Goal: Contribute content: Add original content to the website for others to see

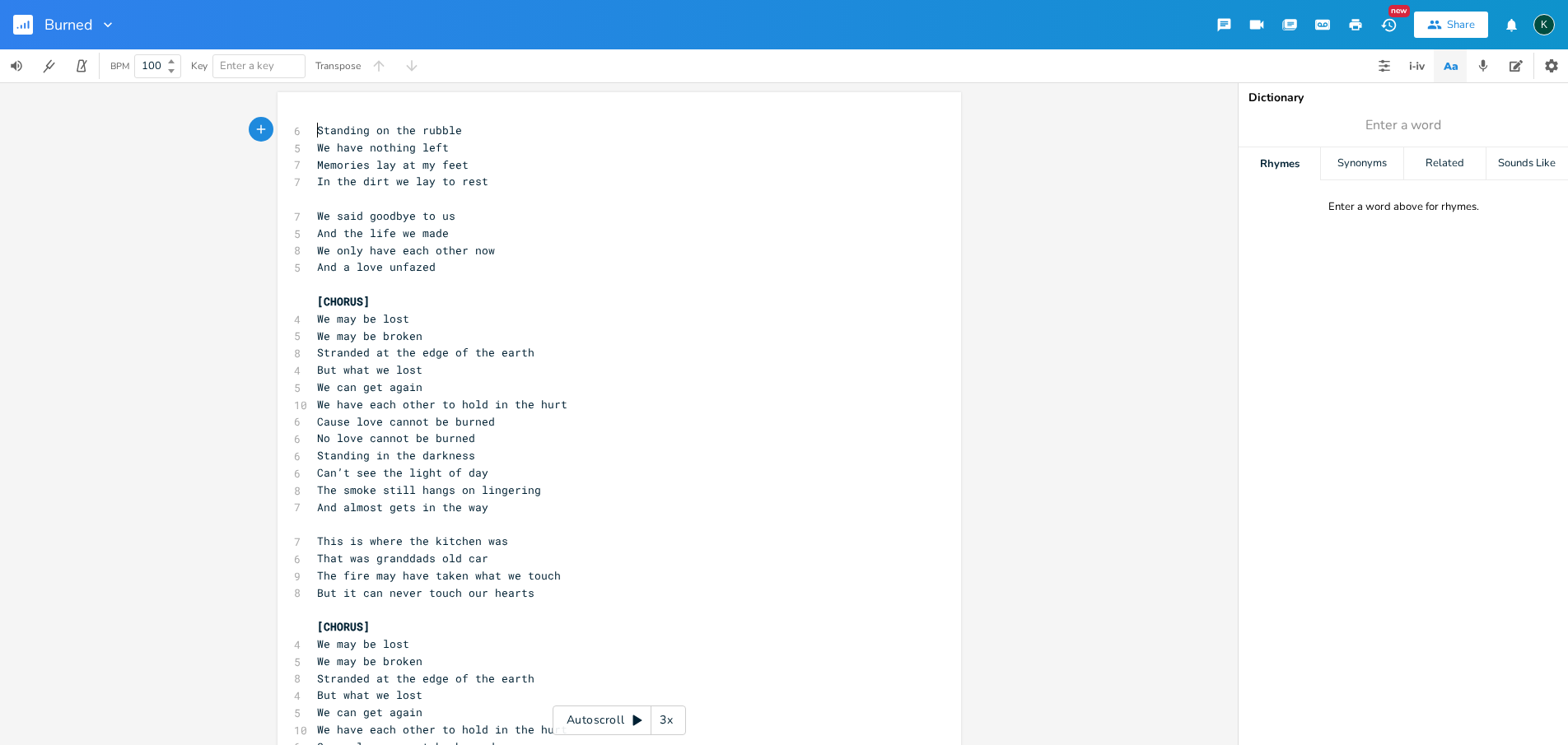
click at [317, 130] on span "Standing on the rubble" at bounding box center [390, 130] width 145 height 15
type textarea "[V"
type textarea "v="
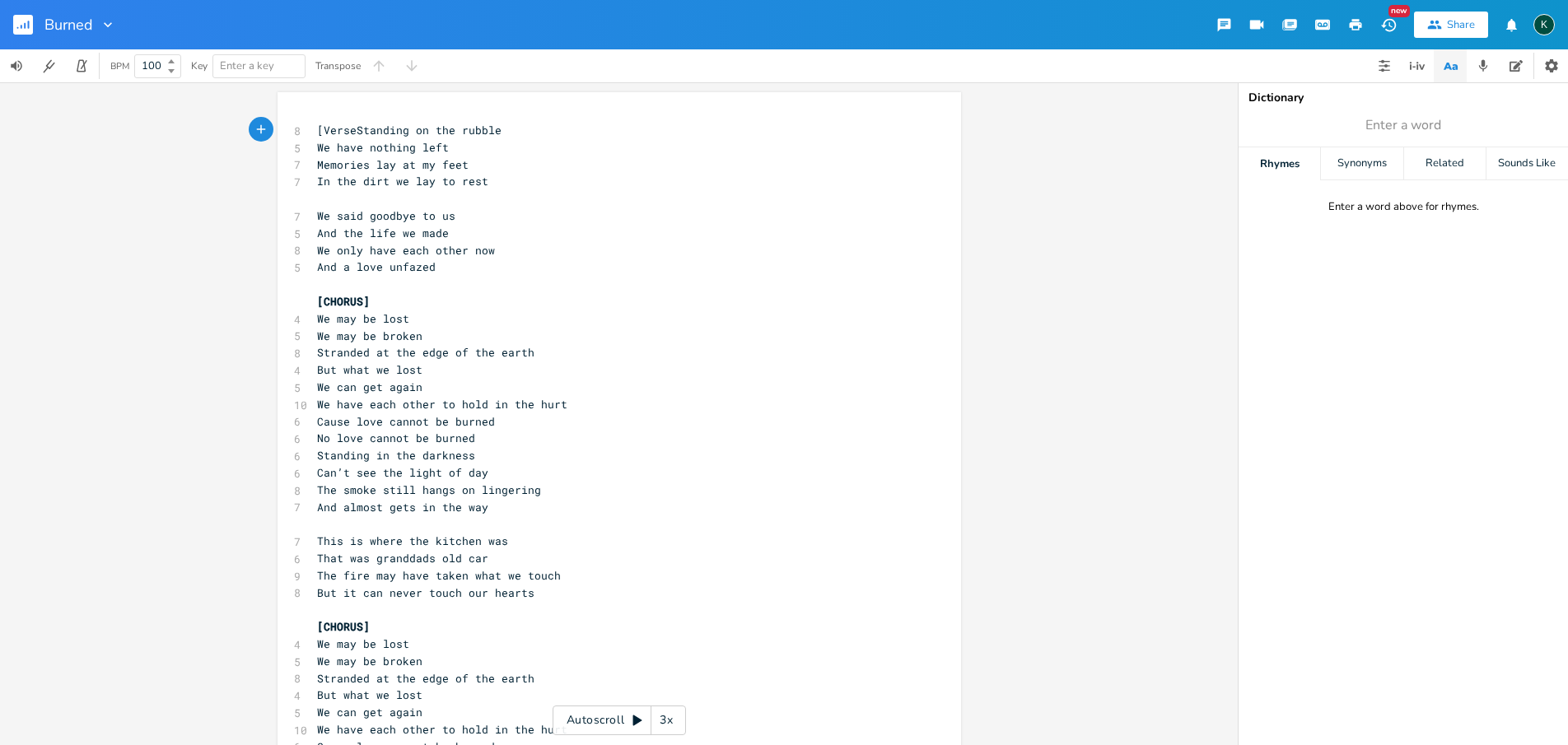
type textarea "Verse]"
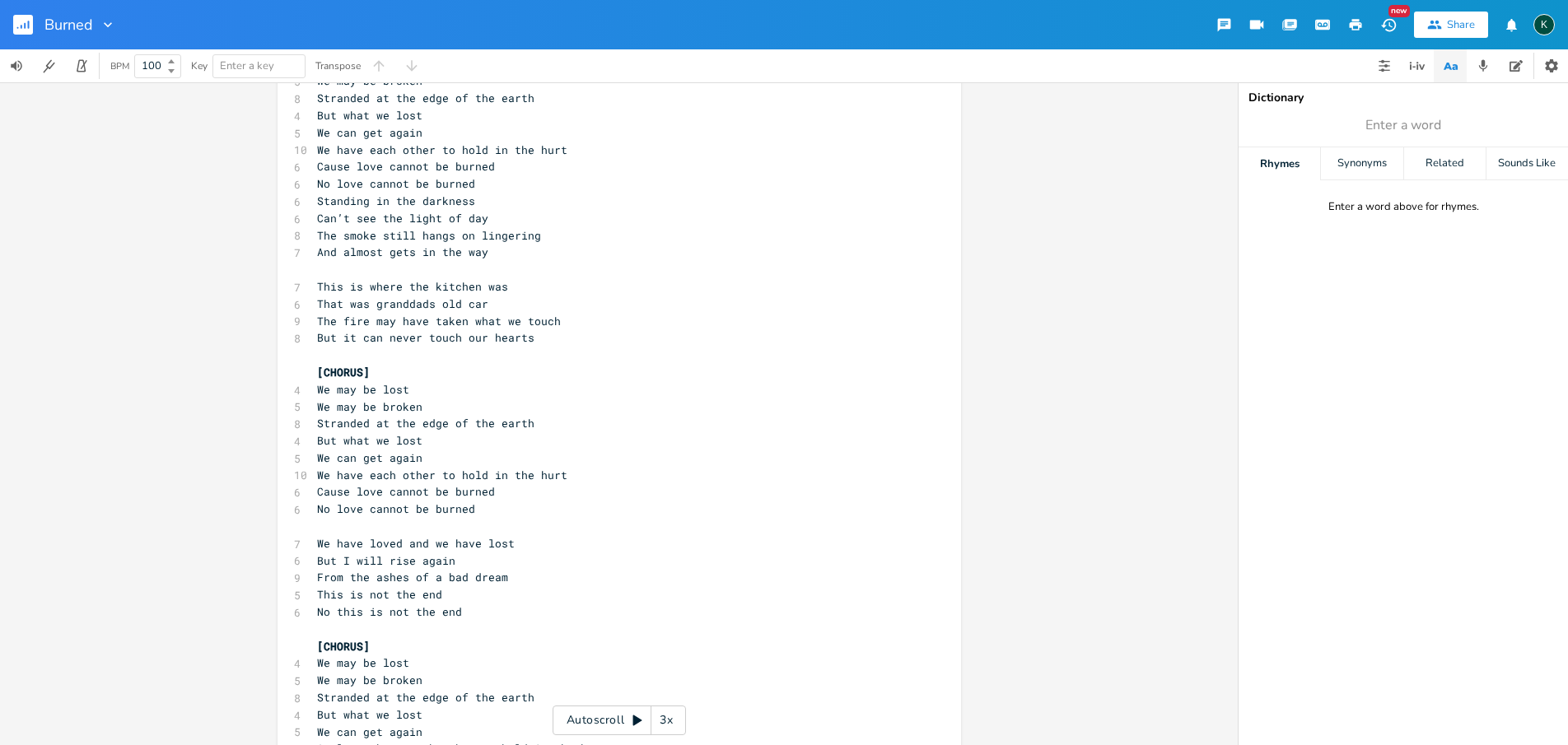
scroll to position [297, 0]
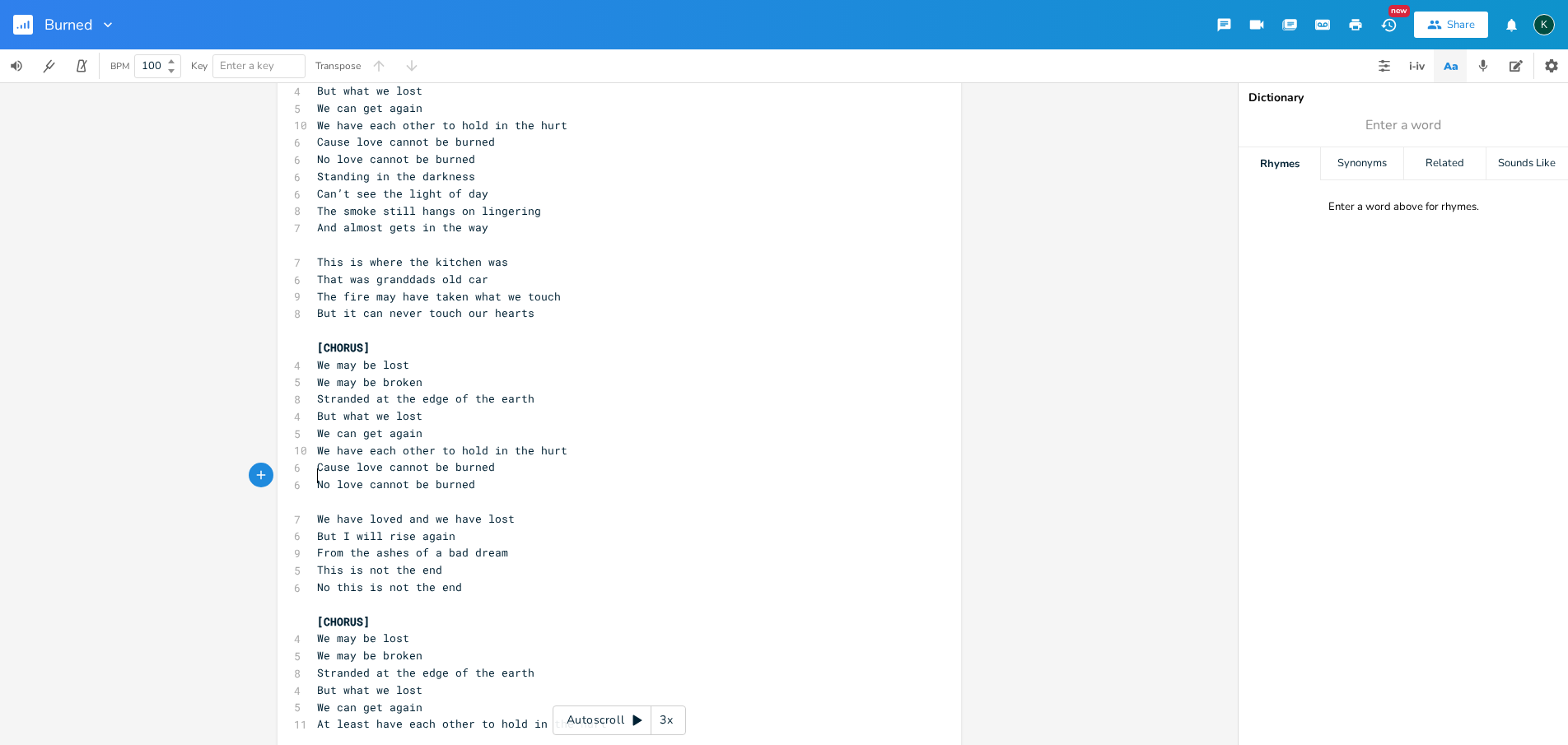
click at [315, 493] on pre "​" at bounding box center [611, 501] width 595 height 17
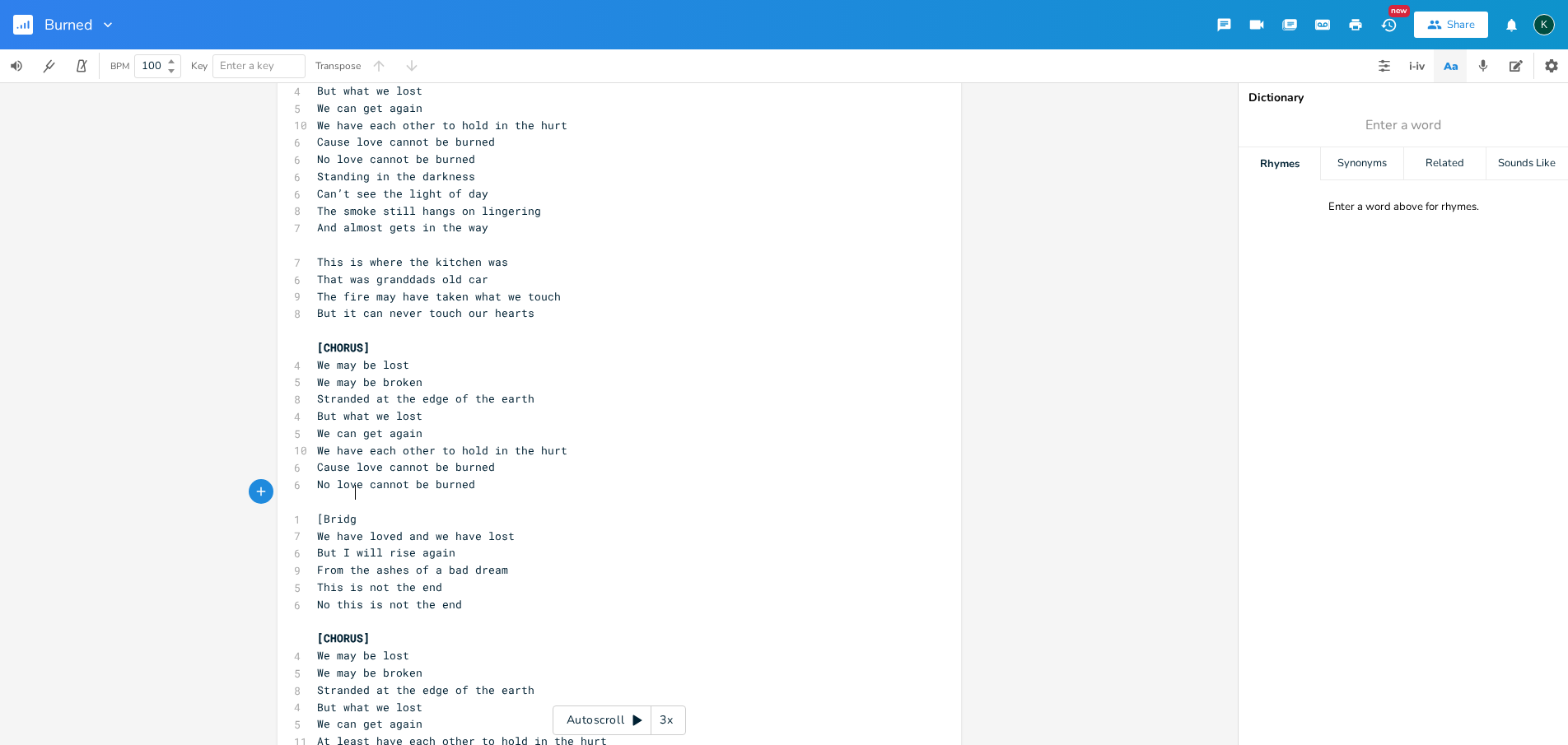
scroll to position [0, 29]
type textarea "[Bridge]"
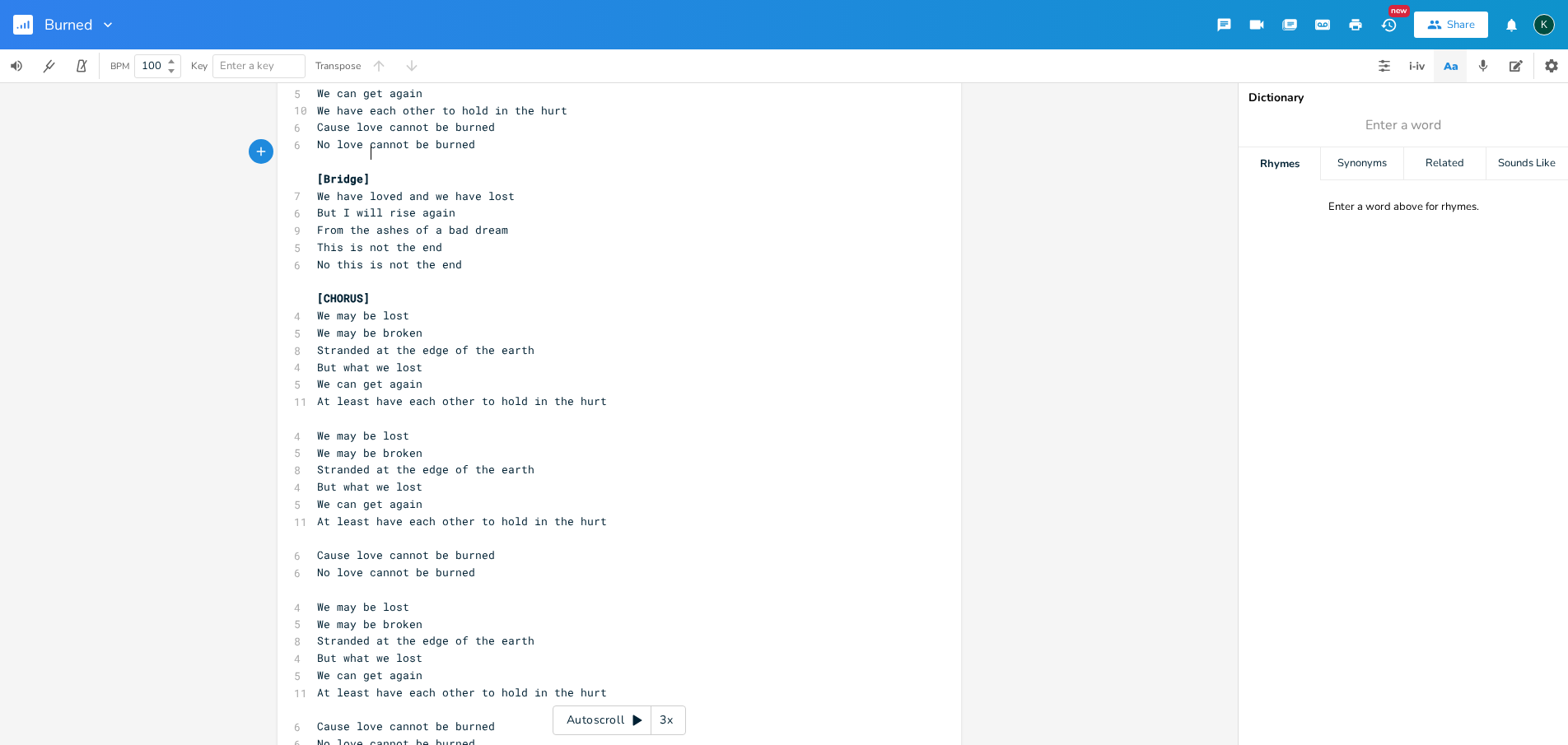
scroll to position [661, 0]
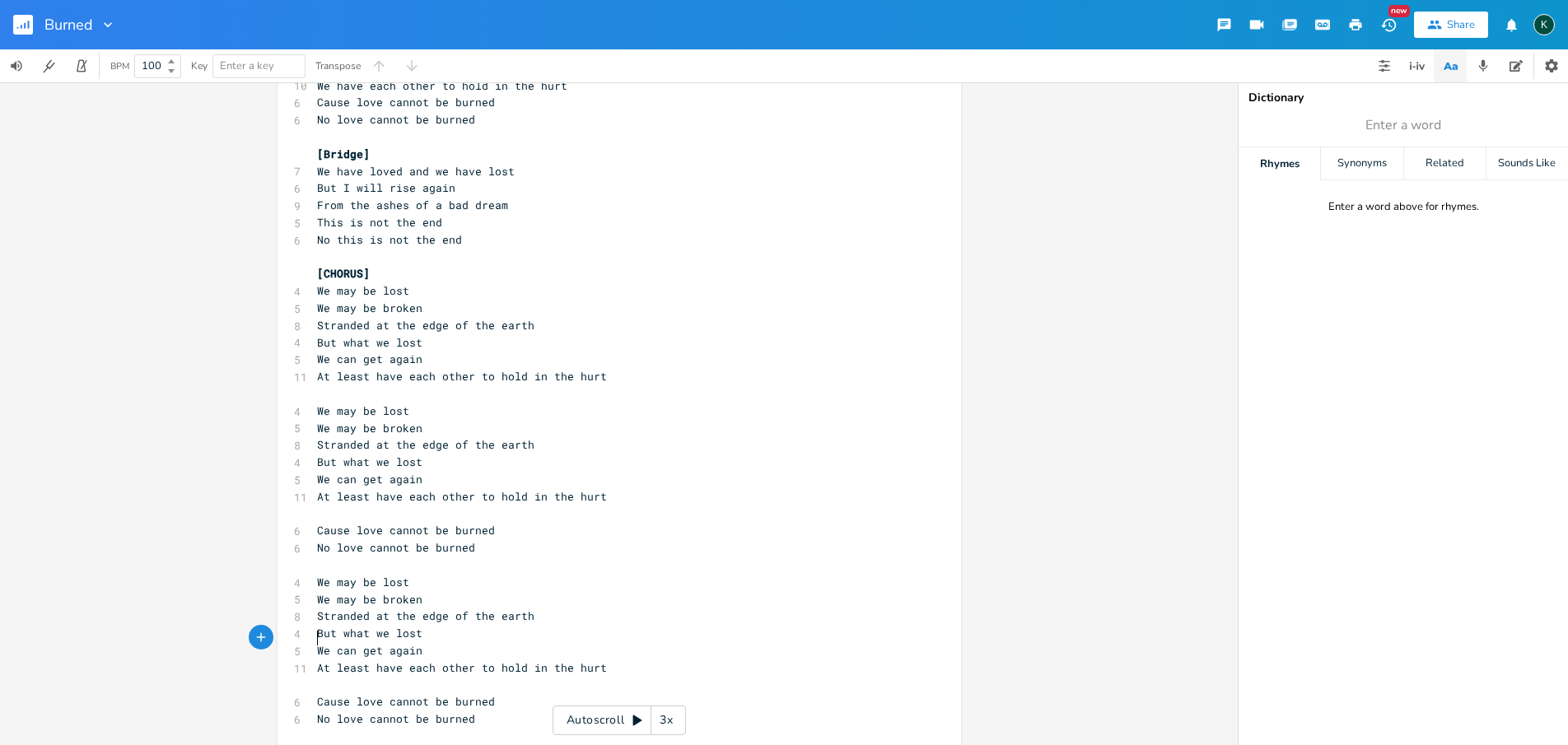
click at [342, 677] on pre "​" at bounding box center [611, 685] width 595 height 17
type textarea "[Uu"
type textarea "outro]"
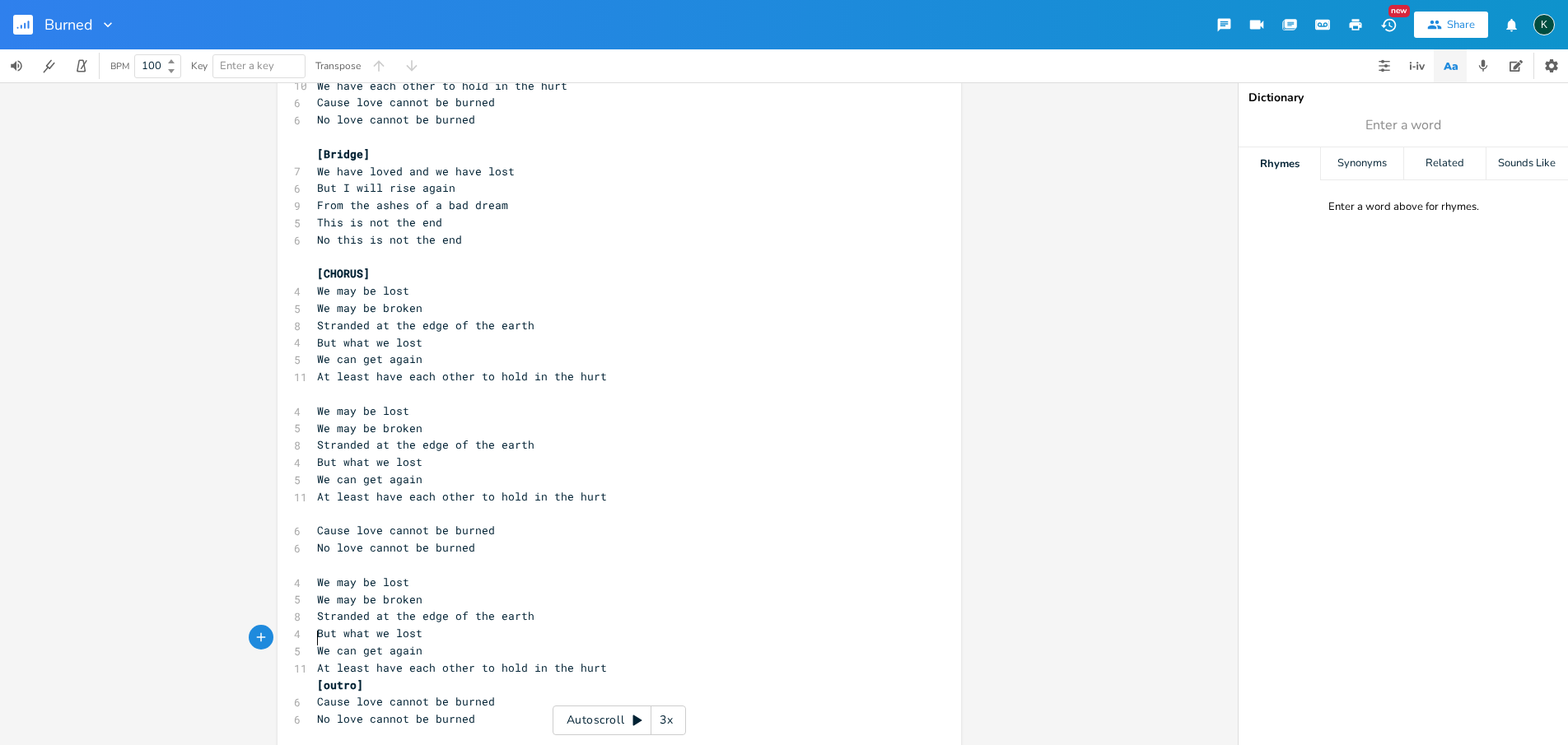
click at [317, 678] on span "[outro]" at bounding box center [340, 685] width 46 height 15
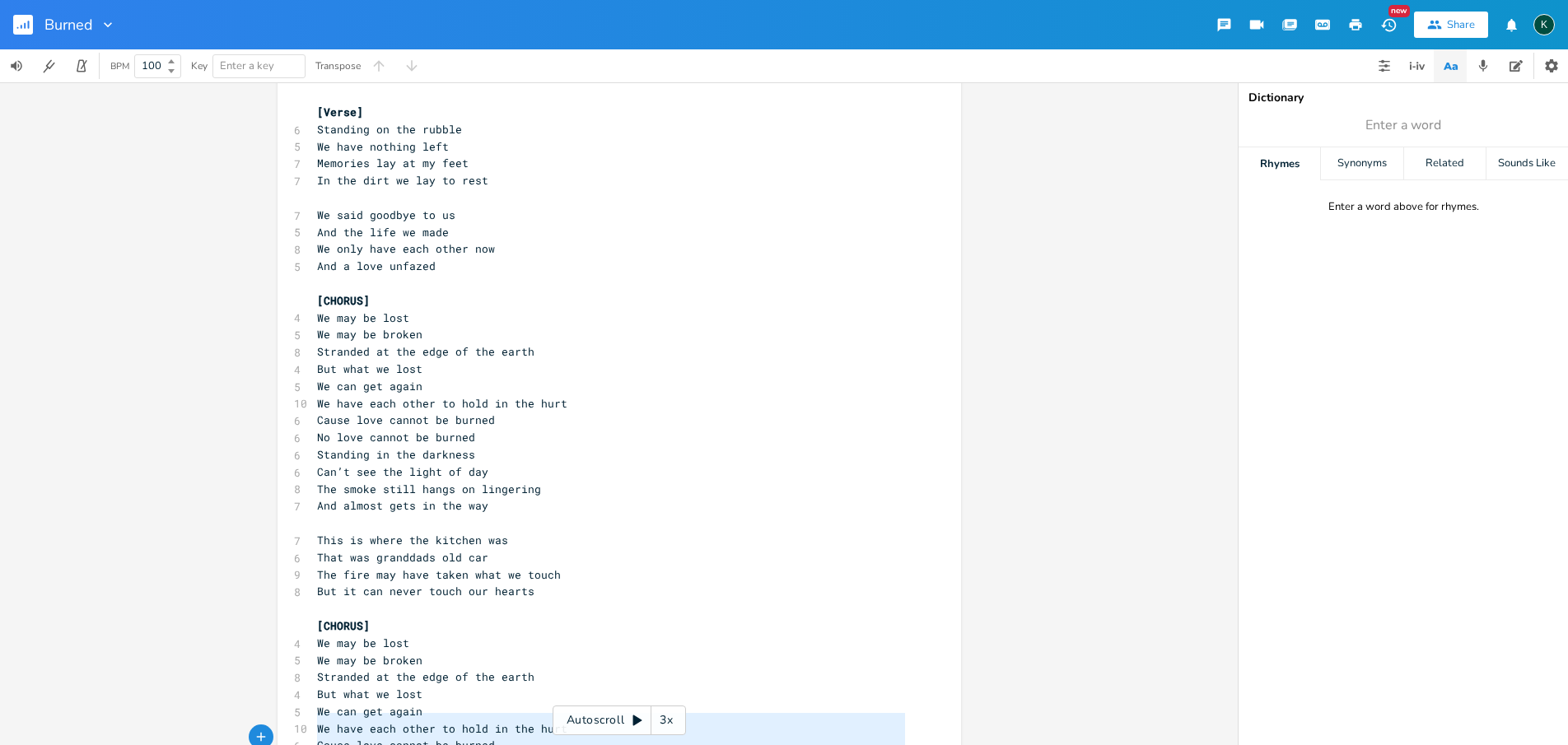
scroll to position [18, 0]
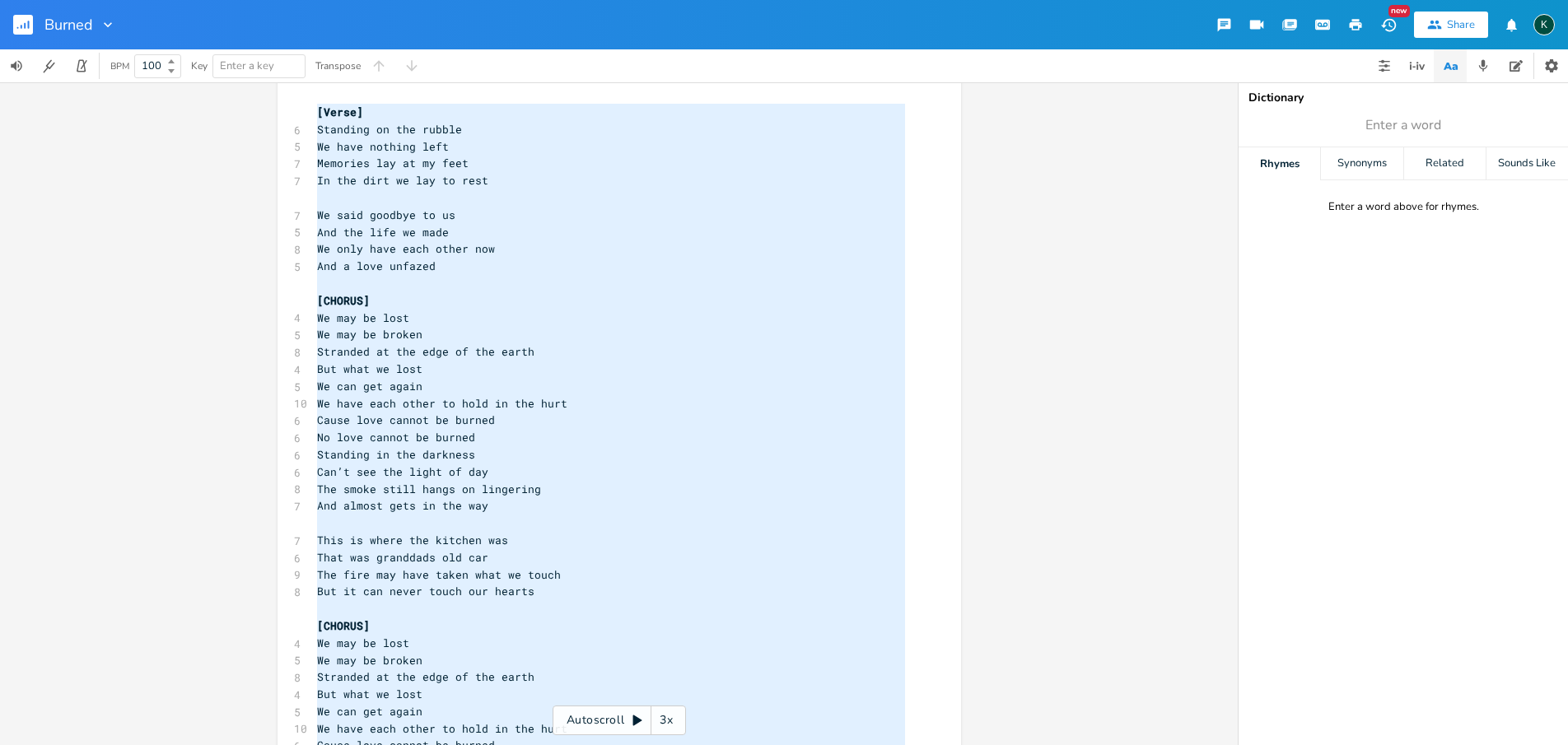
drag, startPoint x: 482, startPoint y: 690, endPoint x: 91, endPoint y: -86, distance: 868.9
click at [91, 0] on html "Burned New Share K BPM 100 Key Enter a key Transpose x [Verse] 6 Standing on th…" at bounding box center [784, 372] width 1568 height 745
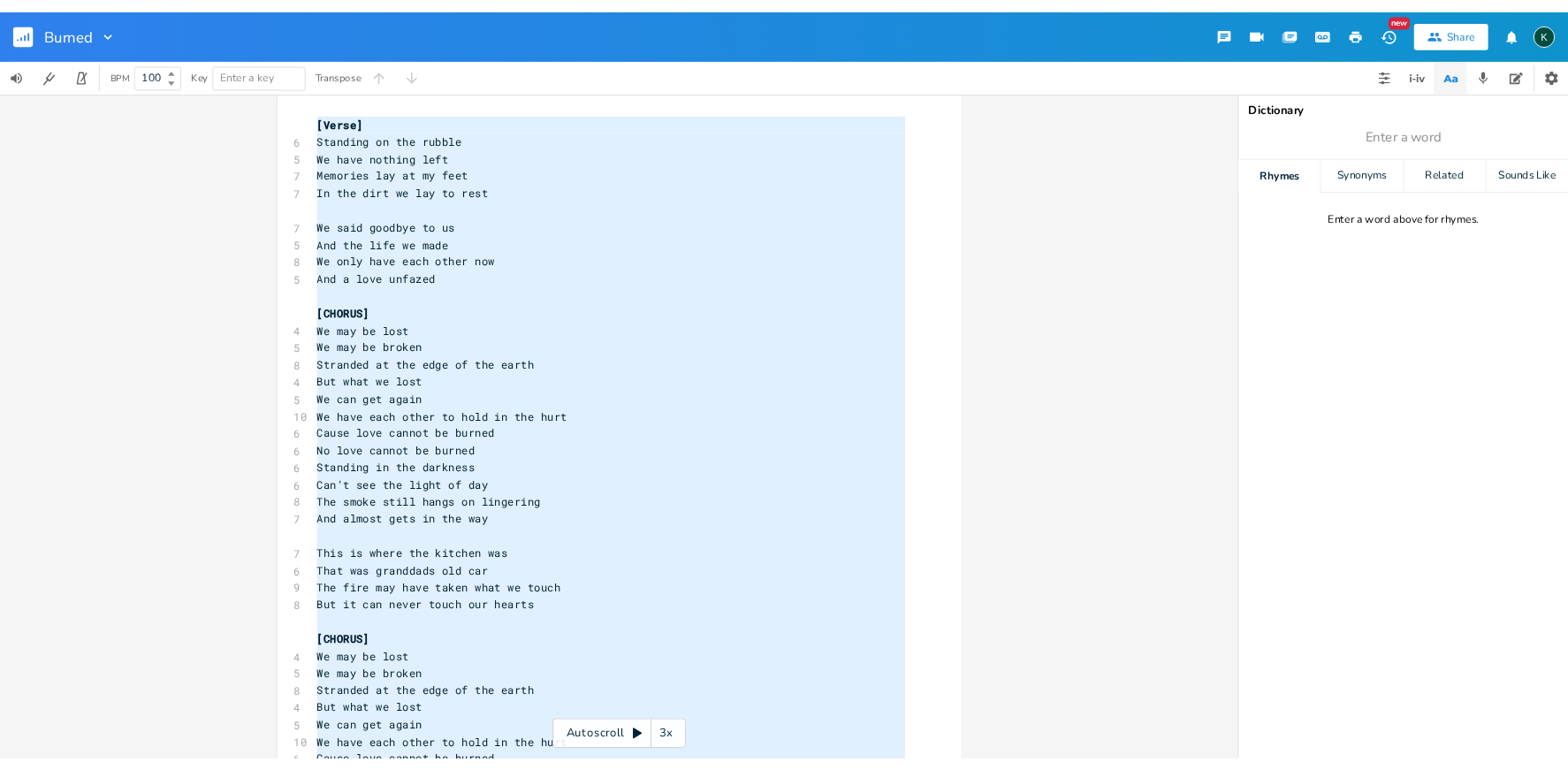
scroll to position [985, 0]
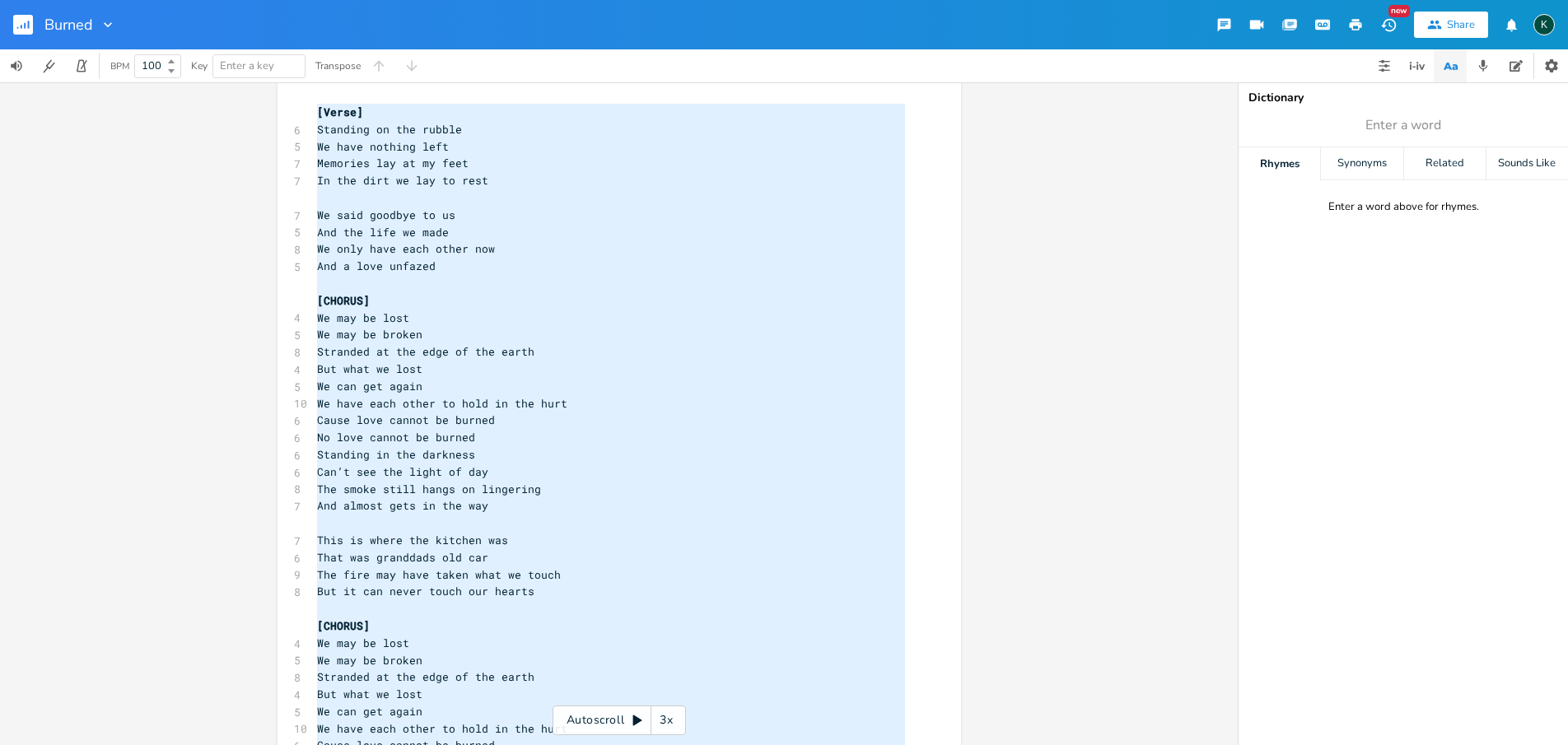
type textarea "[Lorem] Ipsumdol si ame consec Ad elit seddoei temp Incididu utl et do magn Al …"
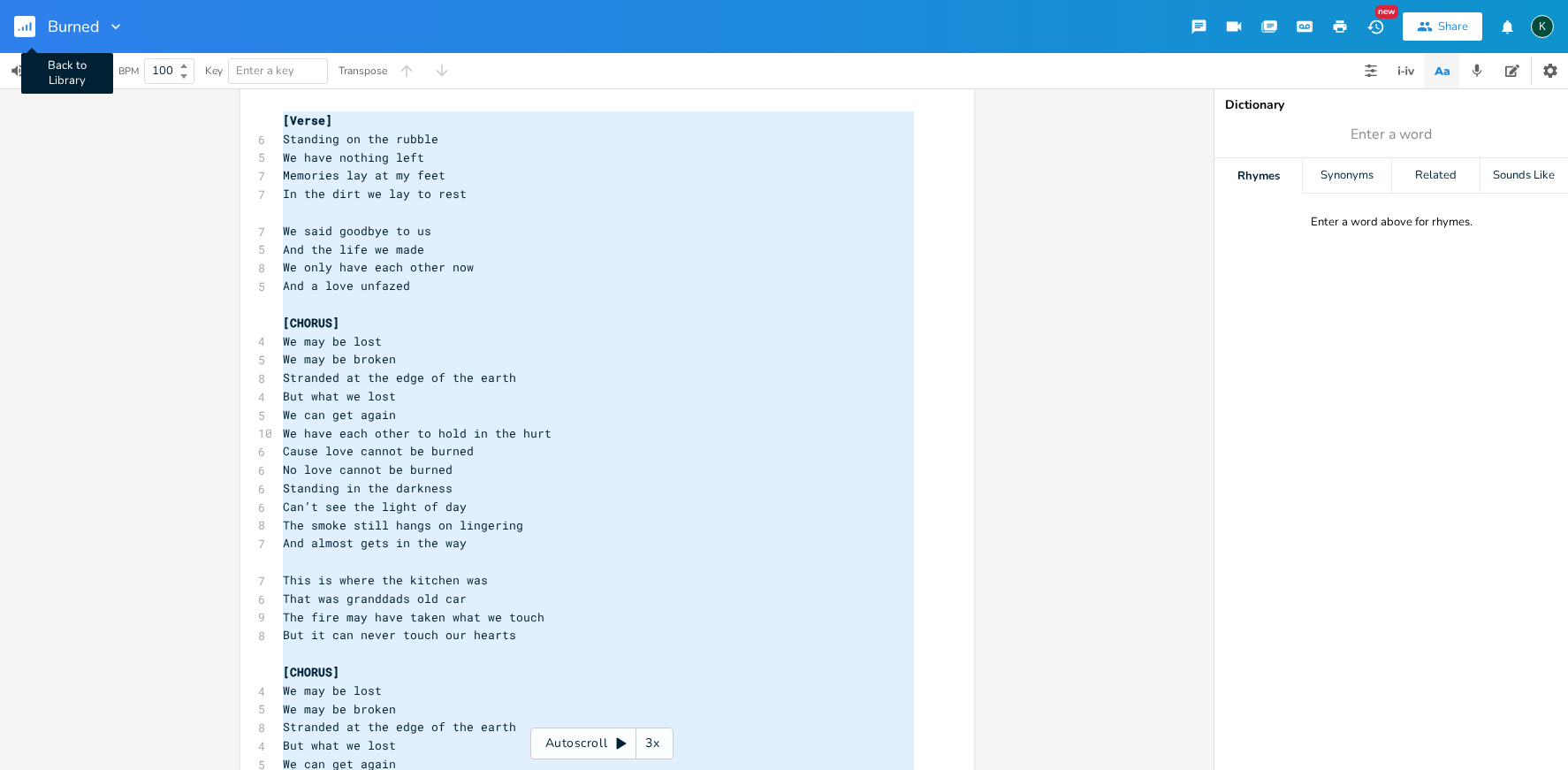
click at [22, 27] on rect "button" at bounding box center [25, 27] width 21 height 21
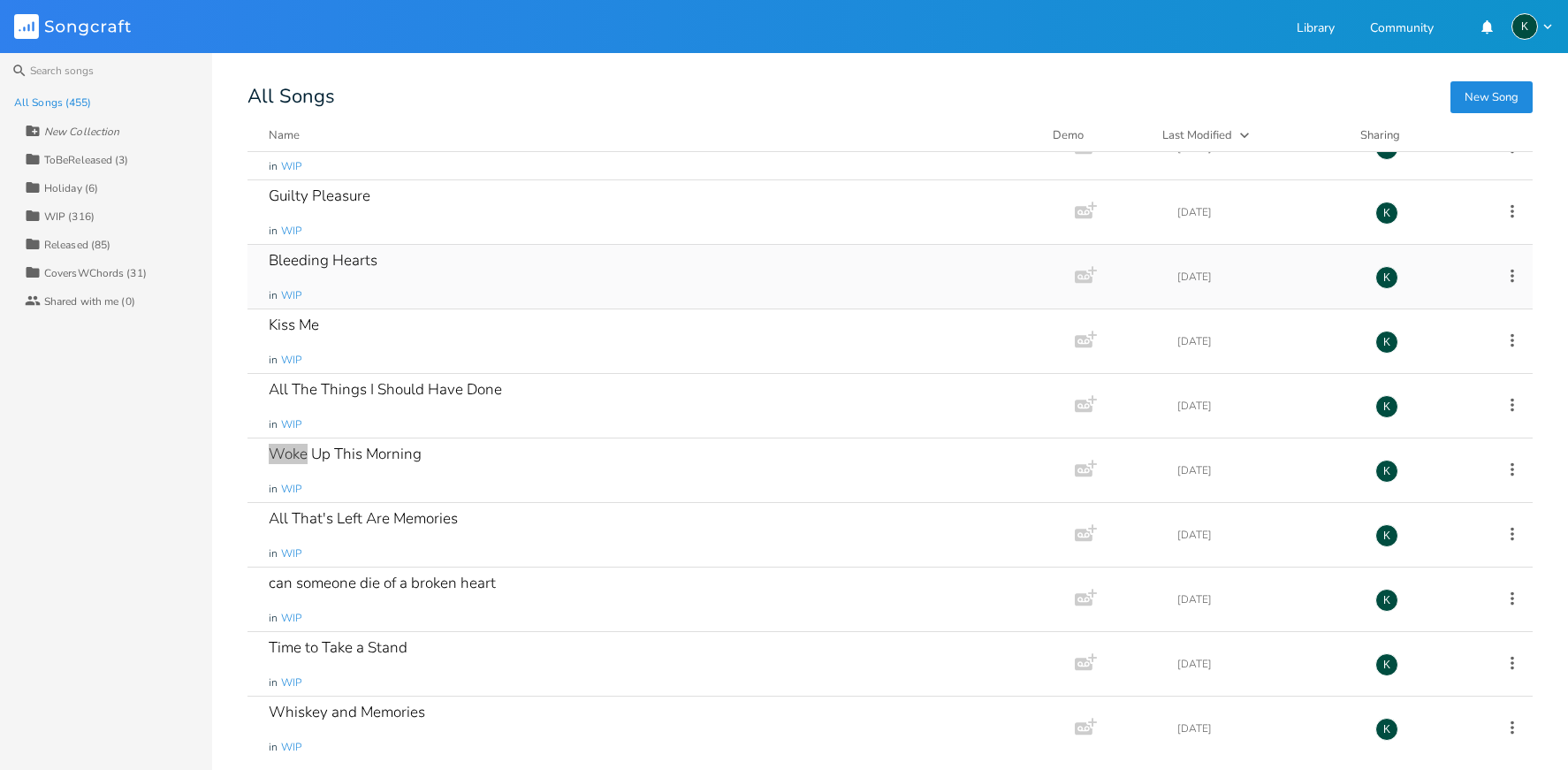
scroll to position [26556, 0]
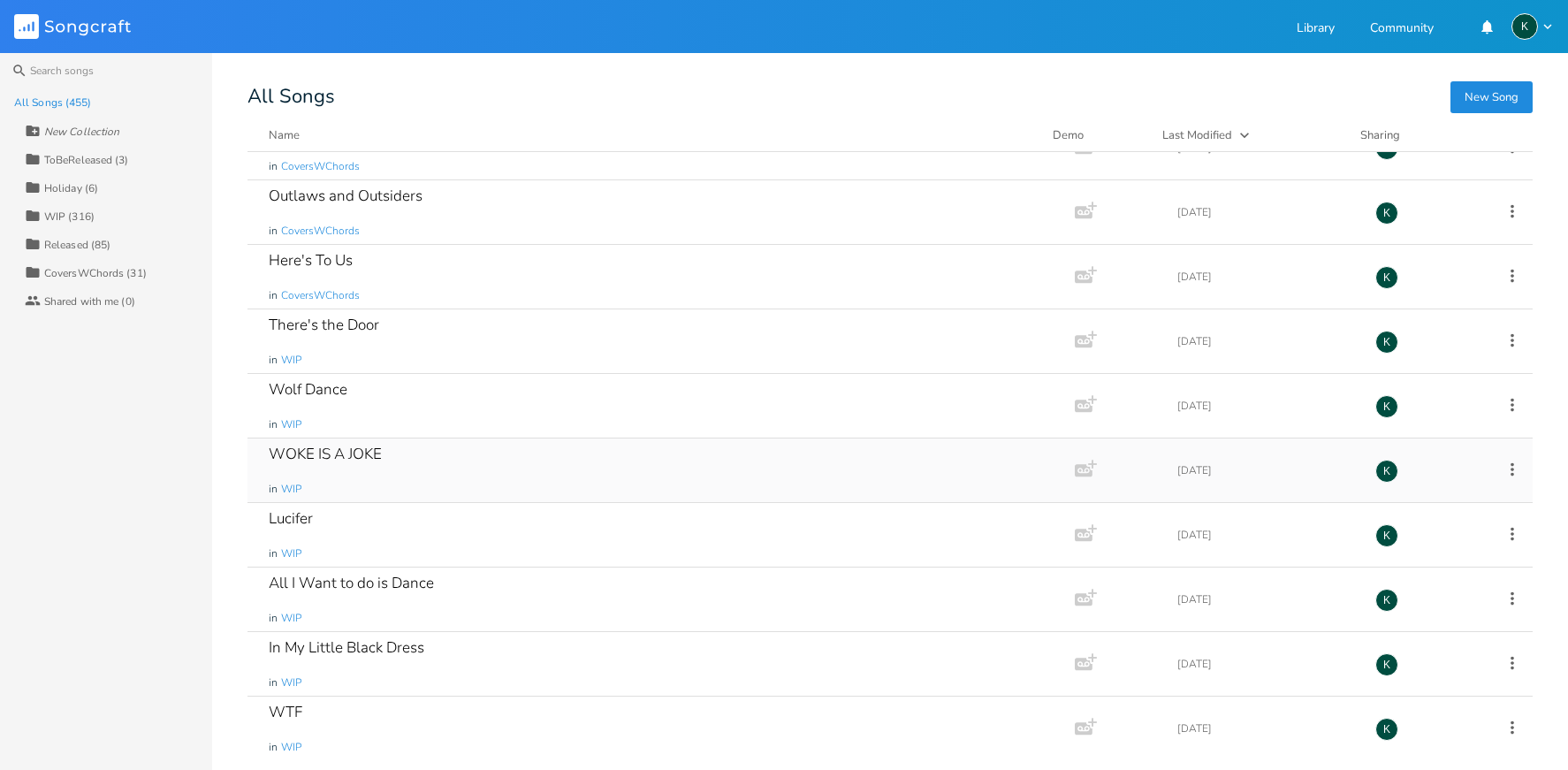
click at [373, 452] on div "WOKE IS A JOKE" at bounding box center [325, 454] width 113 height 15
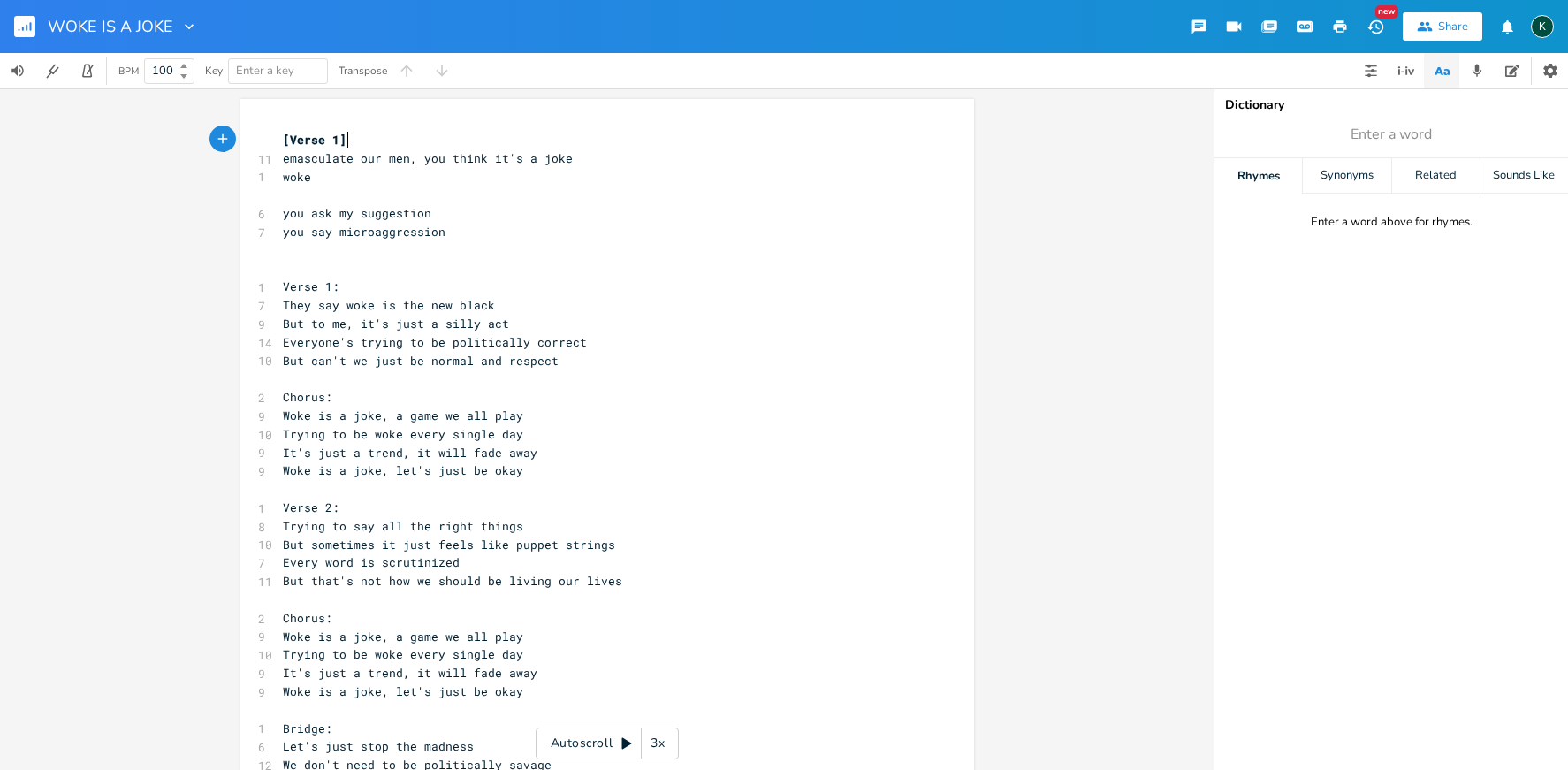
click at [503, 355] on span "But can't we just be normal and respect" at bounding box center [421, 361] width 276 height 16
click at [493, 354] on span "But can't we just be normal and respect" at bounding box center [421, 361] width 276 height 16
type textarea "just show some"
click at [583, 444] on pre "It's just a trend, it will fade away" at bounding box center [598, 453] width 639 height 18
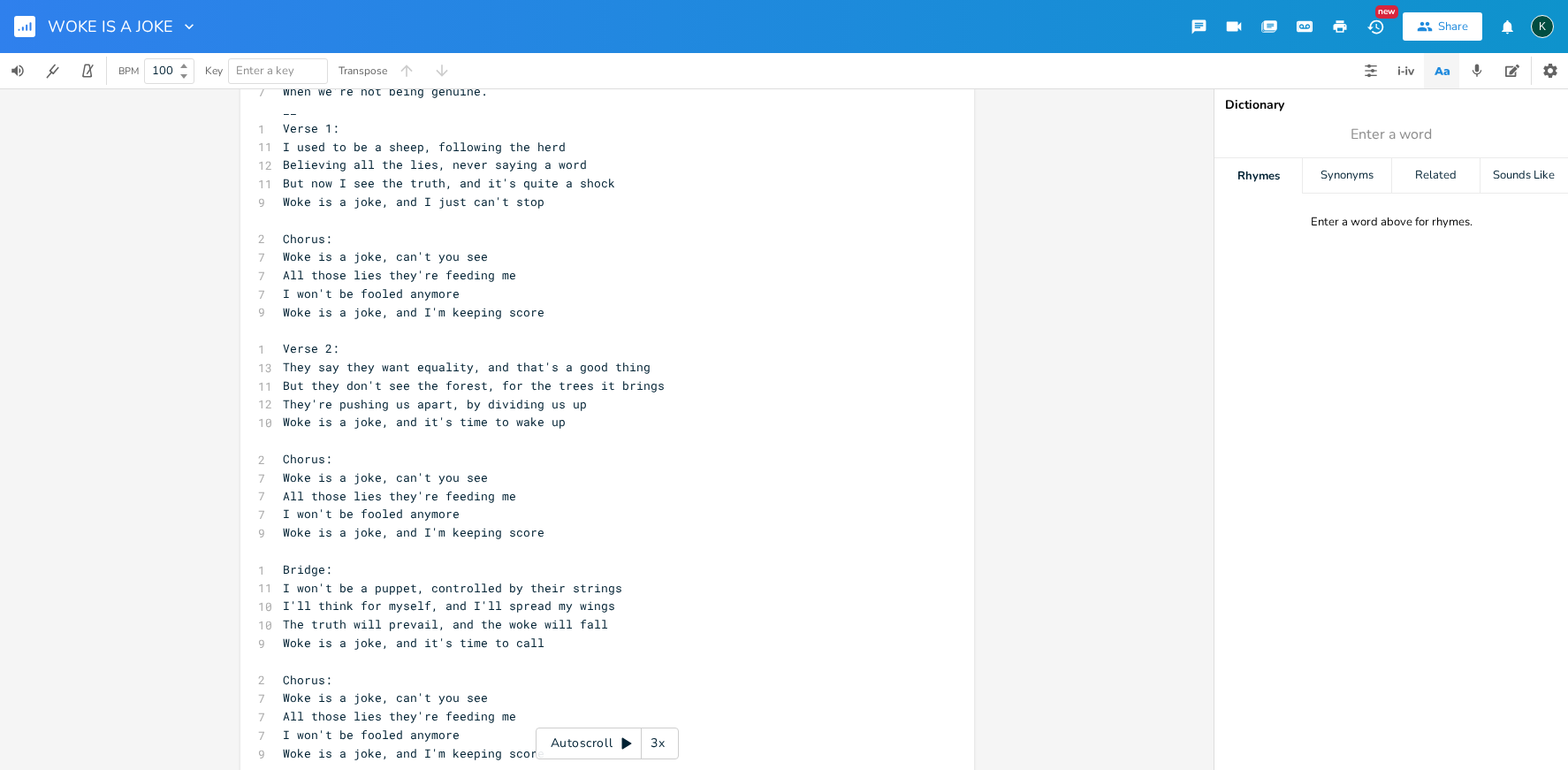
scroll to position [1730, 0]
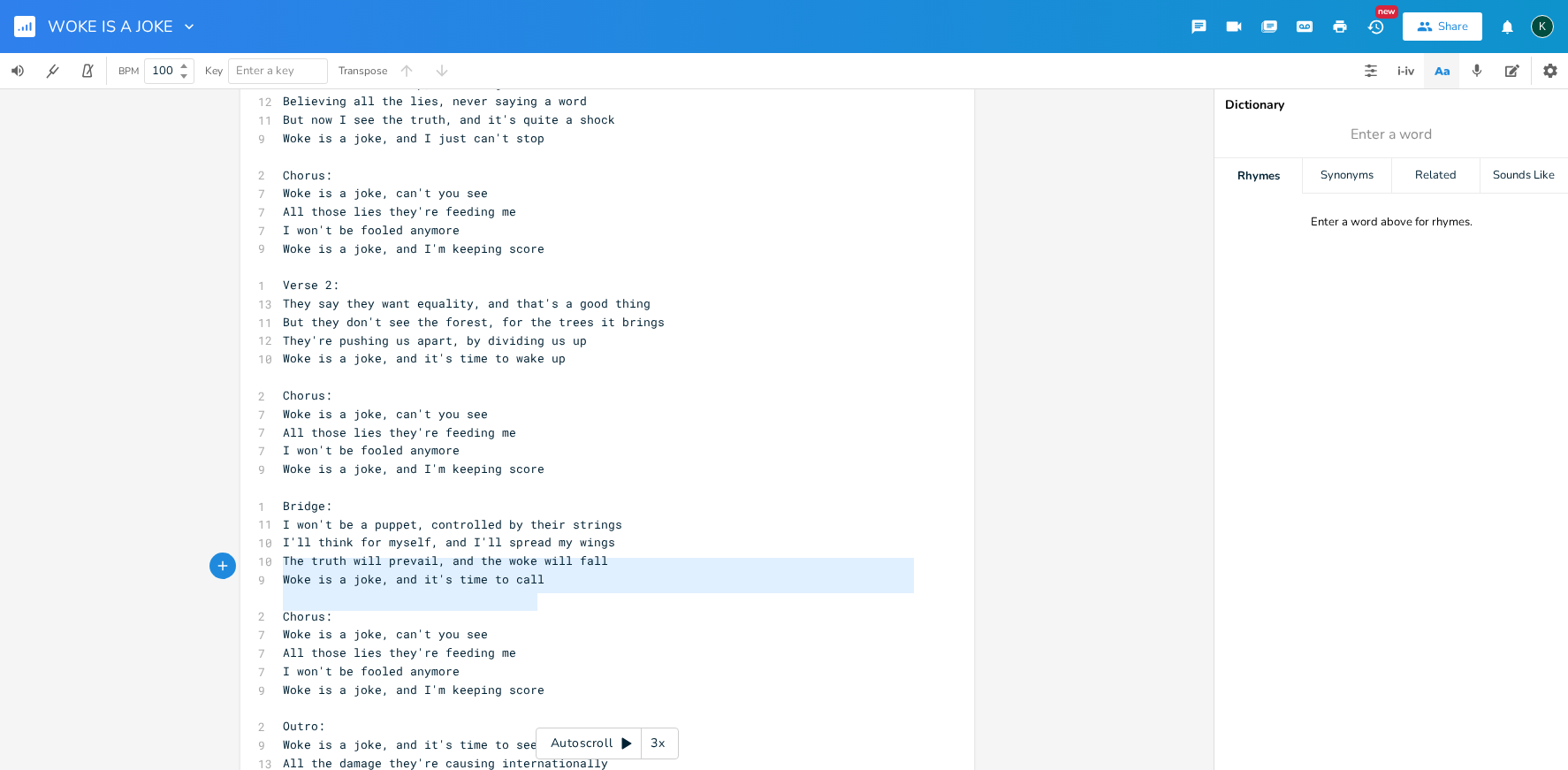
type textarea "Chorus: Woke is a joke, can't you see All those lies they're feeding me I won't…"
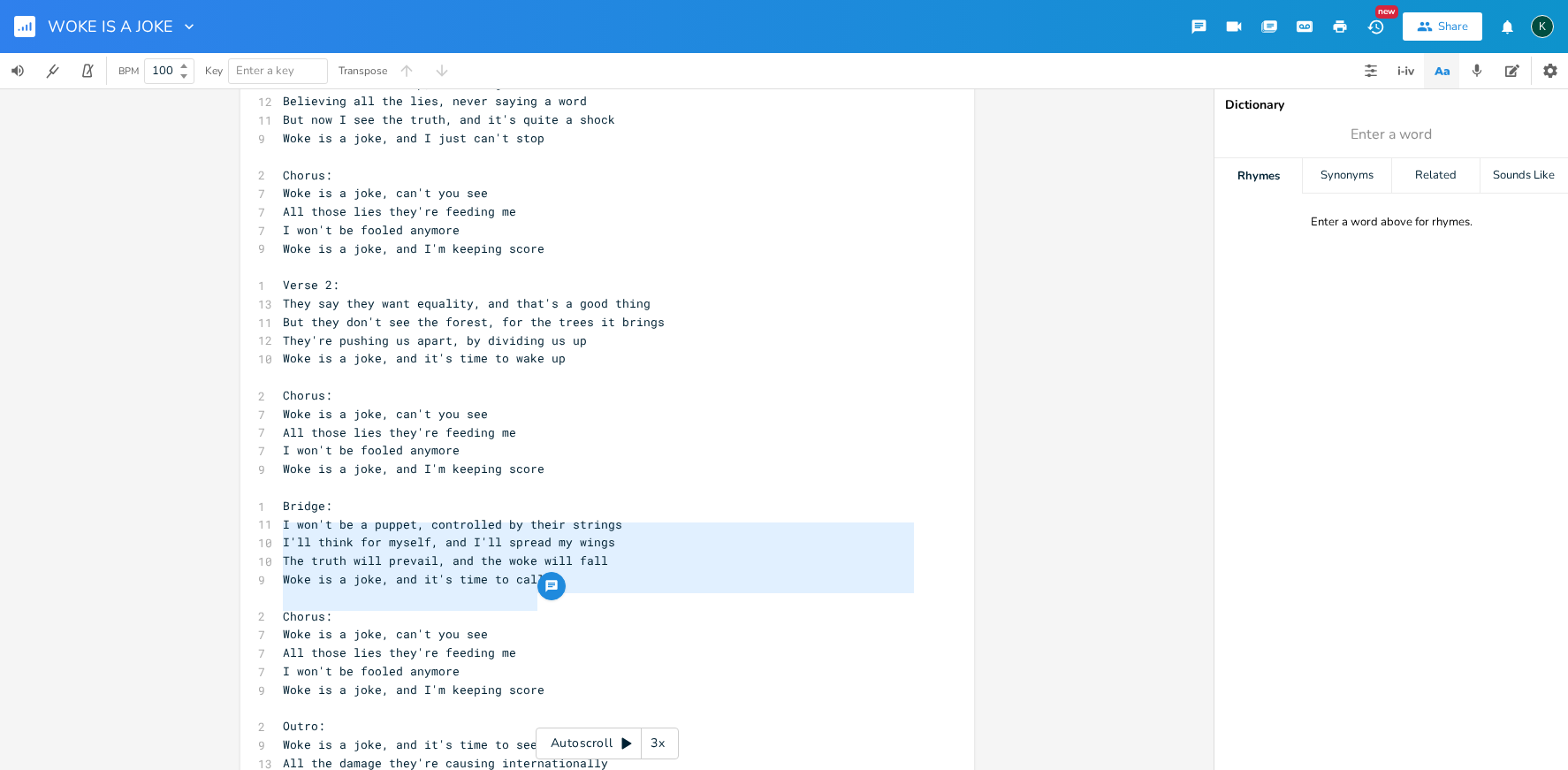
drag, startPoint x: 564, startPoint y: 604, endPoint x: 254, endPoint y: 527, distance: 319.4
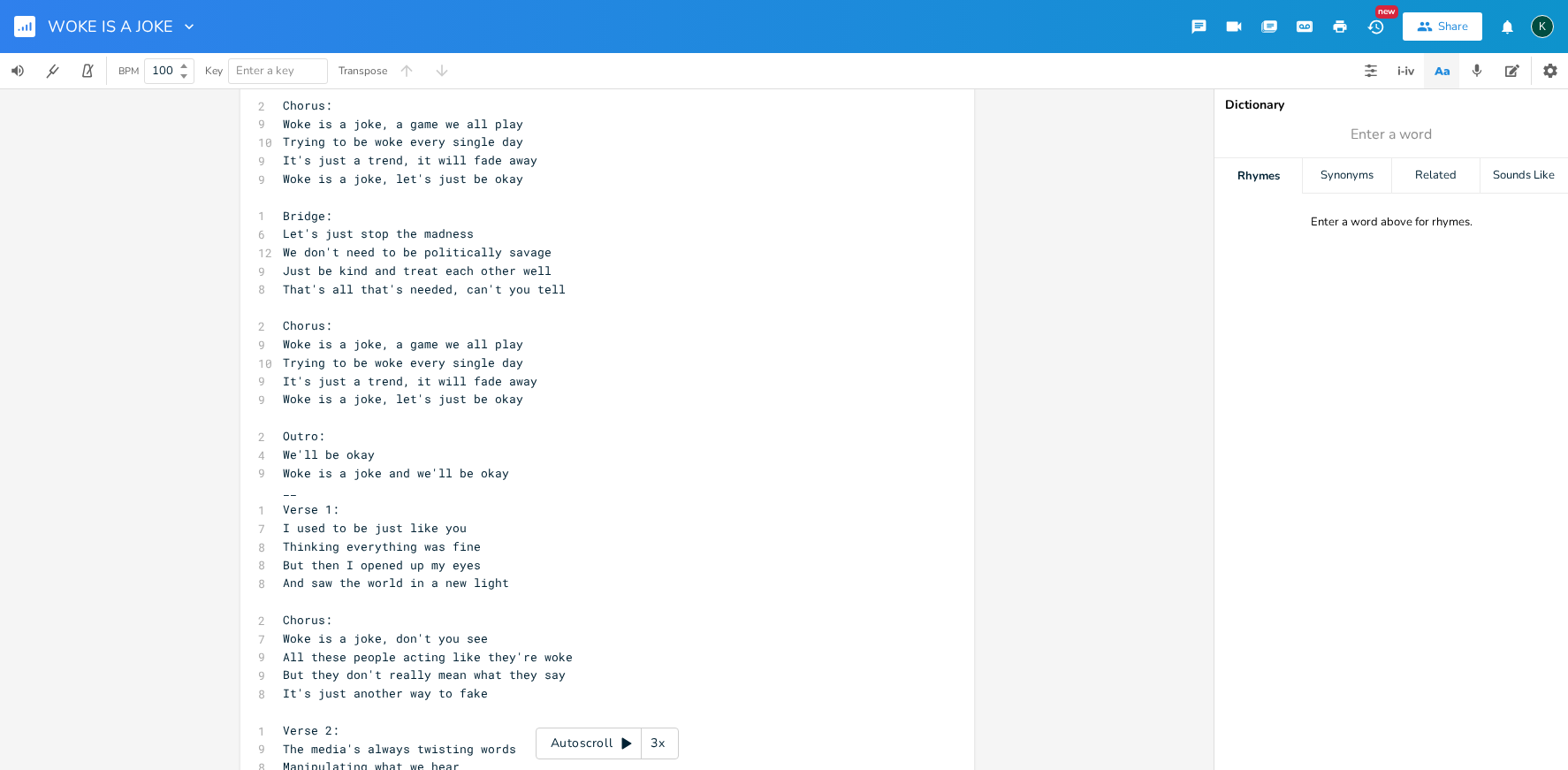
scroll to position [0, 0]
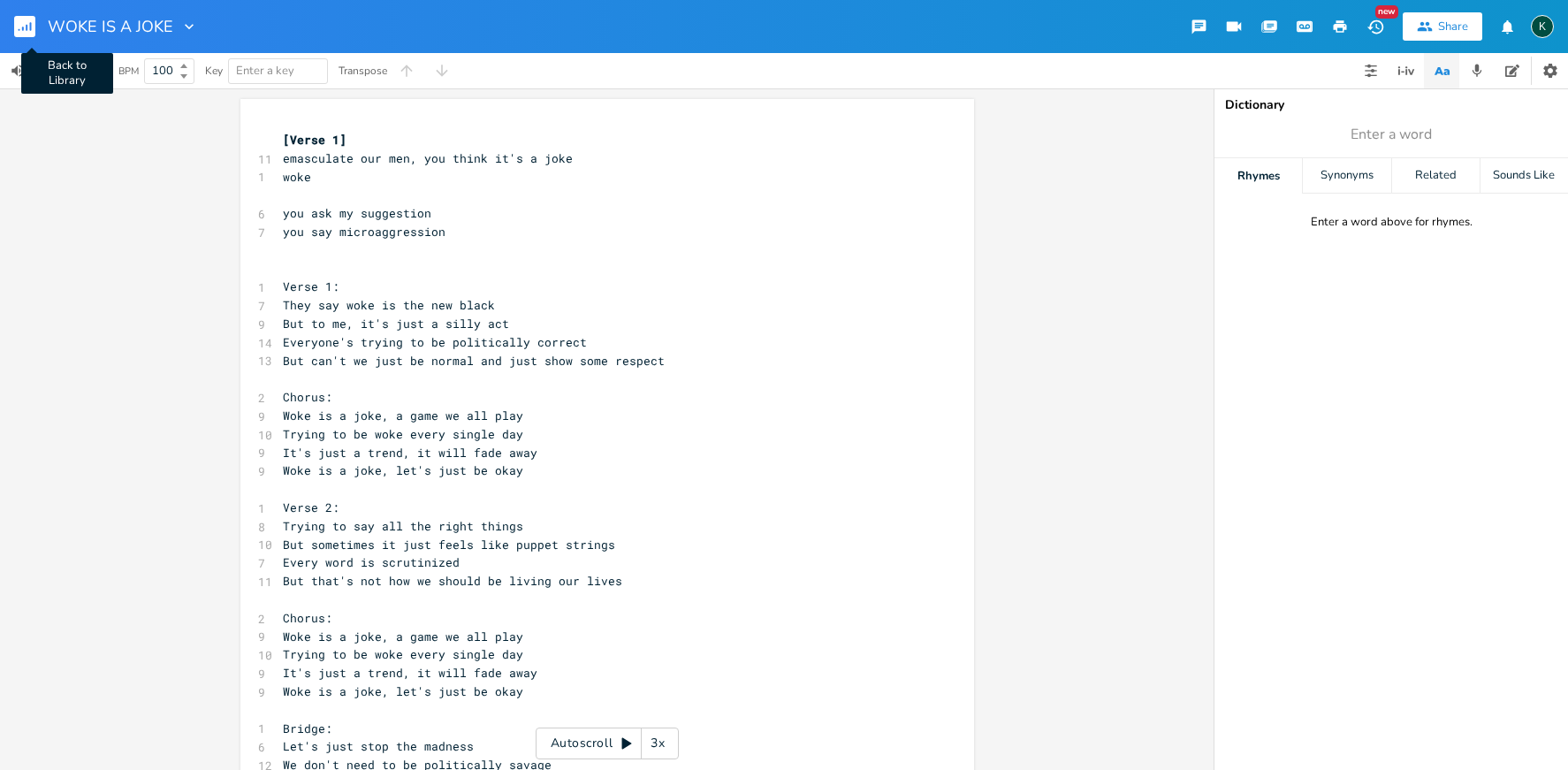
click at [28, 31] on rect "button" at bounding box center [25, 27] width 21 height 21
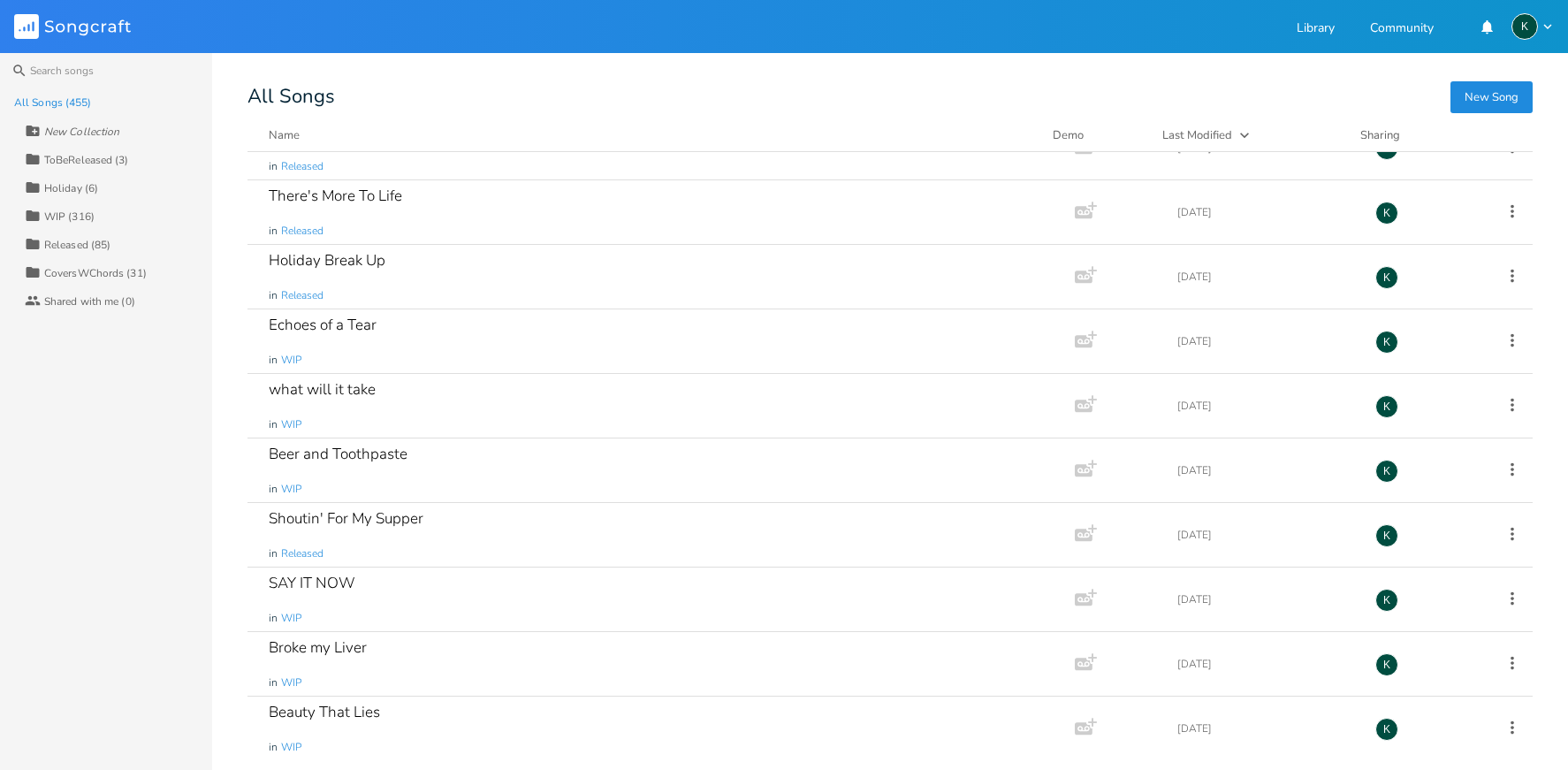
scroll to position [27459, 0]
click at [339, 452] on div "Step Up Son" at bounding box center [310, 454] width 83 height 15
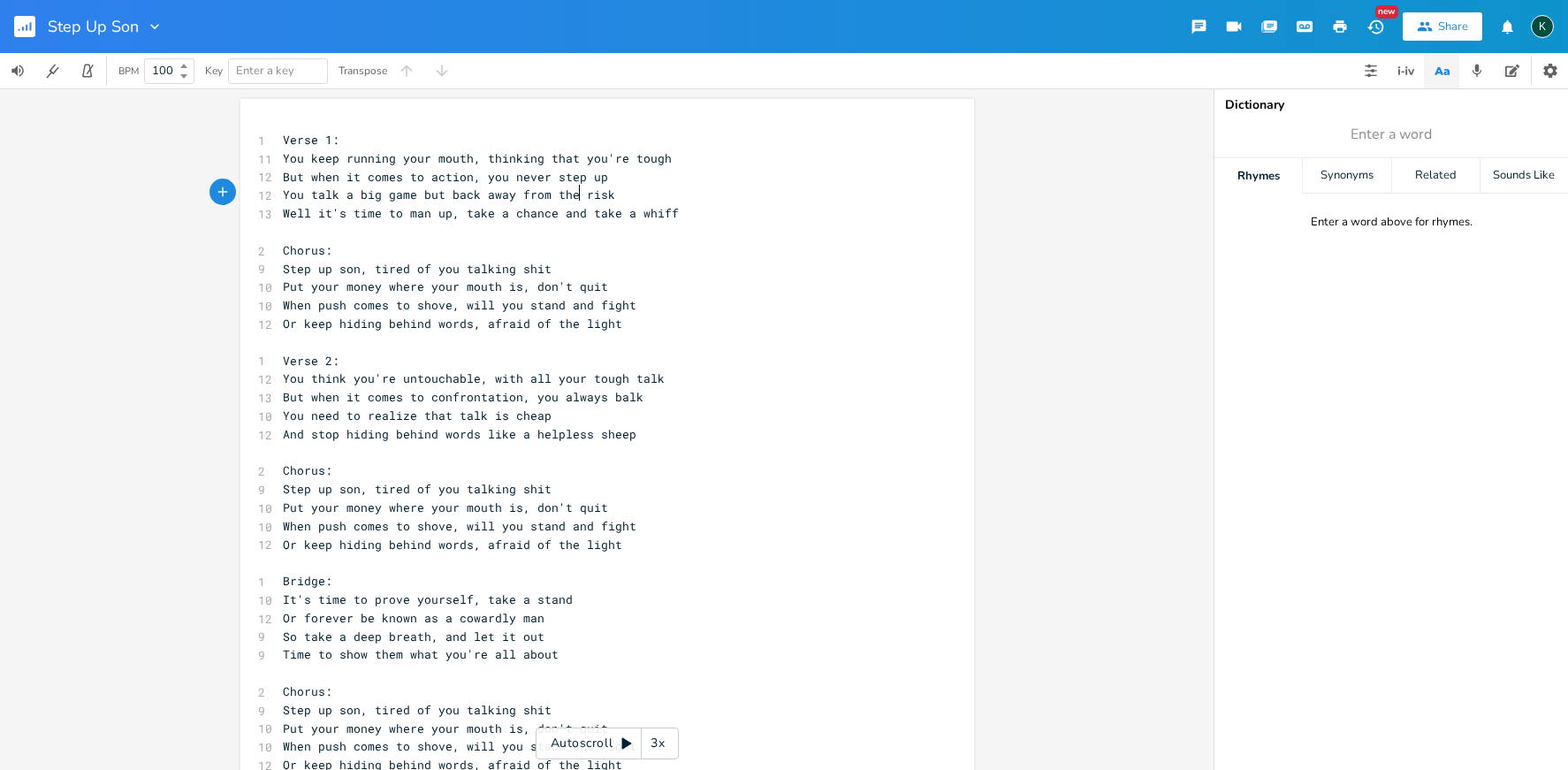
type textarea "r"
click at [577, 195] on span "You talk a big game but back away from the risk" at bounding box center [449, 194] width 333 height 16
type textarea "nd take a whiff"
drag, startPoint x: 557, startPoint y: 215, endPoint x: 663, endPoint y: 213, distance: 106.0
click at [663, 213] on span "Well it's time to man up, take a chance and take a whiff" at bounding box center [480, 213] width 396 height 16
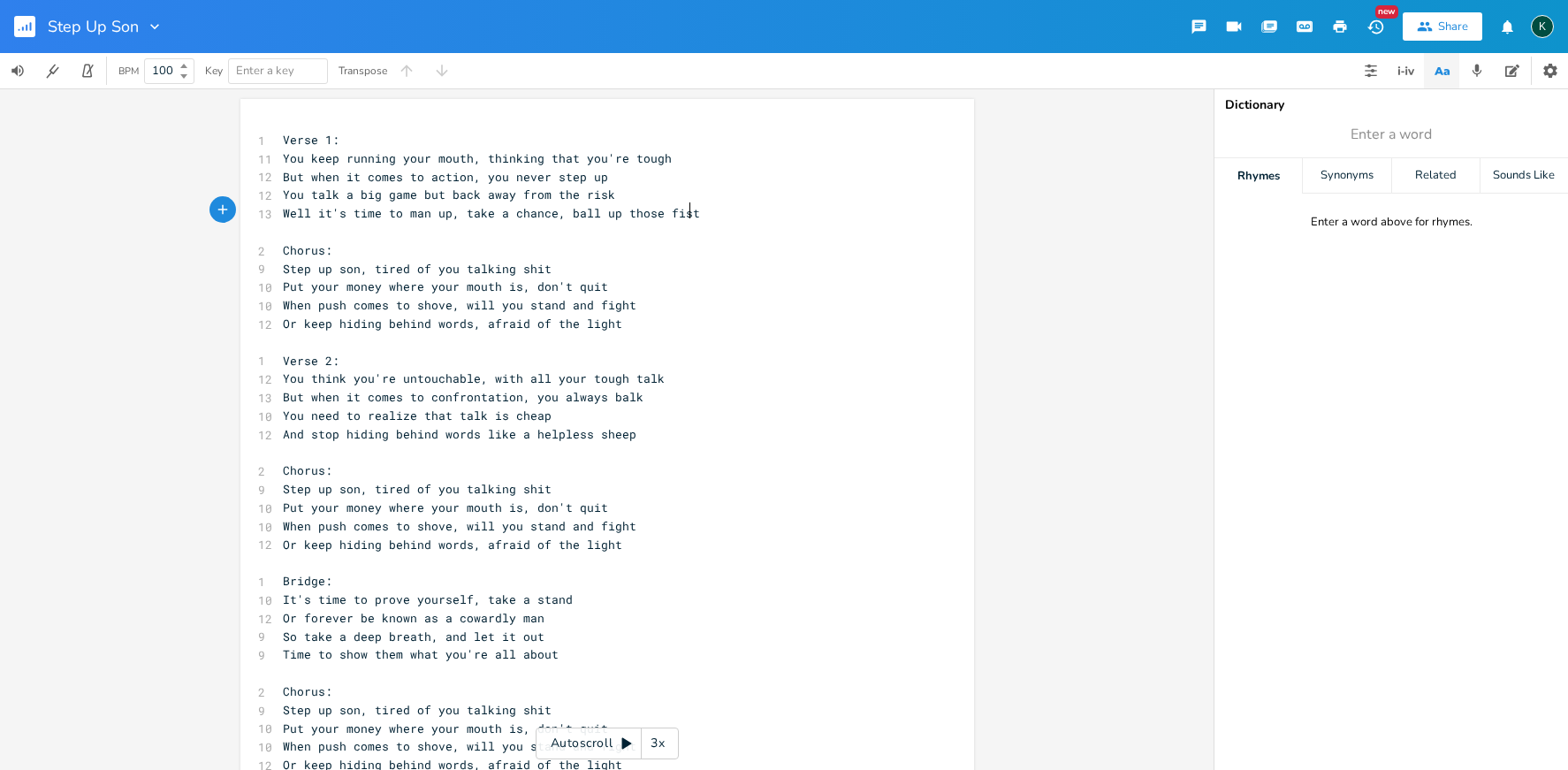
type textarea "e, ball up those fists"
drag, startPoint x: 526, startPoint y: 282, endPoint x: 558, endPoint y: 284, distance: 32.1
click at [558, 284] on span "Put your money where your mouth is, don't quit" at bounding box center [445, 286] width 325 height 16
type textarea "or just"
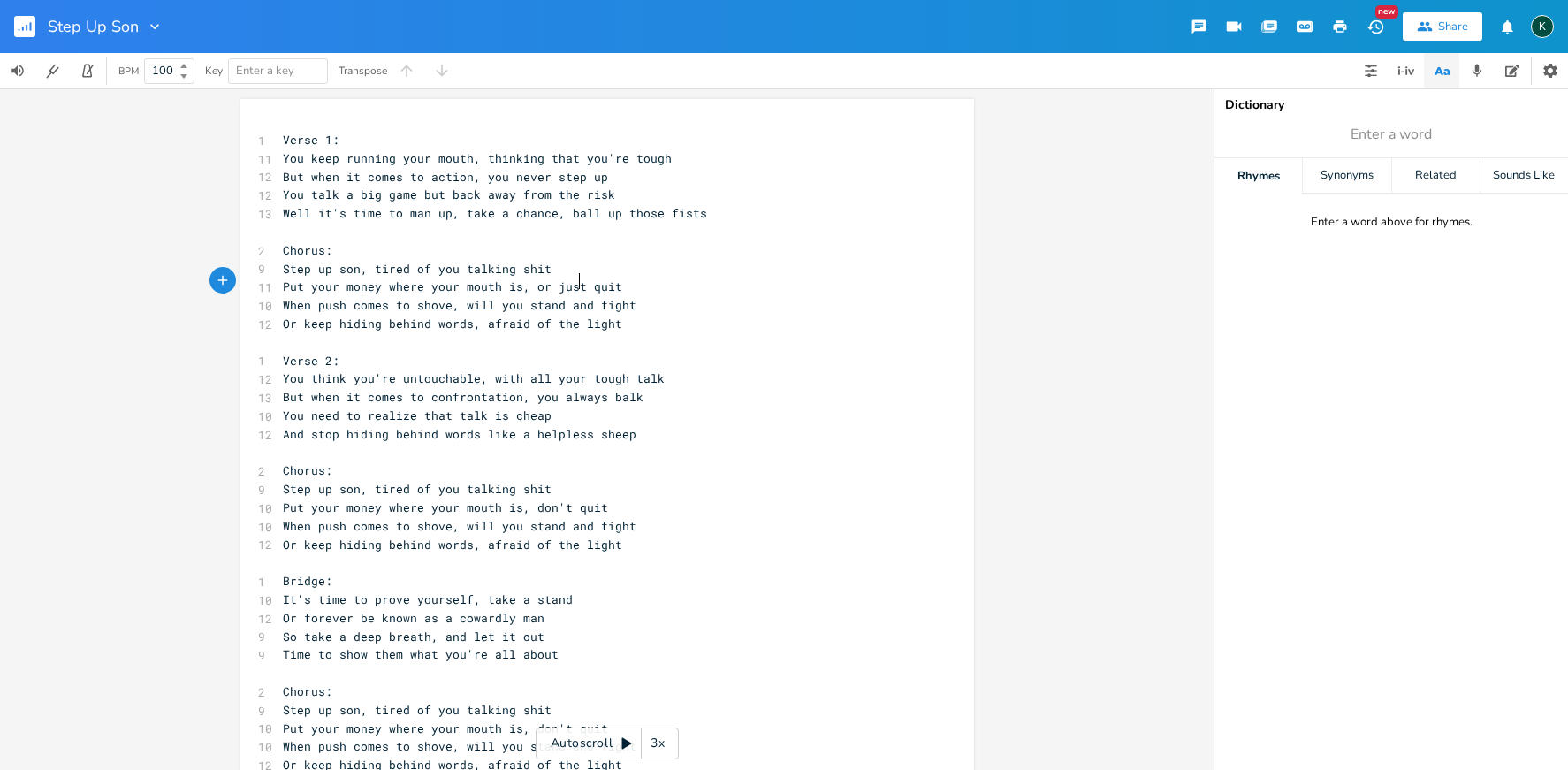
scroll to position [0, 30]
click at [340, 145] on pre "Verse 1:" at bounding box center [598, 139] width 639 height 18
type textarea "]"
click at [283, 141] on span "Verse 1]" at bounding box center [311, 139] width 57 height 16
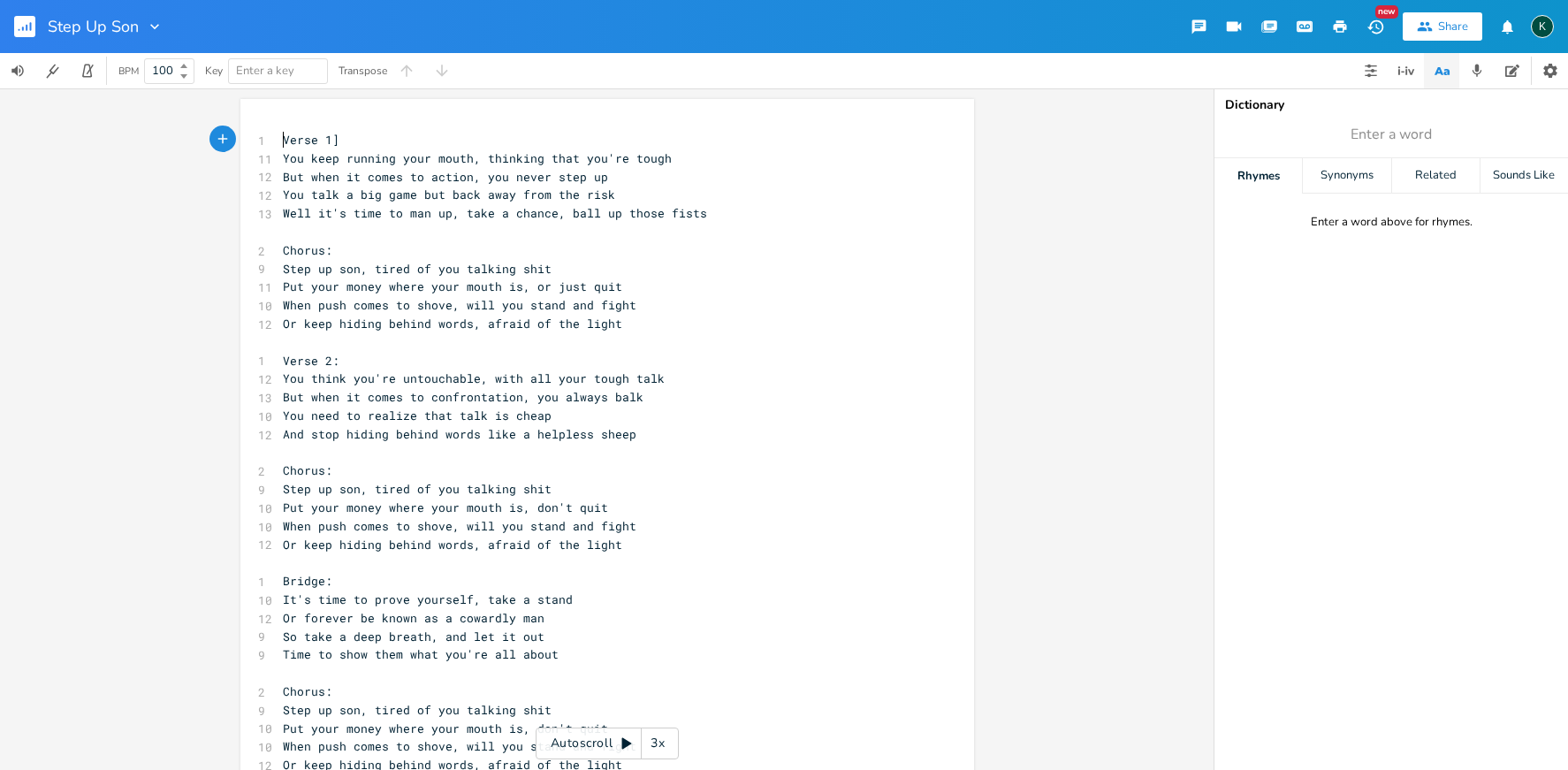
type textarea "["
click at [319, 243] on span "Chorus:" at bounding box center [308, 250] width 50 height 16
type textarea "]"
click at [283, 249] on span "Chorus]" at bounding box center [308, 250] width 50 height 16
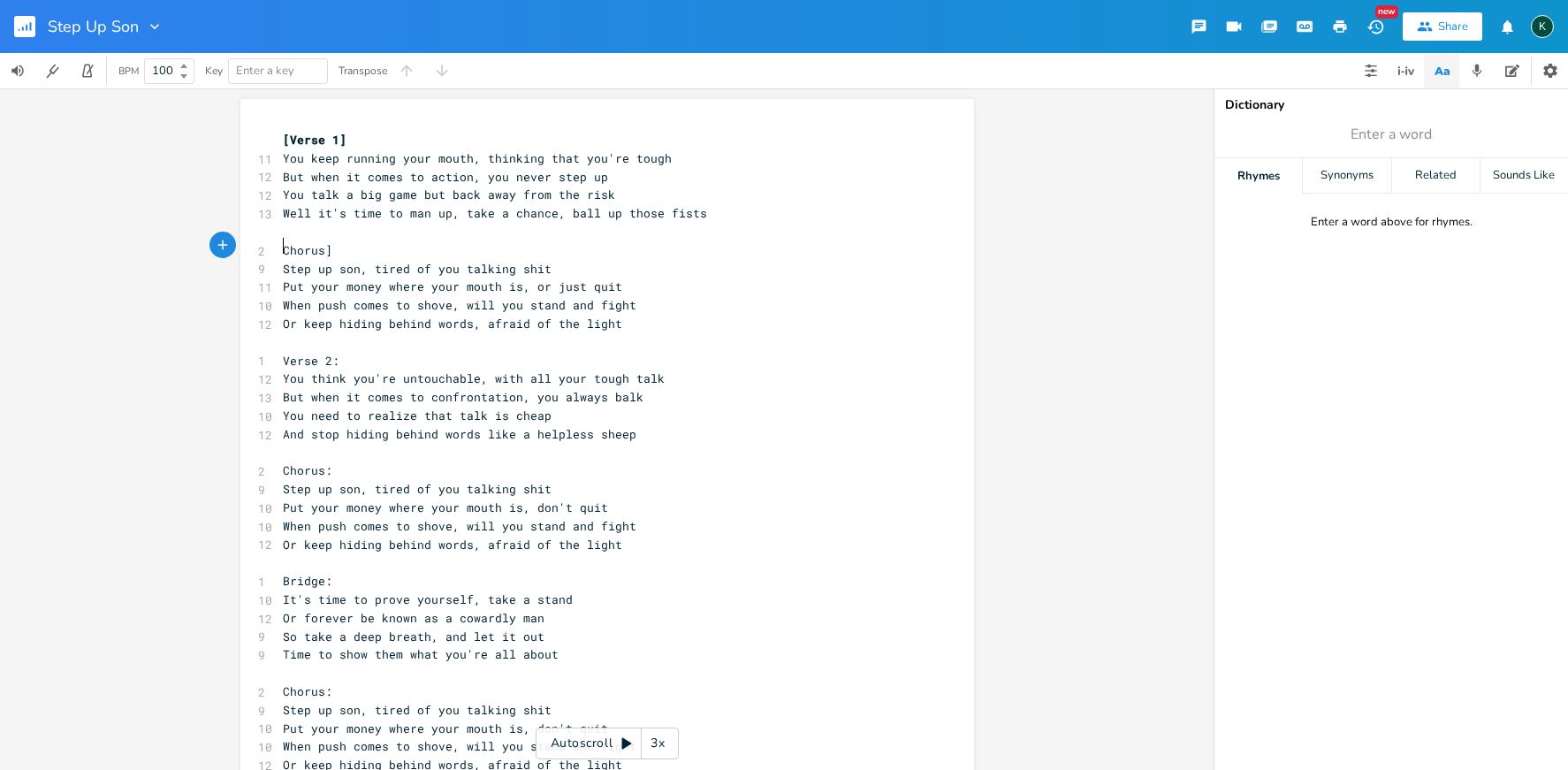
type textarea "["
click at [328, 355] on pre "Verse 2:" at bounding box center [598, 361] width 639 height 18
type textarea "]"
click at [283, 353] on span "Verse 2]" at bounding box center [311, 361] width 57 height 16
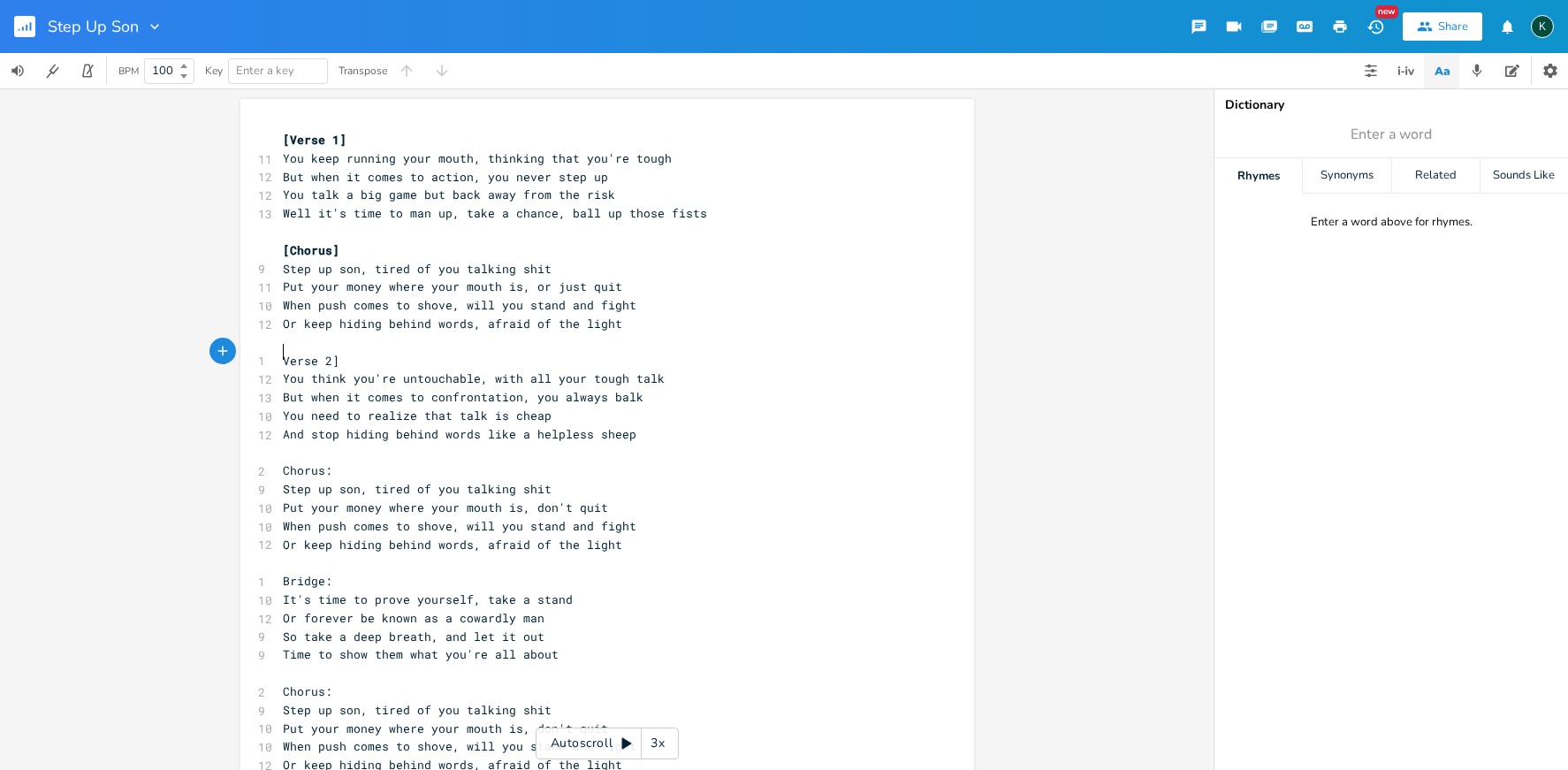
type textarea "["
click at [321, 461] on pre "Chorus:" at bounding box center [598, 470] width 639 height 18
type textarea "]"
click at [273, 456] on div "] x [Verse 1] 11 You keep running your mouth, thinking that you're tough 12 But…" at bounding box center [607, 503] width 734 height 810
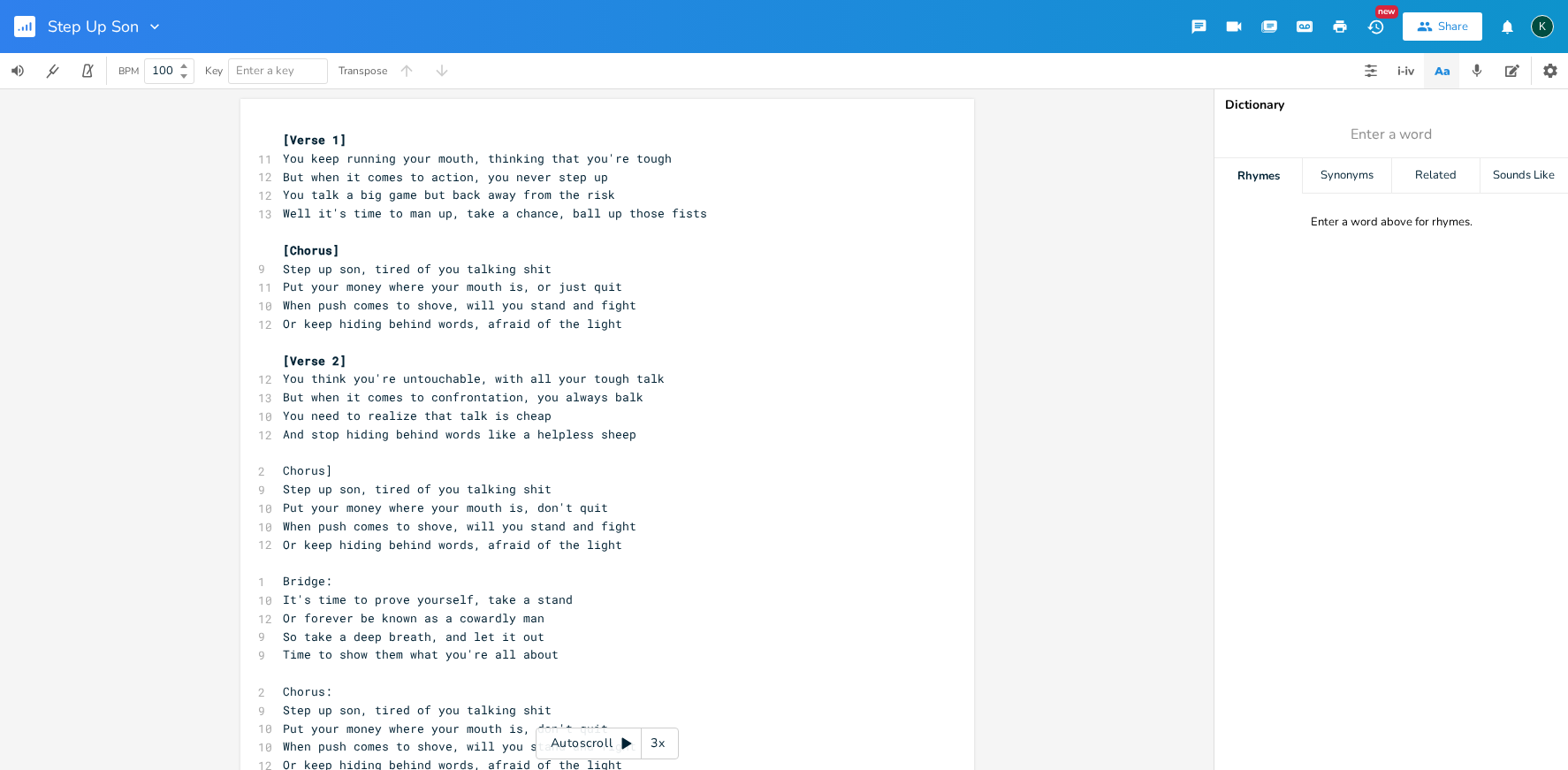
click at [283, 462] on span "Chorus]" at bounding box center [308, 470] width 50 height 16
type textarea "["
click at [320, 572] on span "Bridge:" at bounding box center [308, 580] width 50 height 16
type textarea "]"
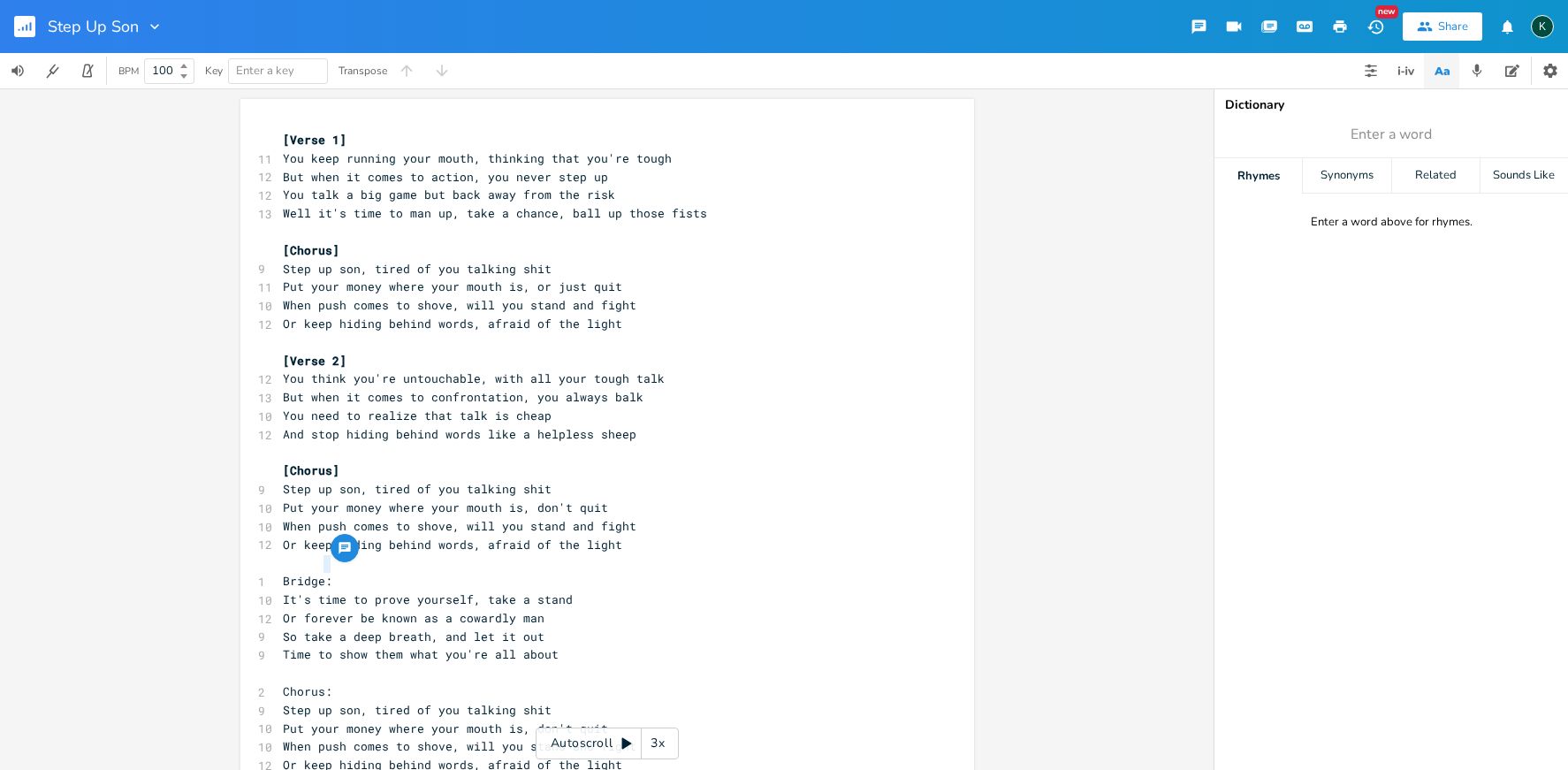
scroll to position [0, 3]
click at [283, 572] on span "Bridge]" at bounding box center [308, 580] width 50 height 16
type textarea "["
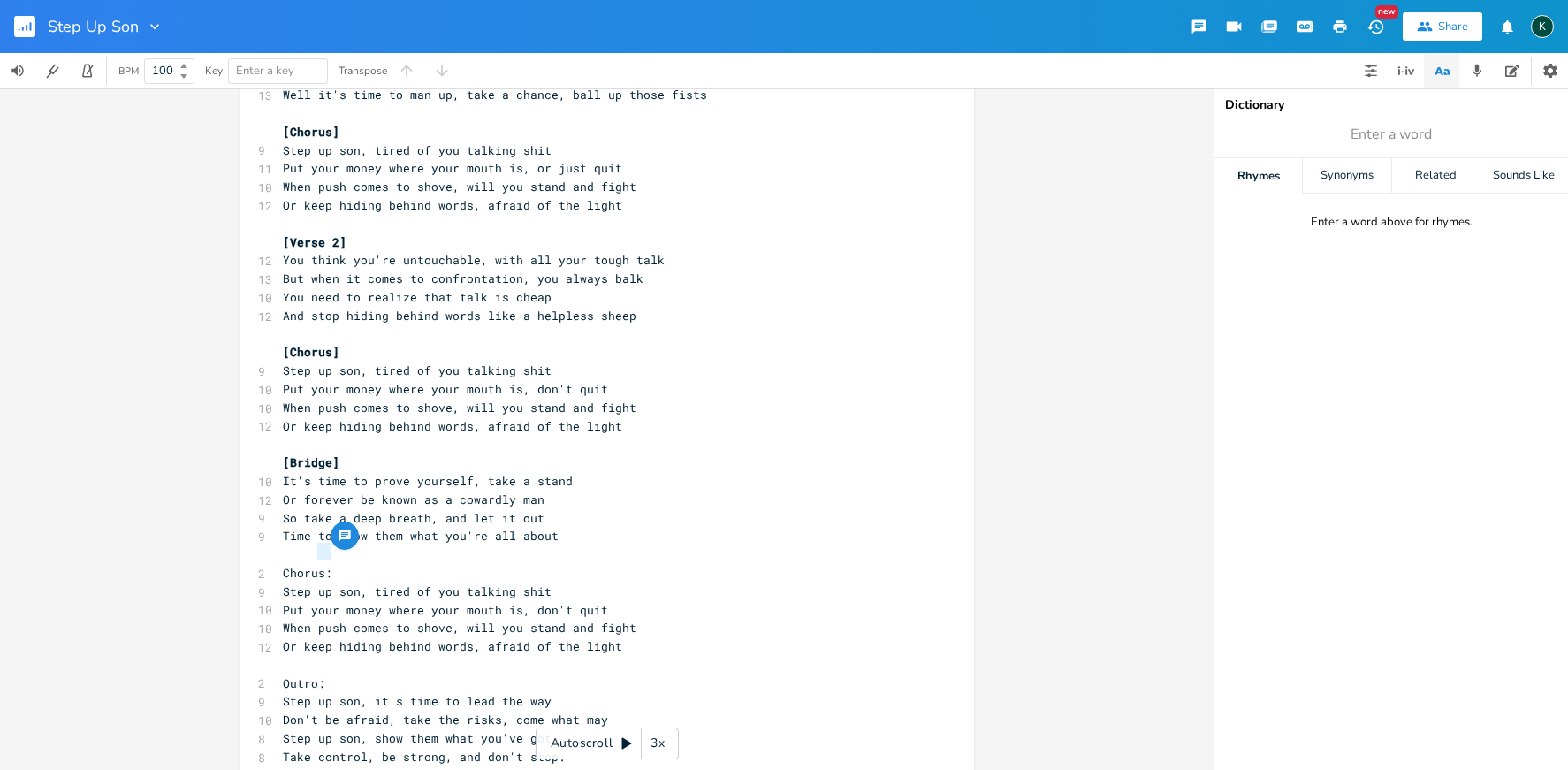
type textarea ":"
click at [319, 565] on span "Chorus:" at bounding box center [308, 572] width 50 height 16
type textarea "]"
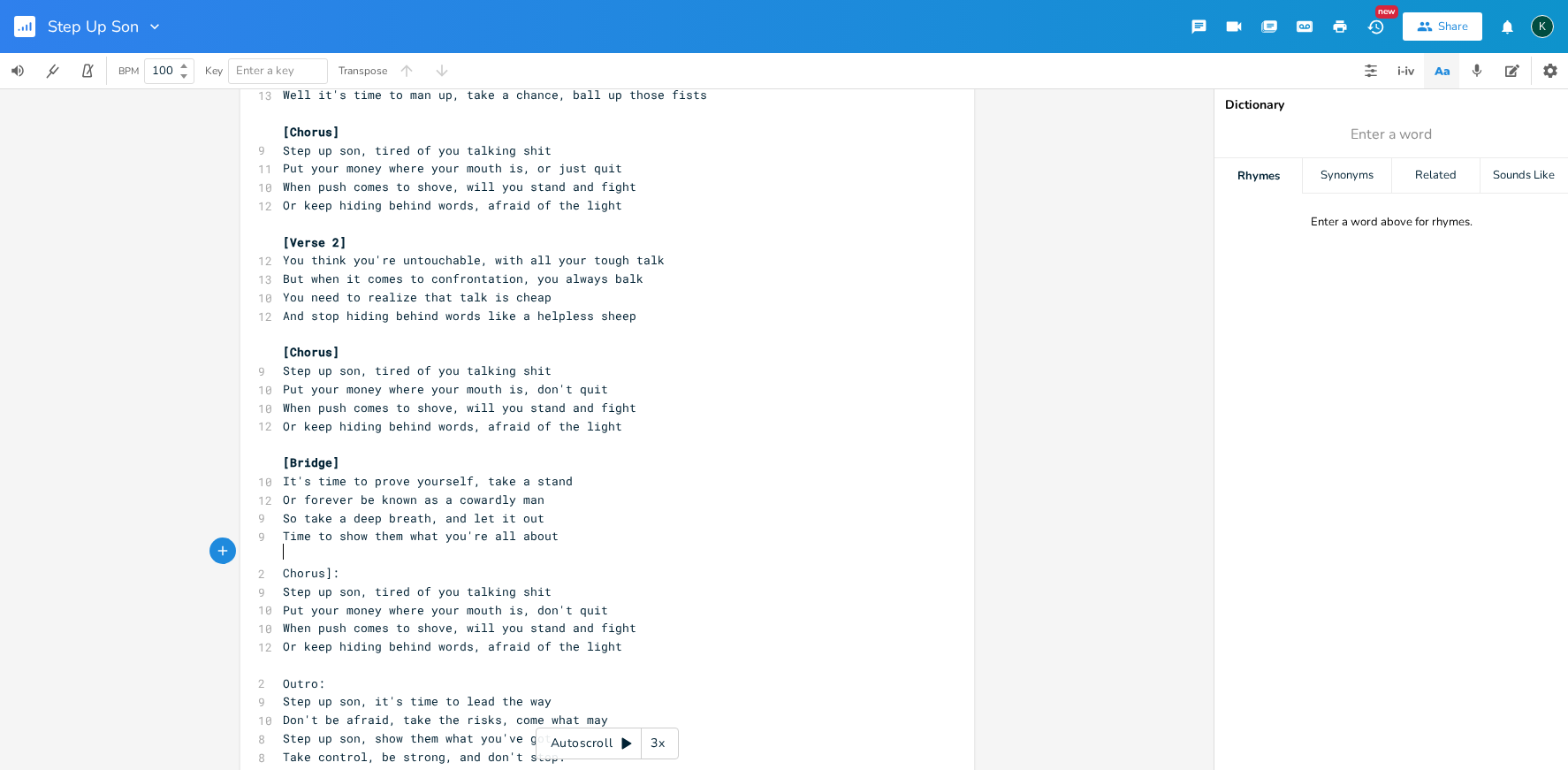
click at [283, 565] on span "Chorus]:" at bounding box center [311, 572] width 57 height 16
type textarea "["
click at [313, 674] on pre "Outro:" at bounding box center [598, 683] width 639 height 18
type textarea "]"
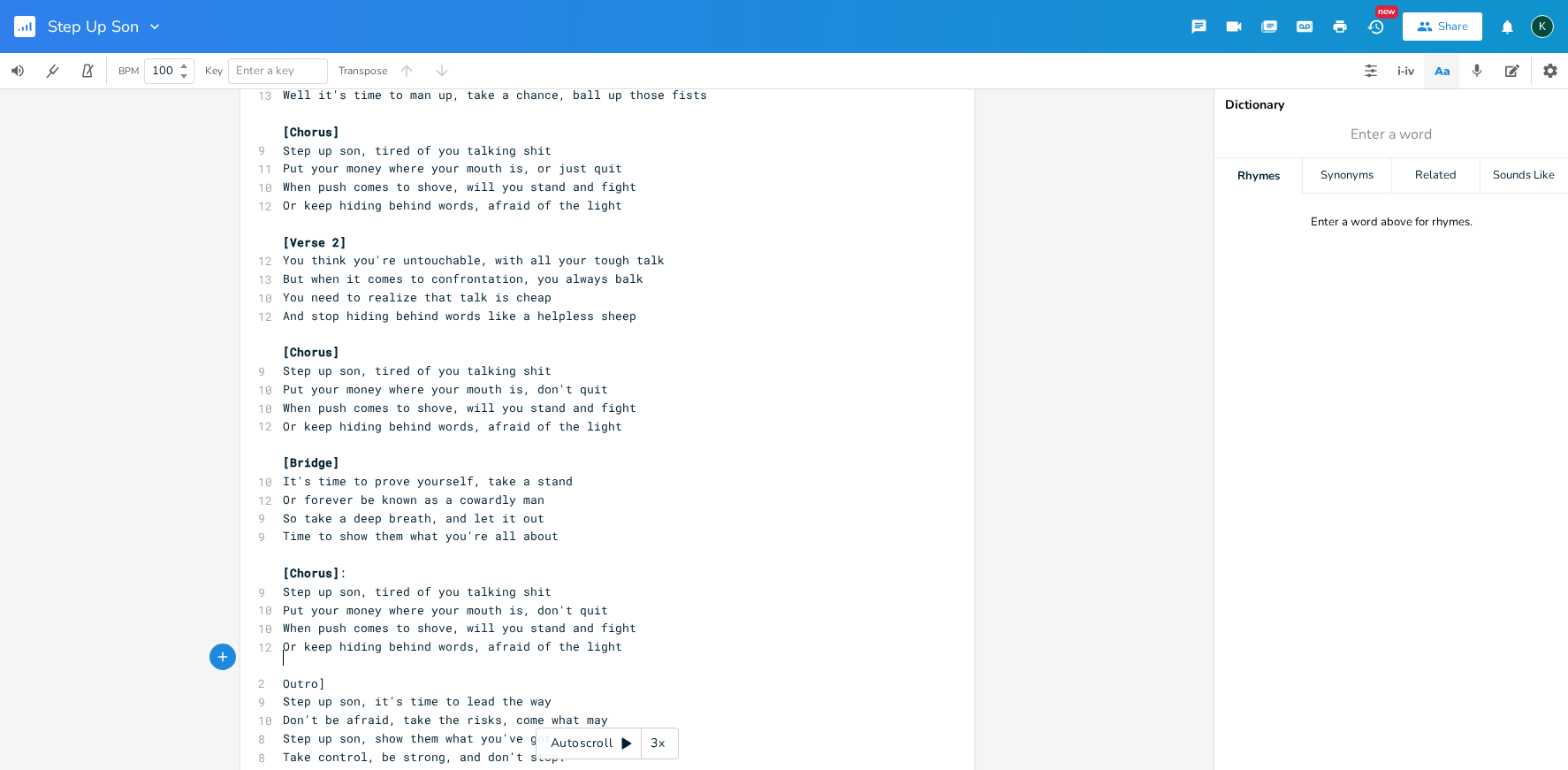
click at [279, 674] on pre "Outro]" at bounding box center [598, 683] width 639 height 18
type textarea "["
click at [356, 564] on pre "[Chorus] :" at bounding box center [598, 572] width 639 height 18
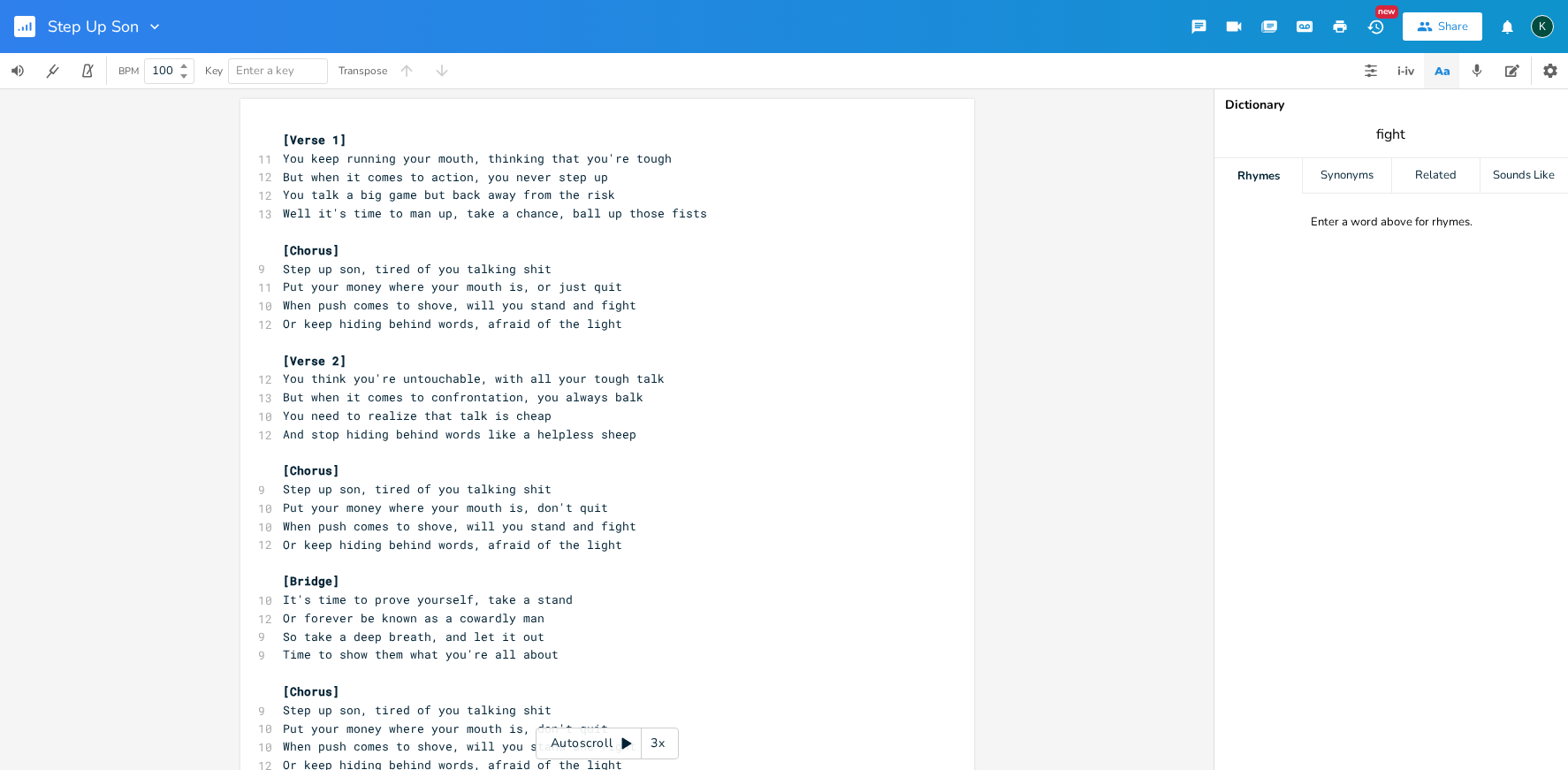
type input "fight"
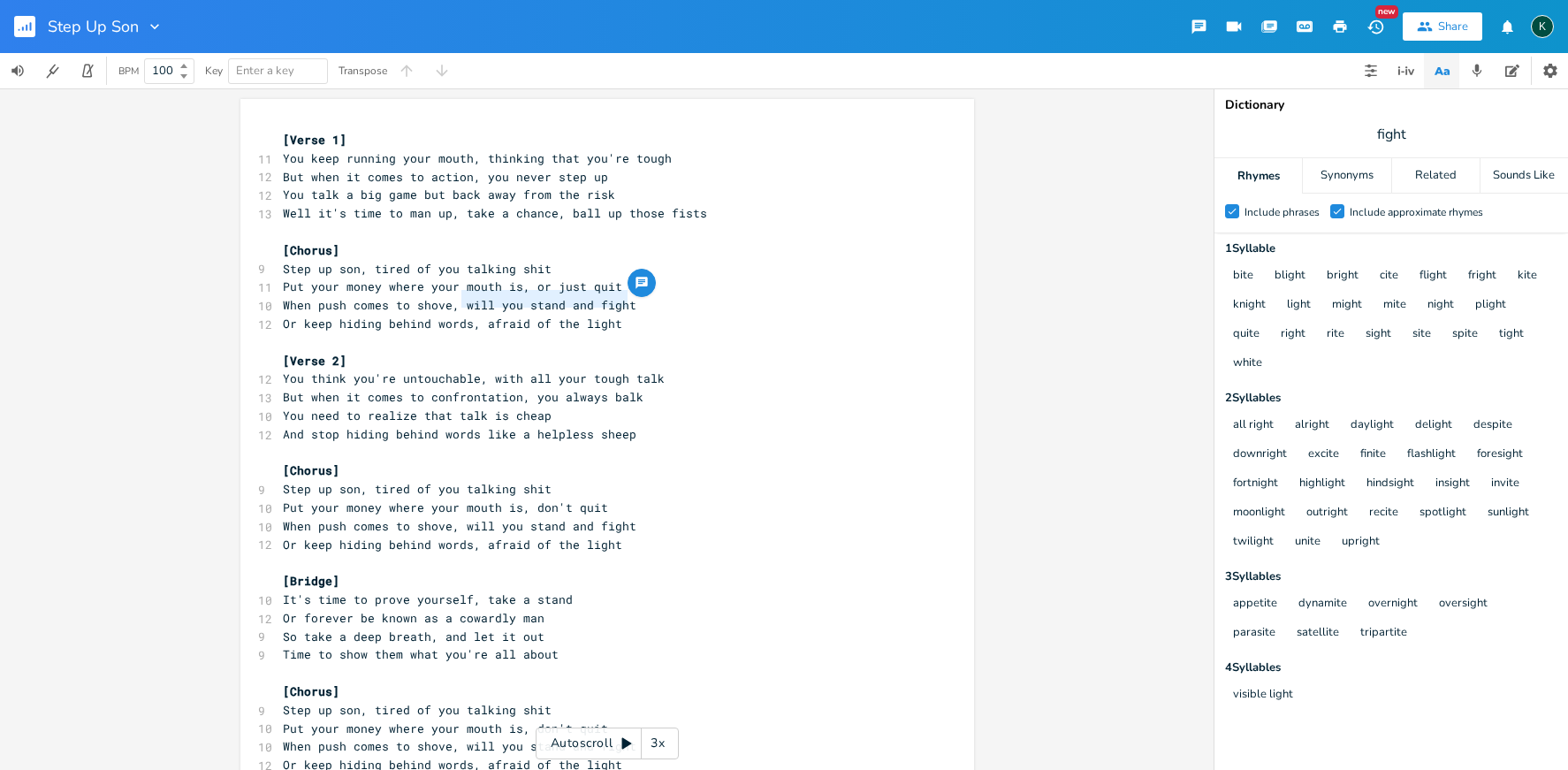
drag, startPoint x: 457, startPoint y: 302, endPoint x: 628, endPoint y: 302, distance: 171.0
click at [628, 302] on pre "When push comes to shove, will you stand and fight" at bounding box center [598, 305] width 639 height 18
type textarea "will you throw hands"
drag, startPoint x: 1407, startPoint y: 135, endPoint x: 1362, endPoint y: 130, distance: 45.3
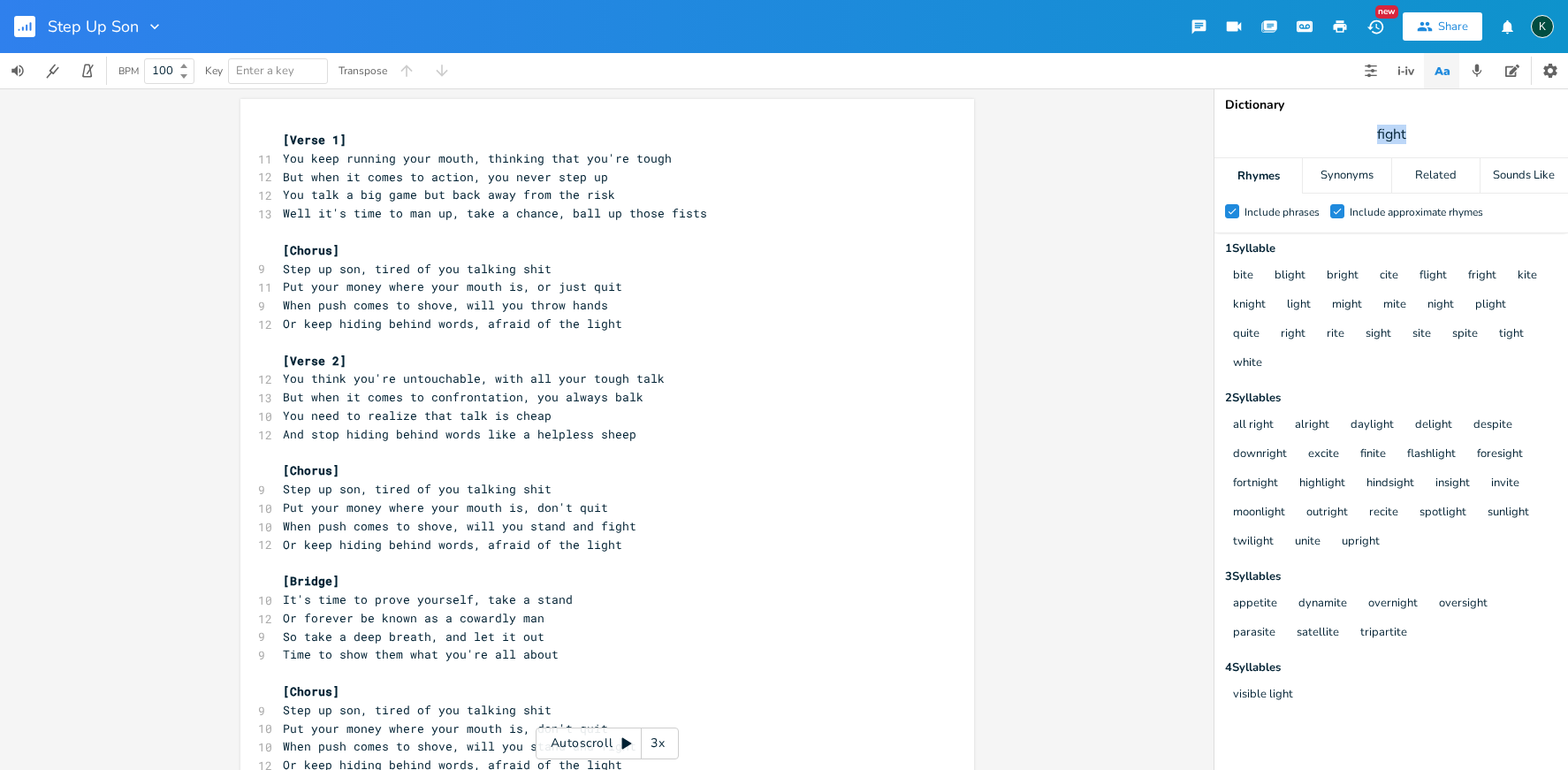
click at [1362, 130] on span "fight" at bounding box center [1392, 134] width 354 height 32
type input "hands"
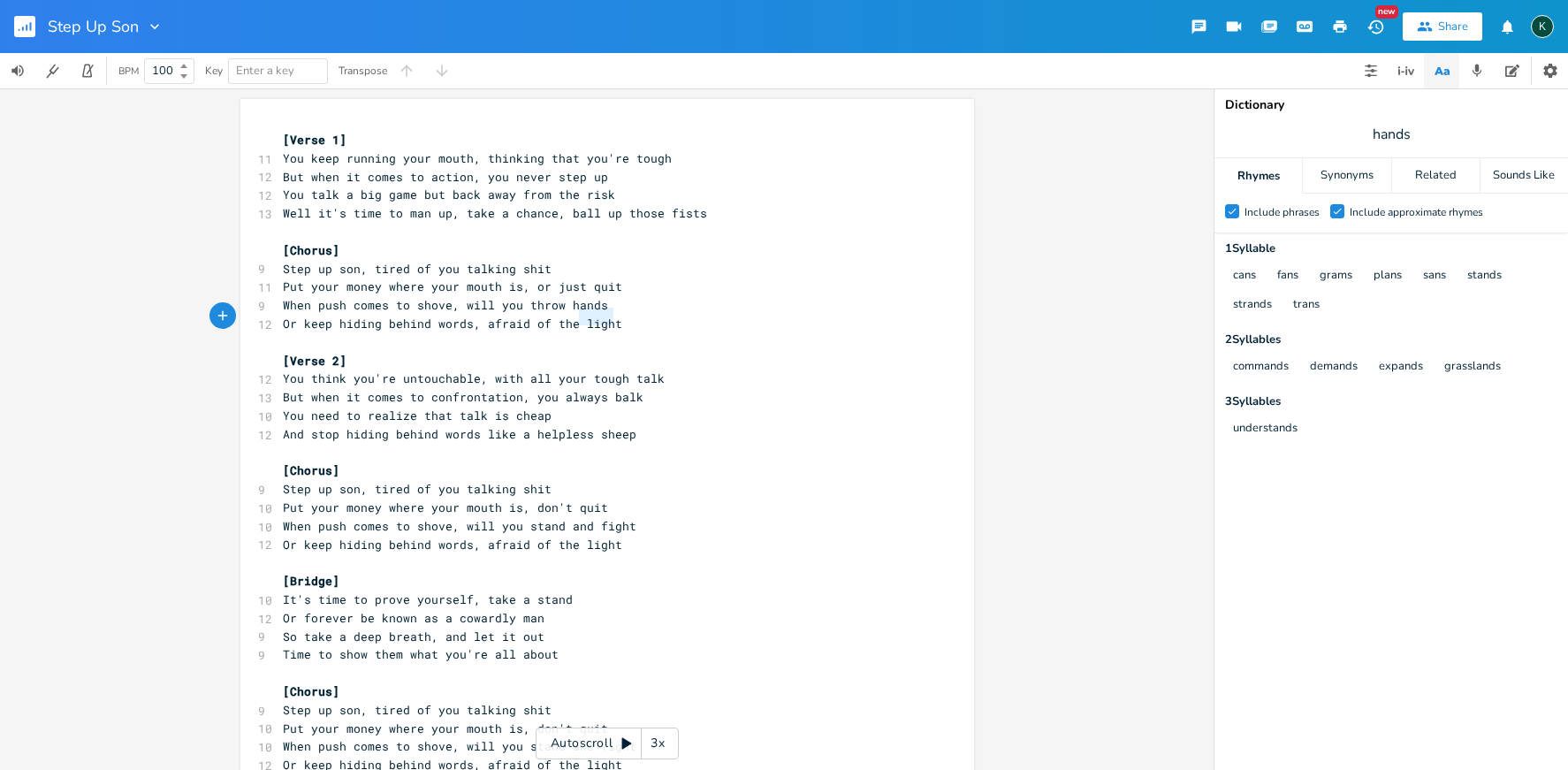
type textarea "light"
drag, startPoint x: 610, startPoint y: 324, endPoint x: 570, endPoint y: 323, distance: 40.0
click at [570, 323] on pre "Or keep hiding behind words, afraid of the light" at bounding box center [598, 323] width 639 height 18
click at [643, 334] on pre "​" at bounding box center [598, 342] width 639 height 18
drag, startPoint x: 480, startPoint y: 321, endPoint x: 645, endPoint y: 315, distance: 165.1
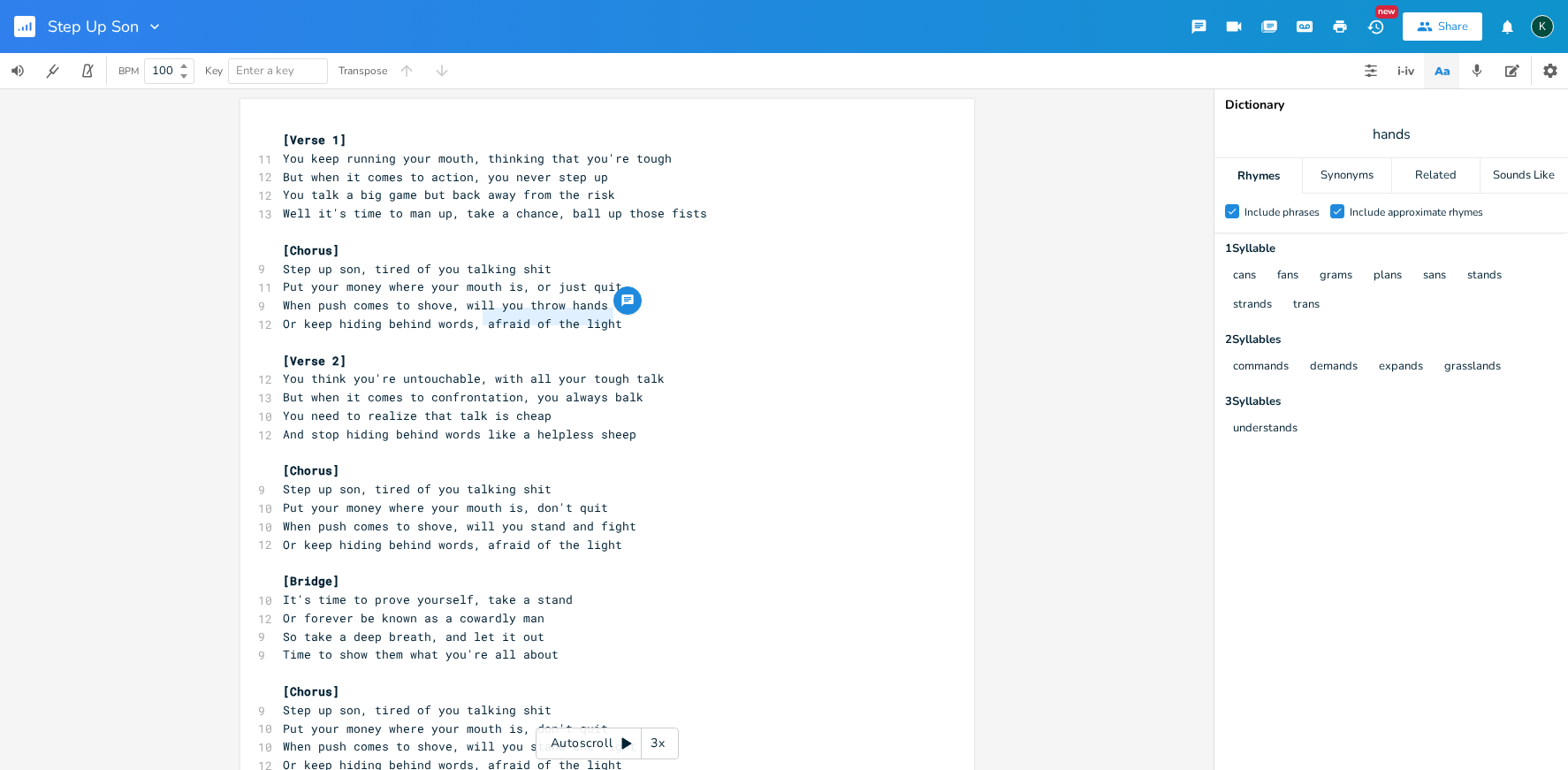
click at [645, 315] on pre "Or keep hiding behind words, afraid of the light" at bounding box center [598, 323] width 639 height 18
type textarea "is that your pa"
type textarea "are those your plans?"
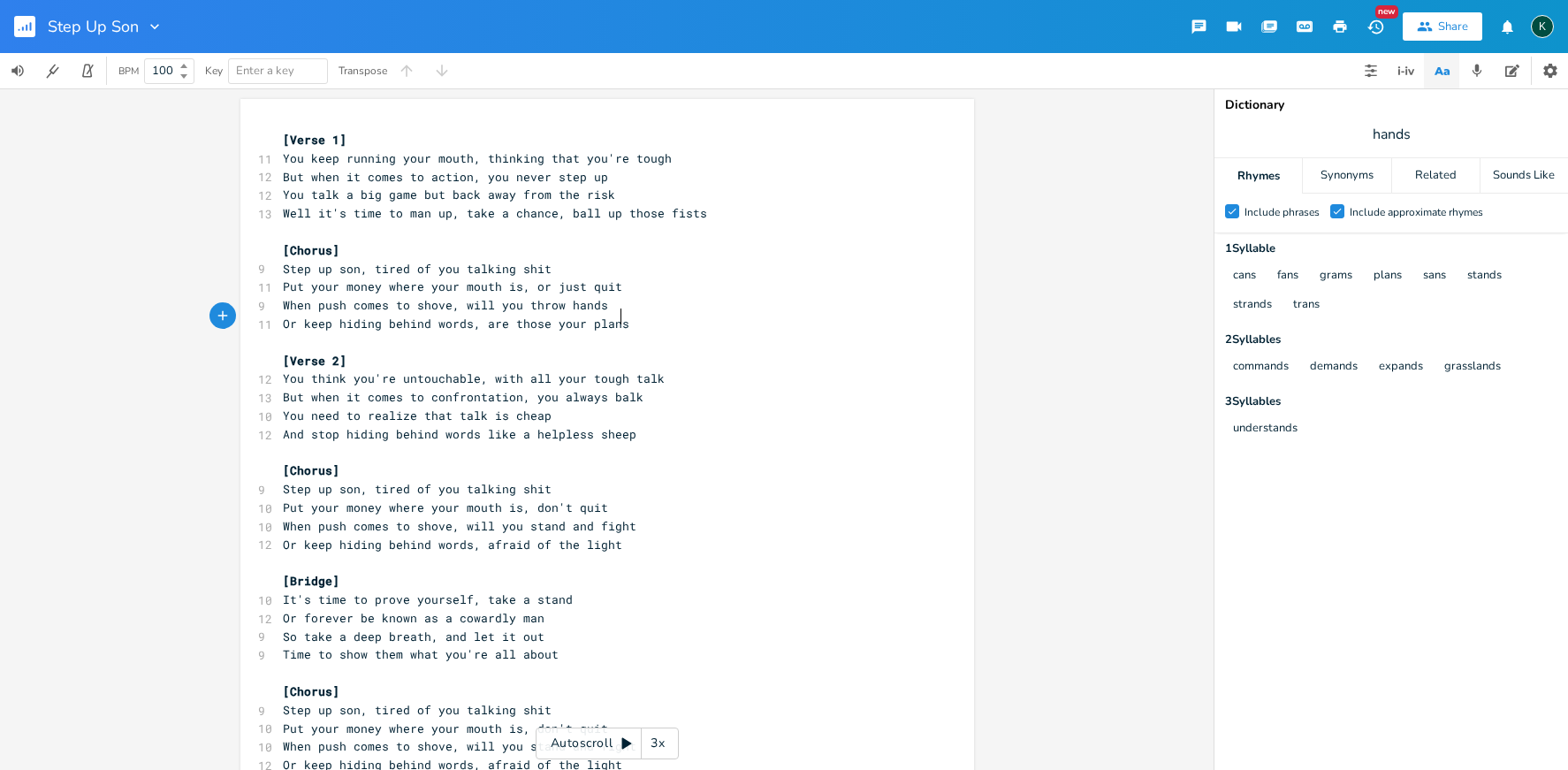
scroll to position [0, 92]
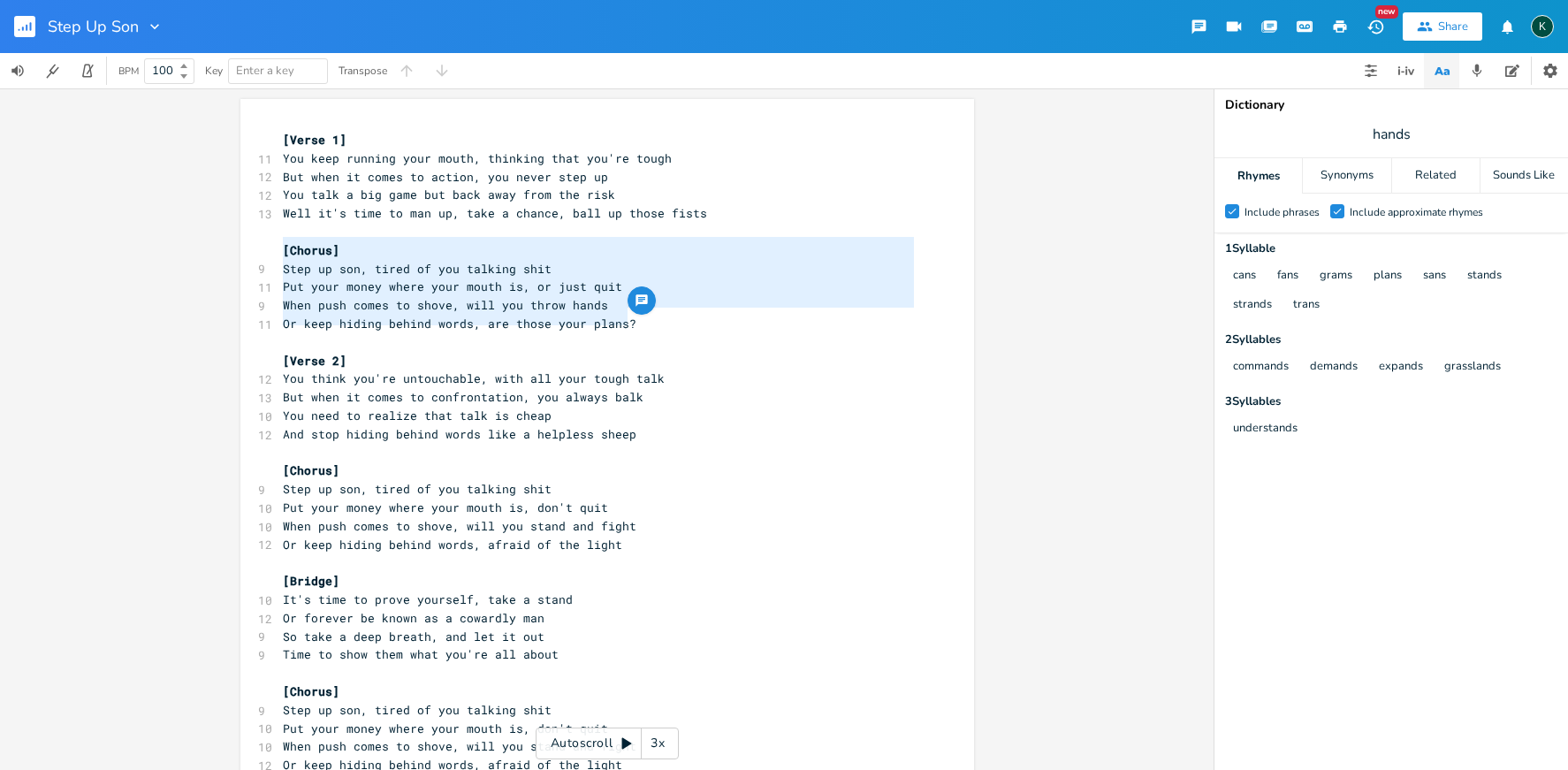
drag, startPoint x: 631, startPoint y: 315, endPoint x: 251, endPoint y: 246, distance: 386.2
click at [251, 246] on div "[Chorus] Step up son, tired of you talking shit Put your money where your mouth…" at bounding box center [607, 503] width 734 height 810
type textarea "​[Chorus] Step up son, tired of you talking shit Put your money where your mout…"
click at [547, 518] on span "When push comes to shove, will you stand and fight" at bounding box center [459, 525] width 354 height 16
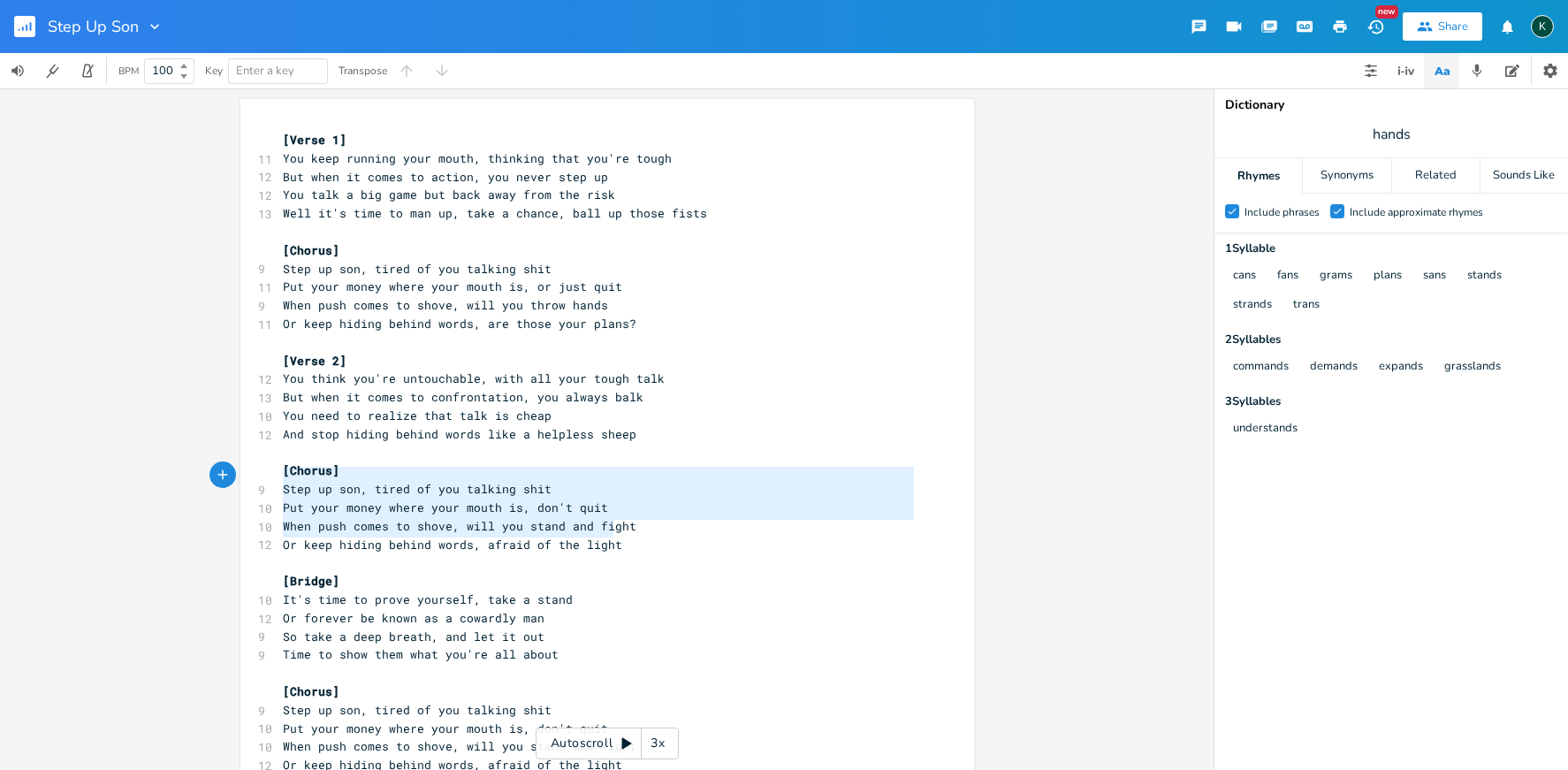
type textarea "[Chorus] Step up son, tired of you talking shit Put your money where your mouth…"
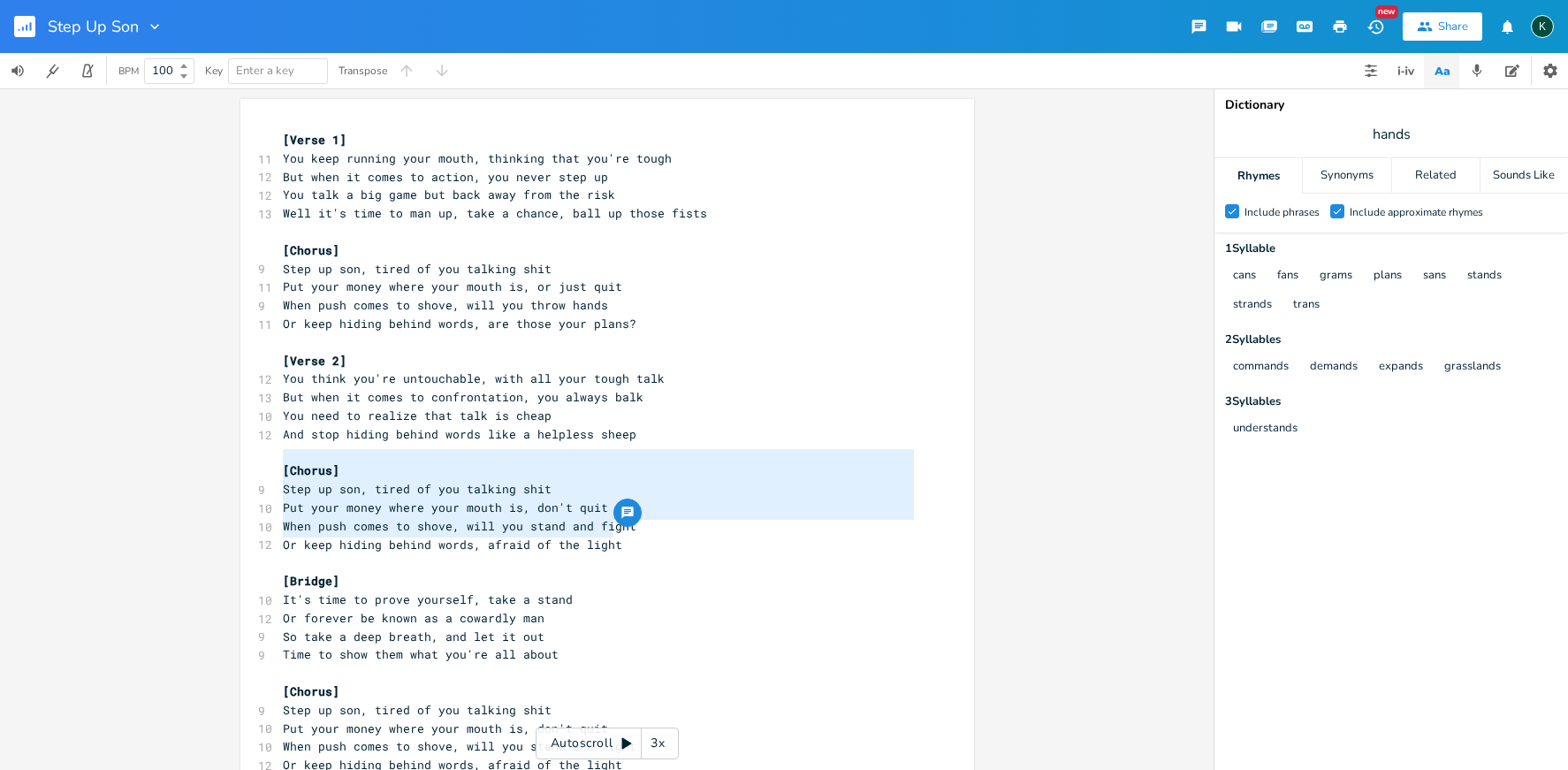
drag, startPoint x: 616, startPoint y: 532, endPoint x: 198, endPoint y: 453, distance: 425.4
click at [198, 453] on div "[Chorus] Step up son, tired of you talking shit Put your money where your mouth…" at bounding box center [607, 429] width 1214 height 682
paste textarea
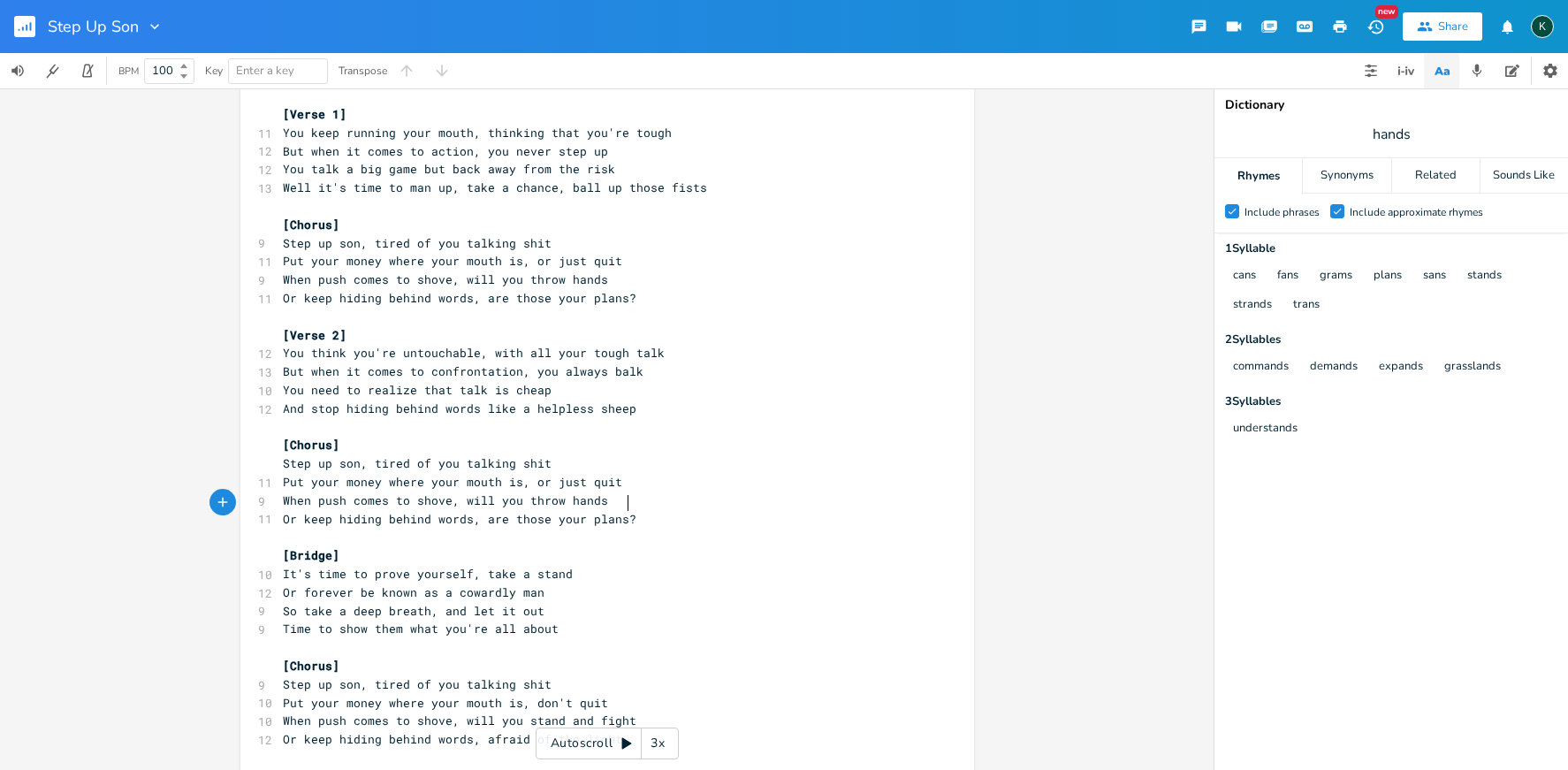
scroll to position [121, 0]
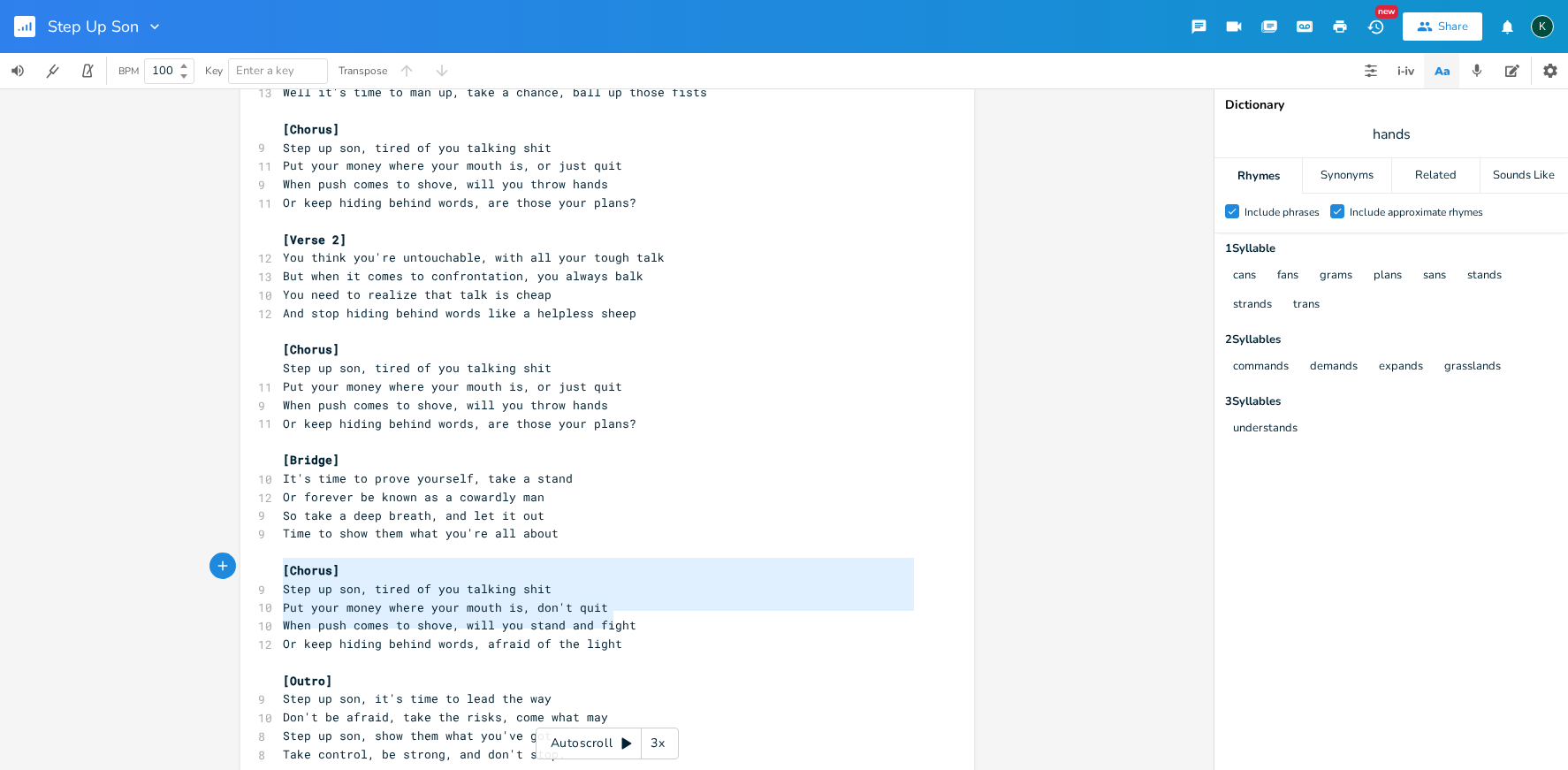
type textarea "[Chorus] Step up son, tired of you talking shit Put your money where your mouth…"
drag, startPoint x: 614, startPoint y: 626, endPoint x: 181, endPoint y: 545, distance: 440.5
click at [181, 545] on div "[Chorus] Step up son, tired of you talking shit Put your money where your mouth…" at bounding box center [607, 429] width 1214 height 682
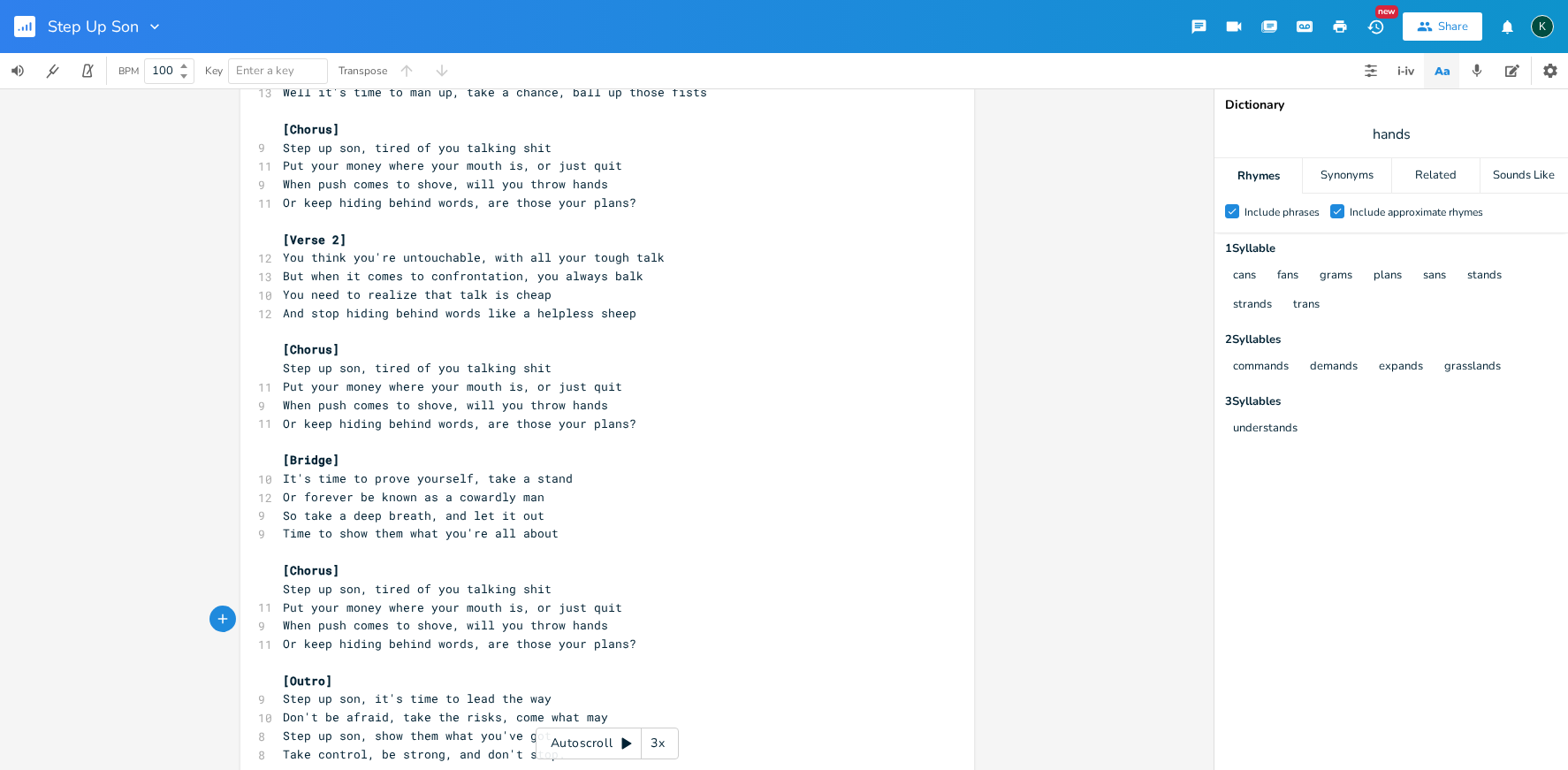
click at [1369, 139] on span "hands" at bounding box center [1392, 134] width 354 height 32
type input "cheap"
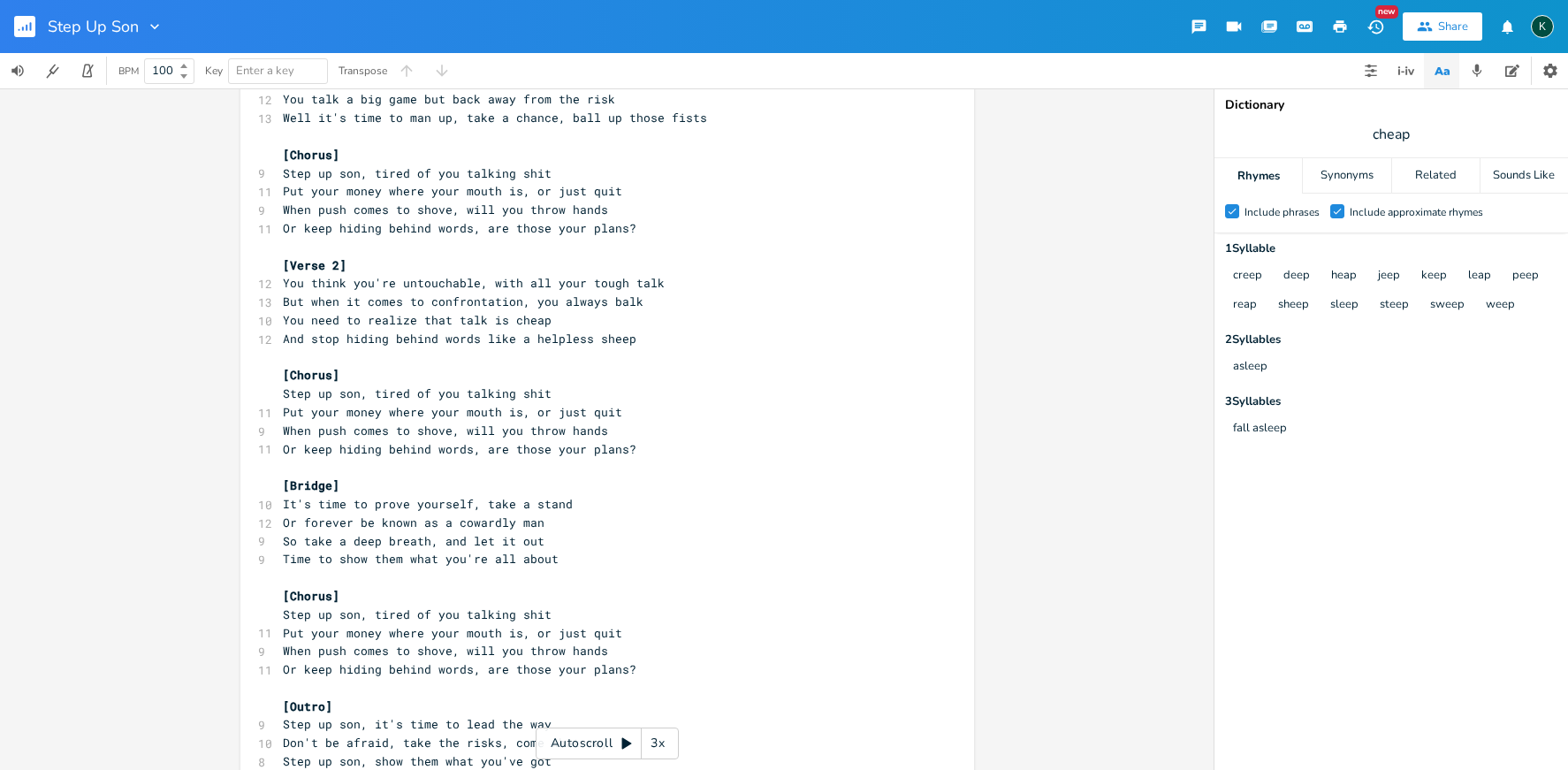
scroll to position [56, 0]
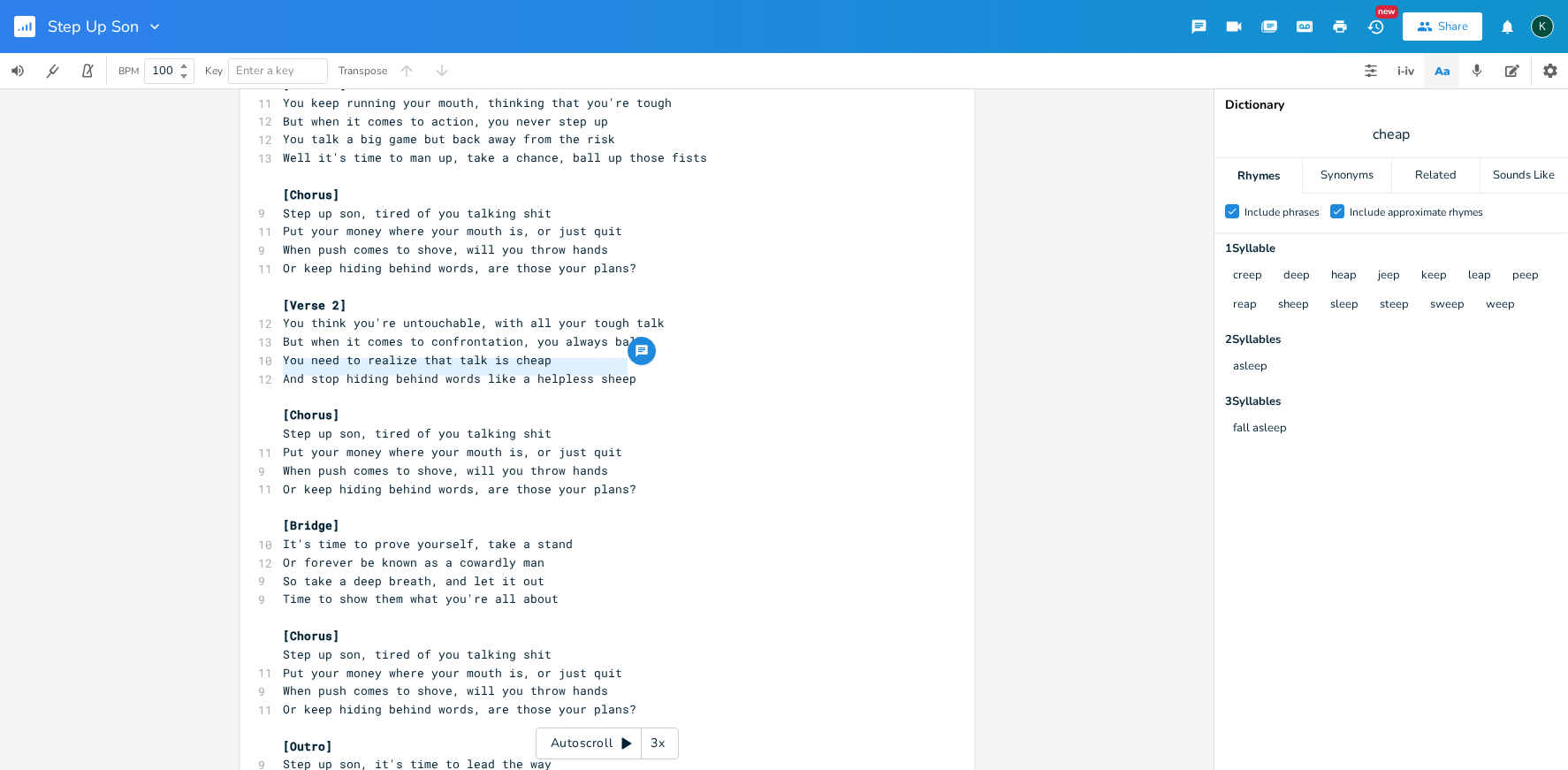
drag, startPoint x: 622, startPoint y: 369, endPoint x: 278, endPoint y: 365, distance: 344.0
click at [279, 369] on pre "And stop hiding behind words like a helpless sheep" at bounding box center [598, 378] width 639 height 18
type textarea "you"
type textarea "Y"
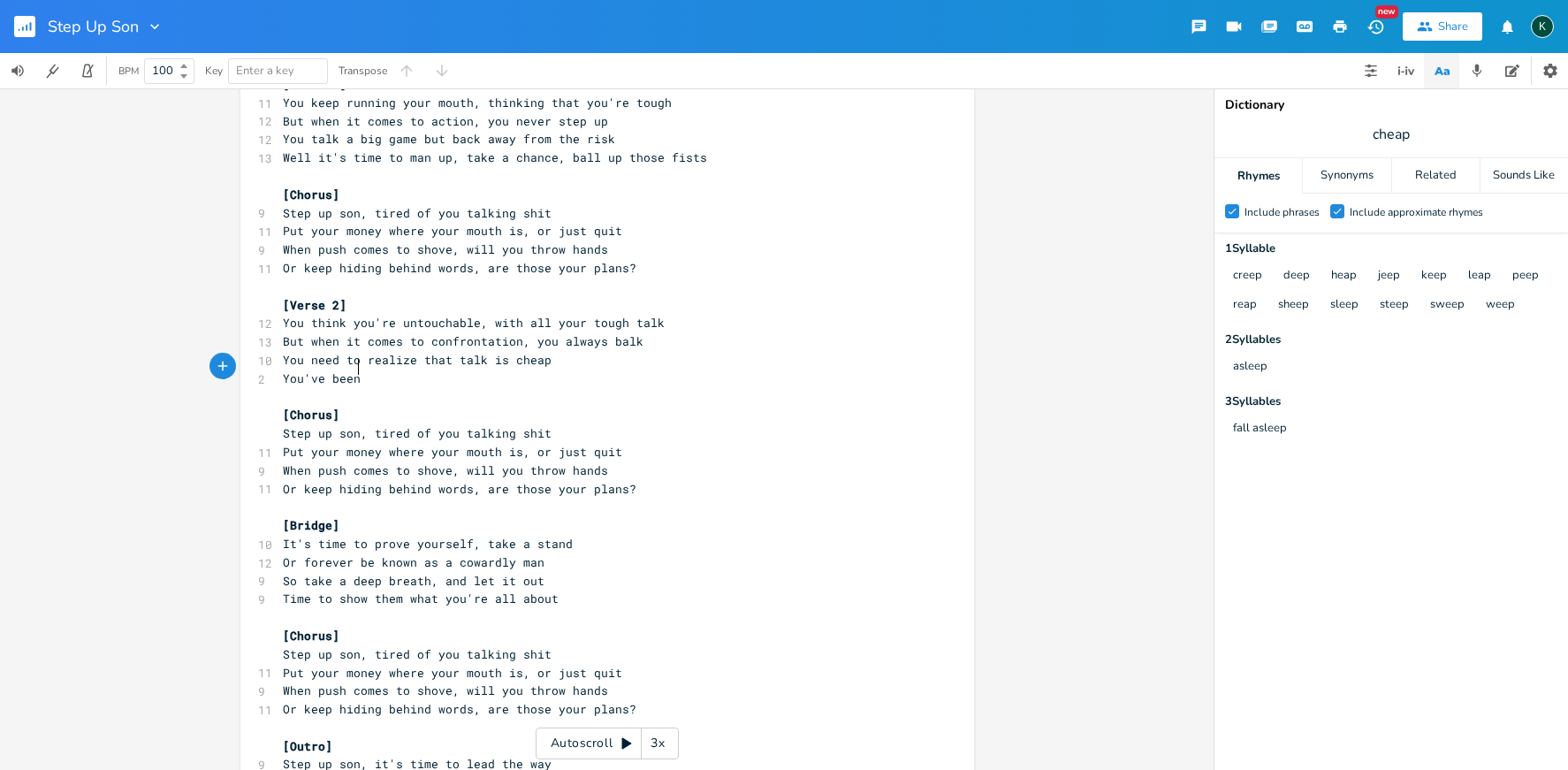
scroll to position [0, 55]
type textarea "You've been ro"
type textarea "sowing the seeds, now it's time to reap"
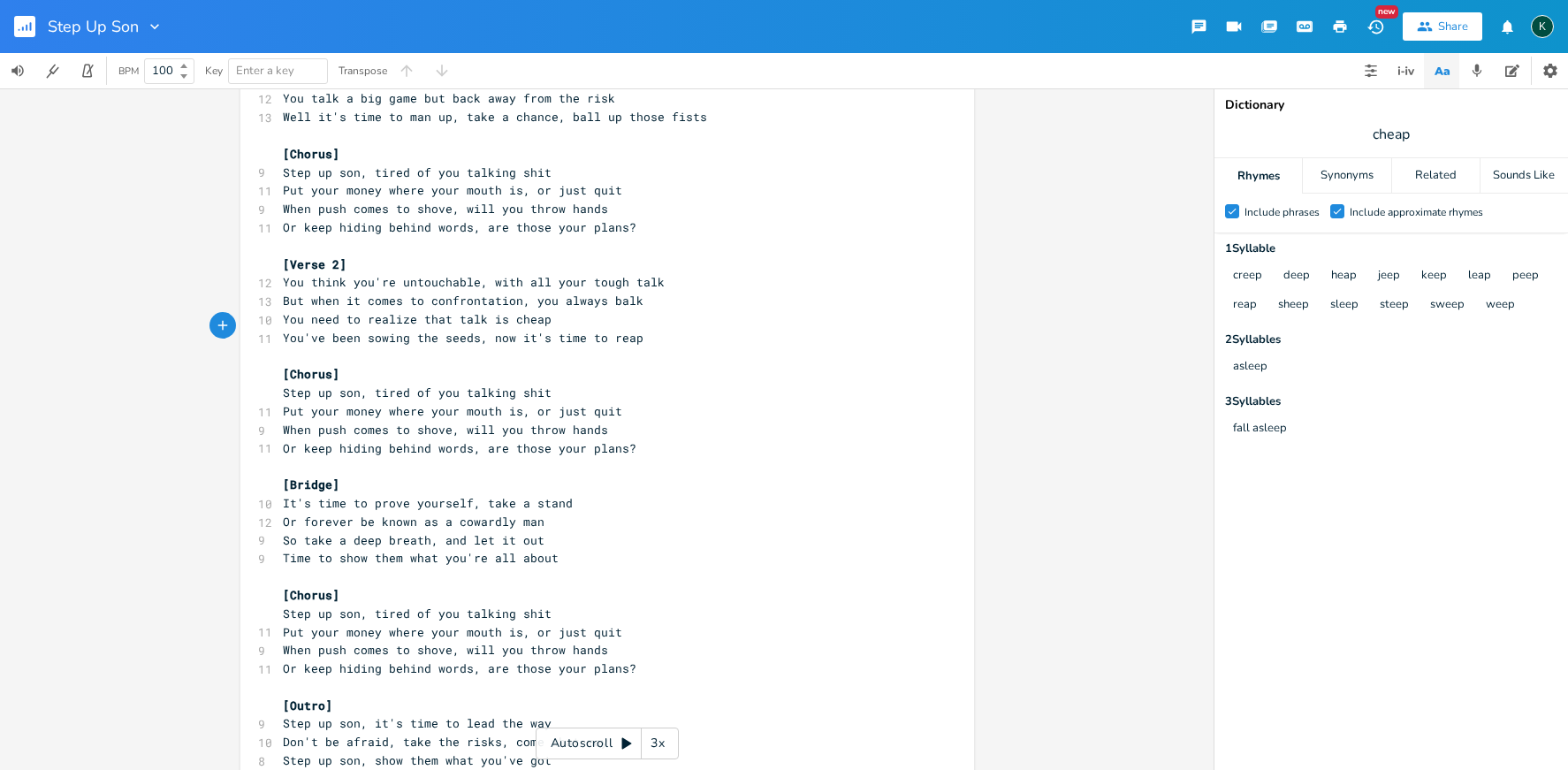
scroll to position [121, 0]
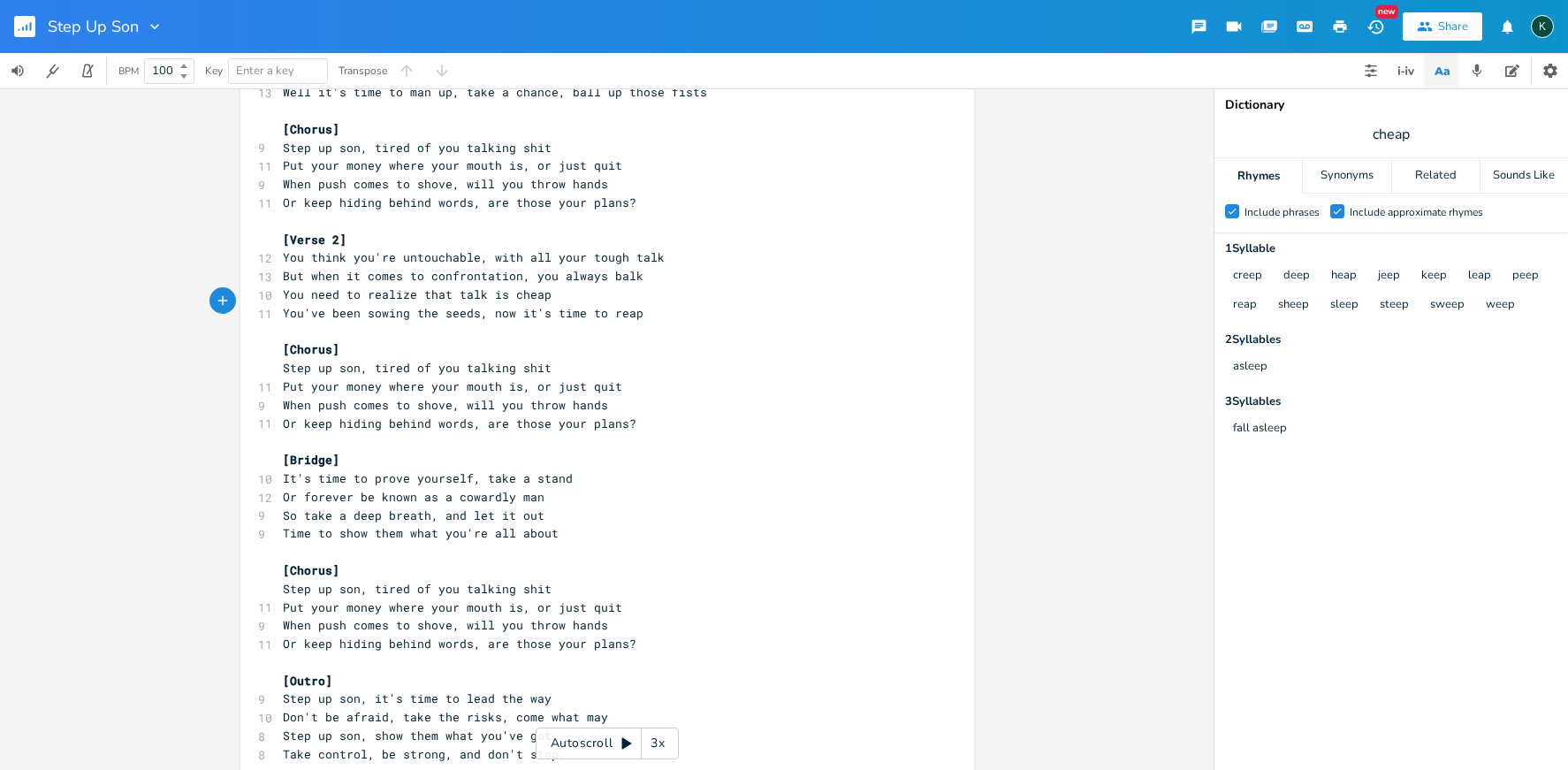
click at [440, 746] on span "Take control, be strong, and don't stop." at bounding box center [424, 754] width 283 height 16
click at [453, 746] on span "Take control, be strong, and don't stop." at bounding box center [424, 754] width 283 height 16
type textarea "and don't"
drag, startPoint x: 451, startPoint y: 727, endPoint x: 513, endPoint y: 732, distance: 62.2
click at [513, 746] on span "Take control, be strong, and don't stop." at bounding box center [424, 754] width 283 height 16
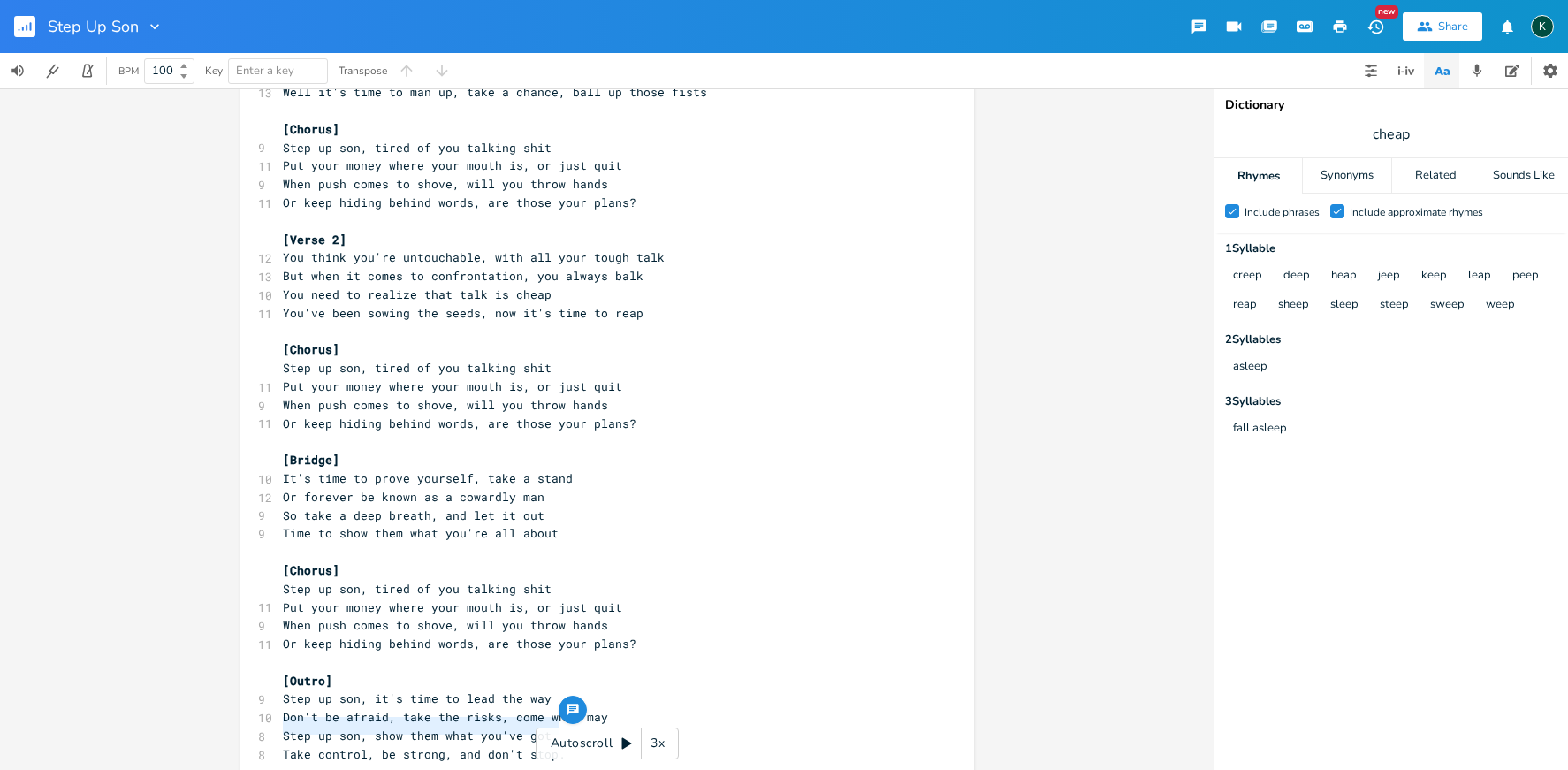
drag, startPoint x: 279, startPoint y: 722, endPoint x: 579, endPoint y: 733, distance: 300.2
click at [579, 733] on div "Take control, be strong, and don't stop. x [Verse 1] 11 You keep running your m…" at bounding box center [607, 429] width 1214 height 682
type textarea "Better bring that A game... cause I won't stop"
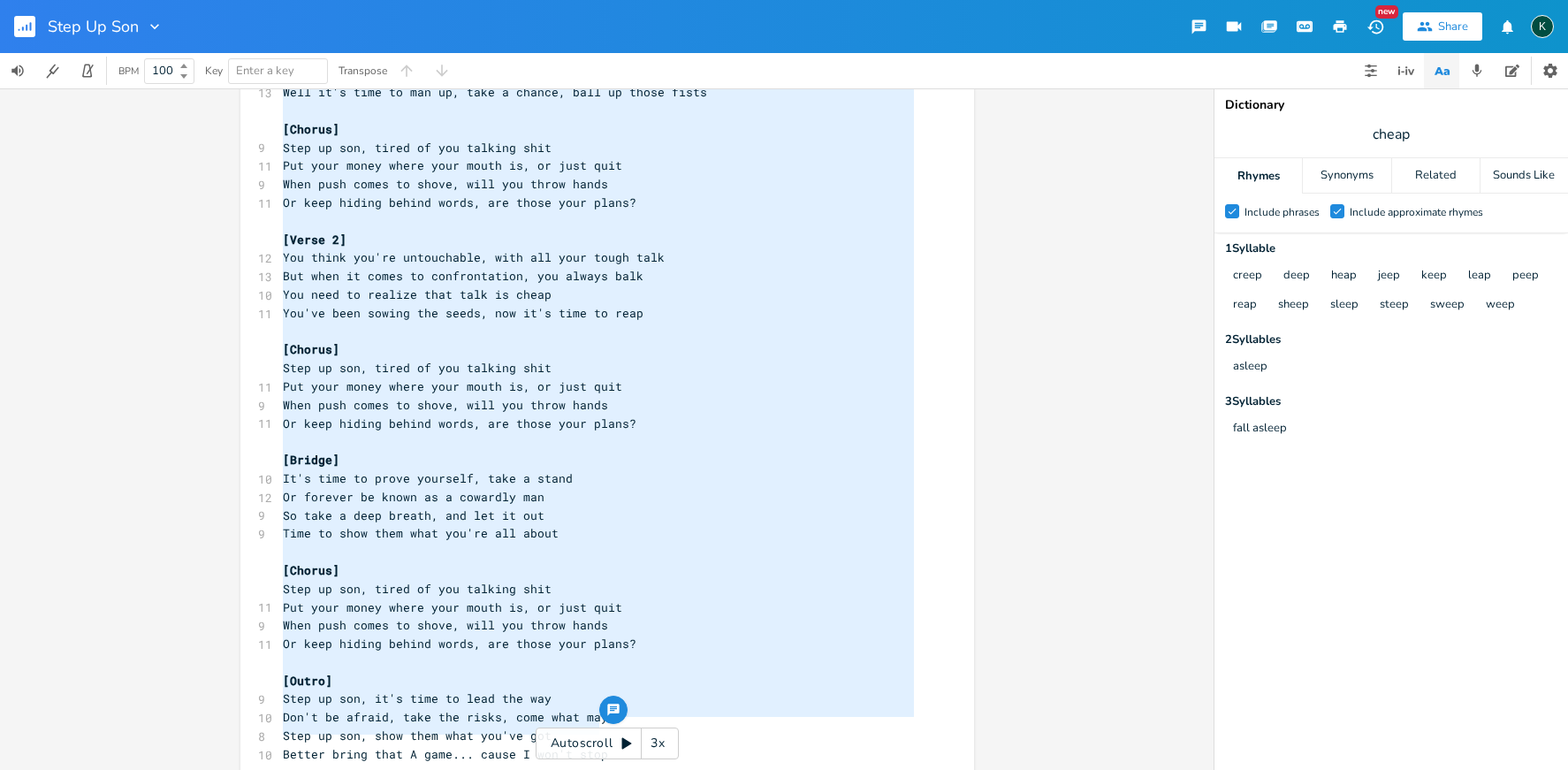
drag, startPoint x: 597, startPoint y: 720, endPoint x: -7, endPoint y: -148, distance: 1057.5
click at [0, 0] on html "Step Up Son New Share K BPM 100 Key Enter a key Transpose x [Verse 1] 11 You ke…" at bounding box center [784, 385] width 1568 height 770
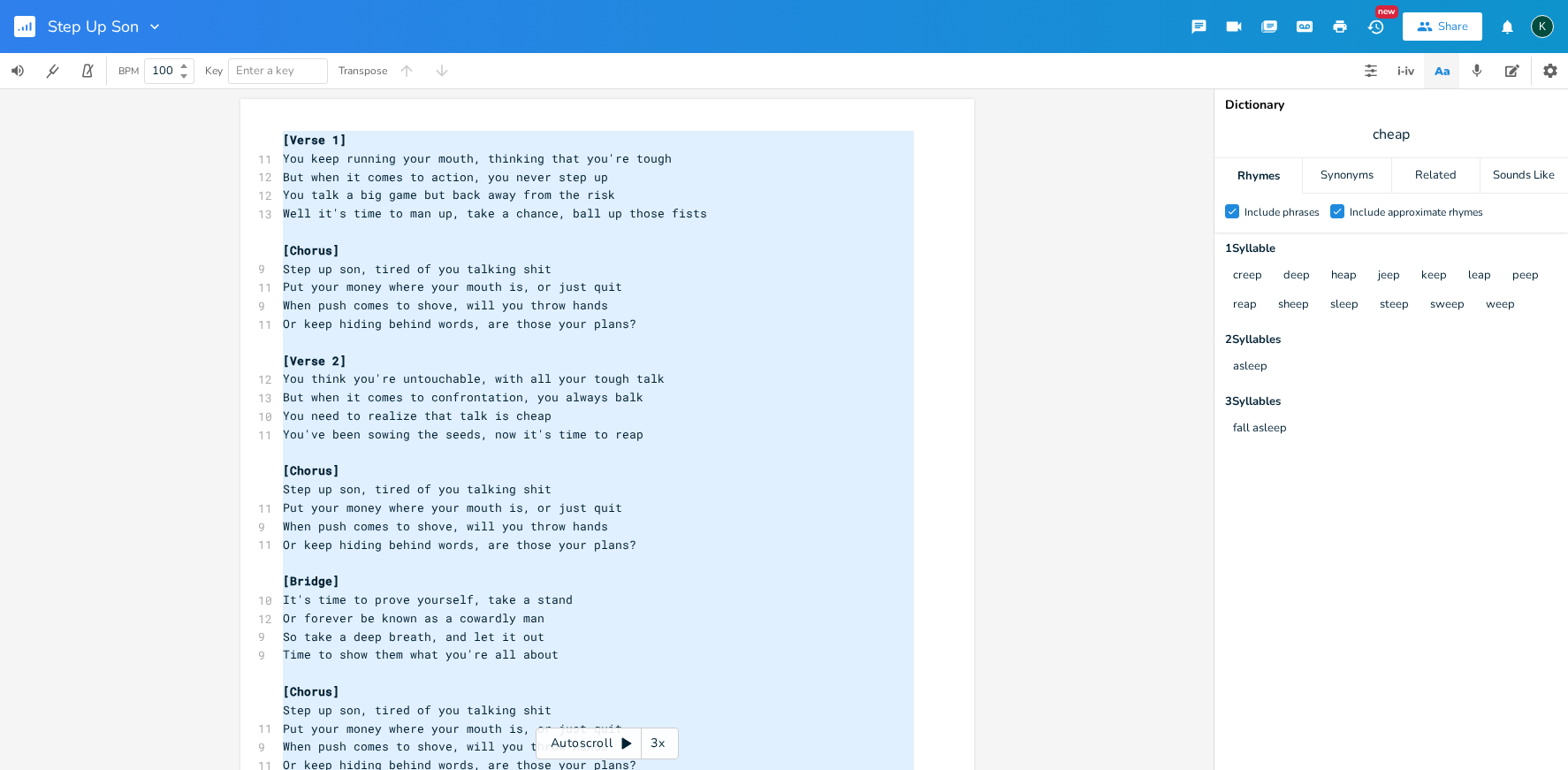
scroll to position [534, 0]
type textarea "[Verse 1] You keep running your mouth, thinking that you're tough But when it c…"
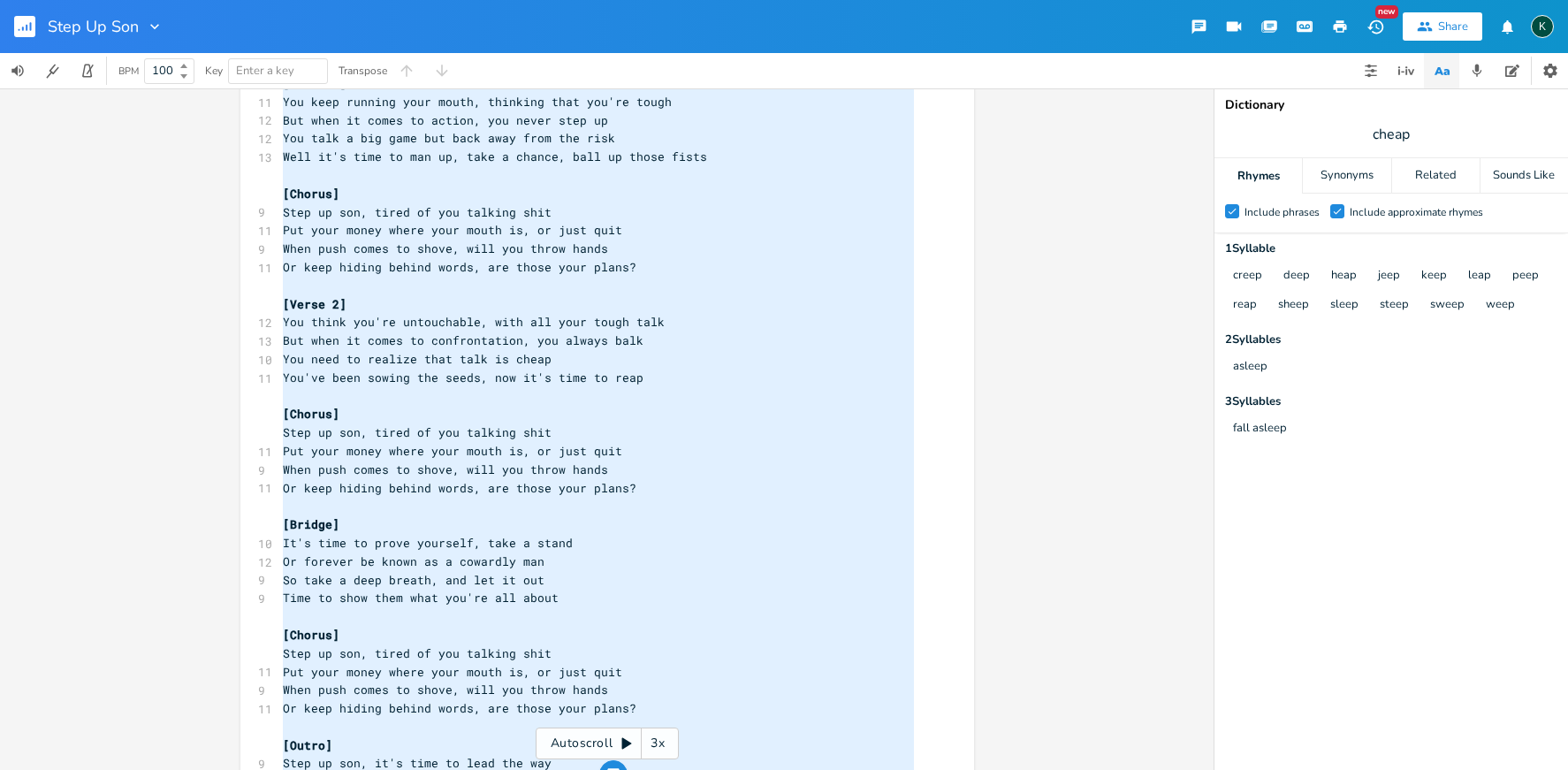
scroll to position [0, 196]
click at [296, 497] on pre "​" at bounding box center [598, 505] width 639 height 18
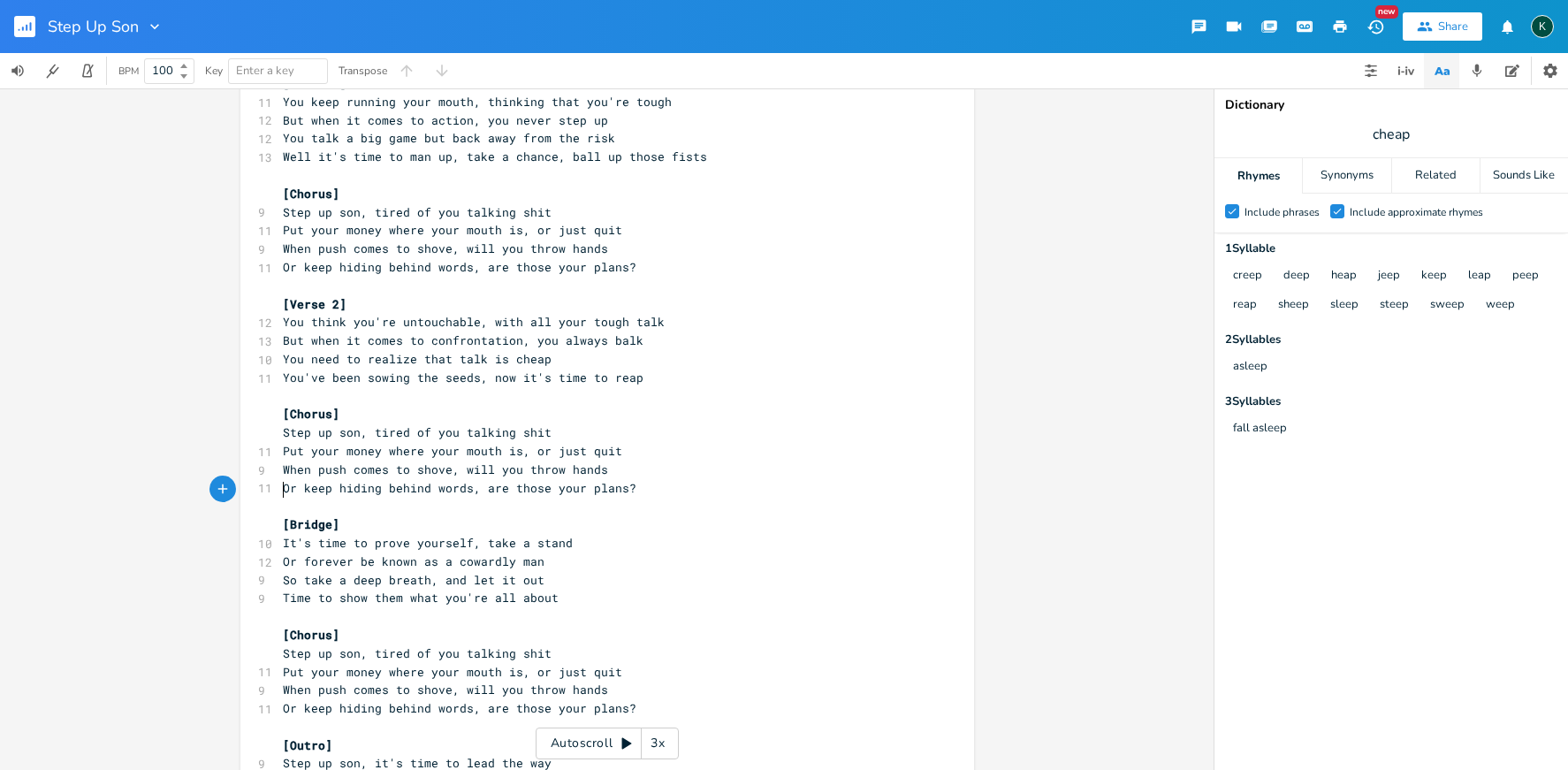
scroll to position [4, 0]
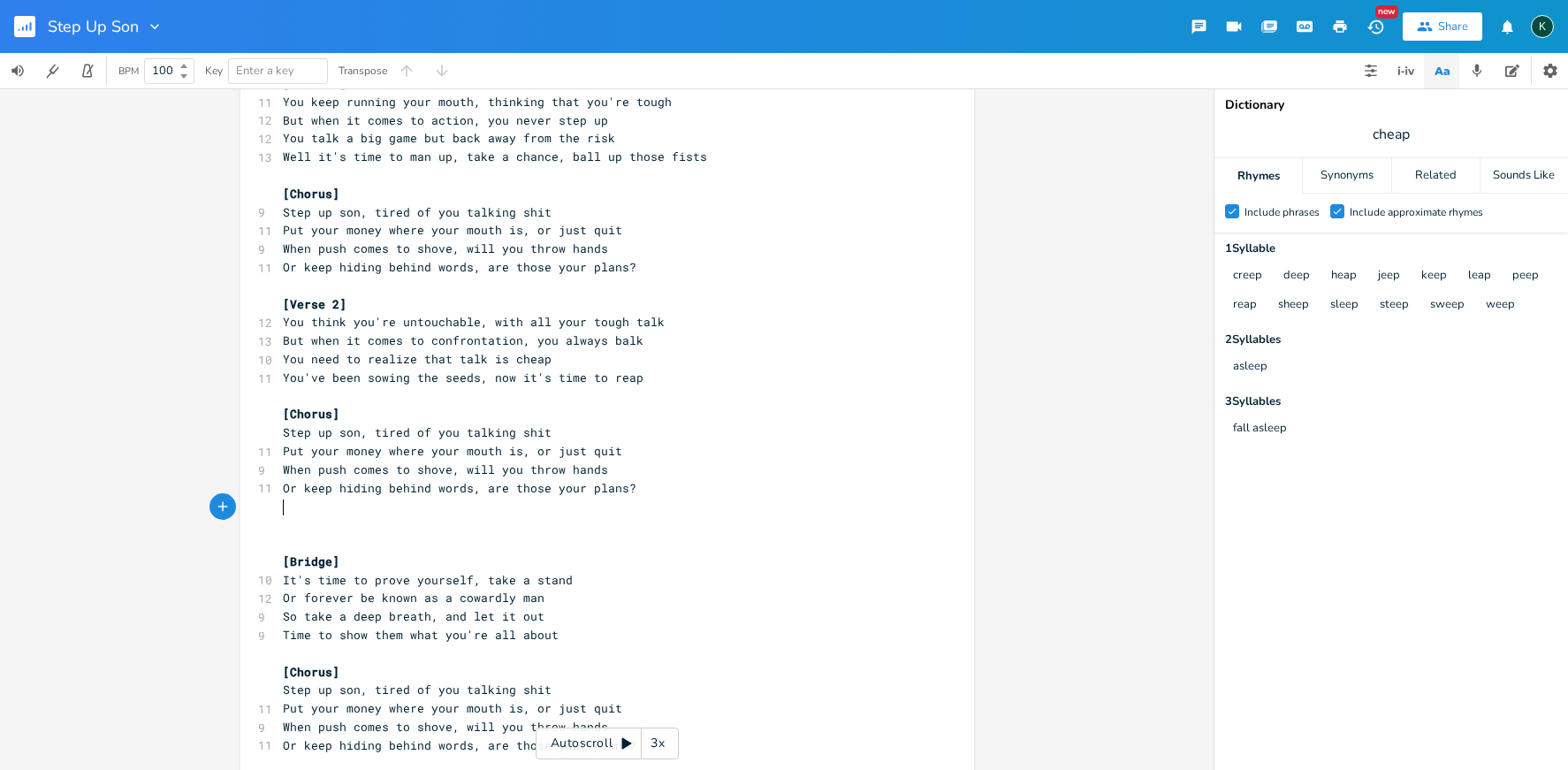
click at [288, 515] on pre "​" at bounding box center [598, 524] width 639 height 18
type textarea "[Guitar Solo]"
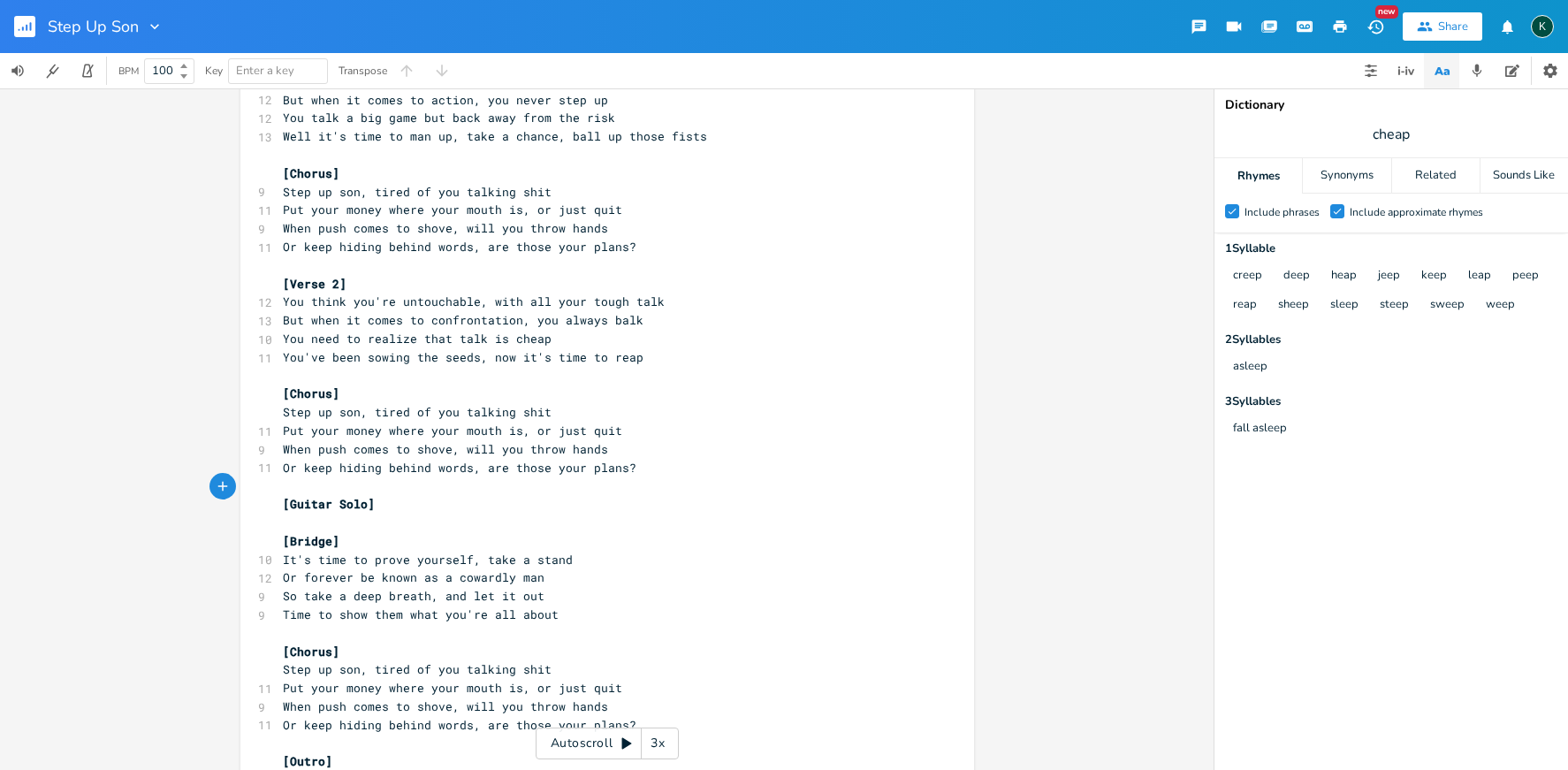
scroll to position [109, 0]
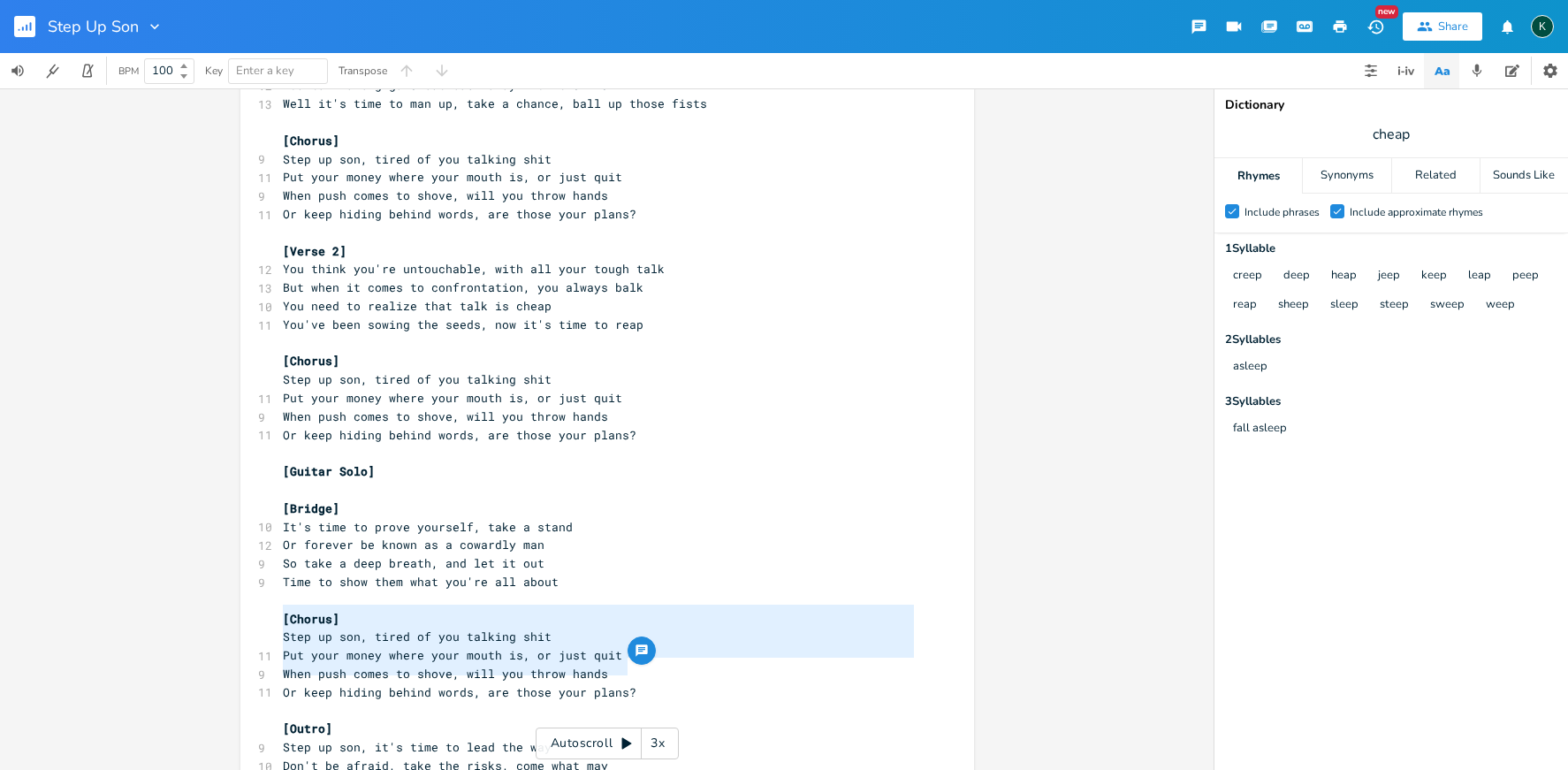
type textarea "[Chorus] Step up son, tired of you talking shit Put your money where your mouth…"
drag, startPoint x: 644, startPoint y: 668, endPoint x: 204, endPoint y: 595, distance: 446.0
click at [204, 595] on div "[Chorus] Step up son, tired of you talking shit Put your money where your mouth…" at bounding box center [607, 429] width 1214 height 682
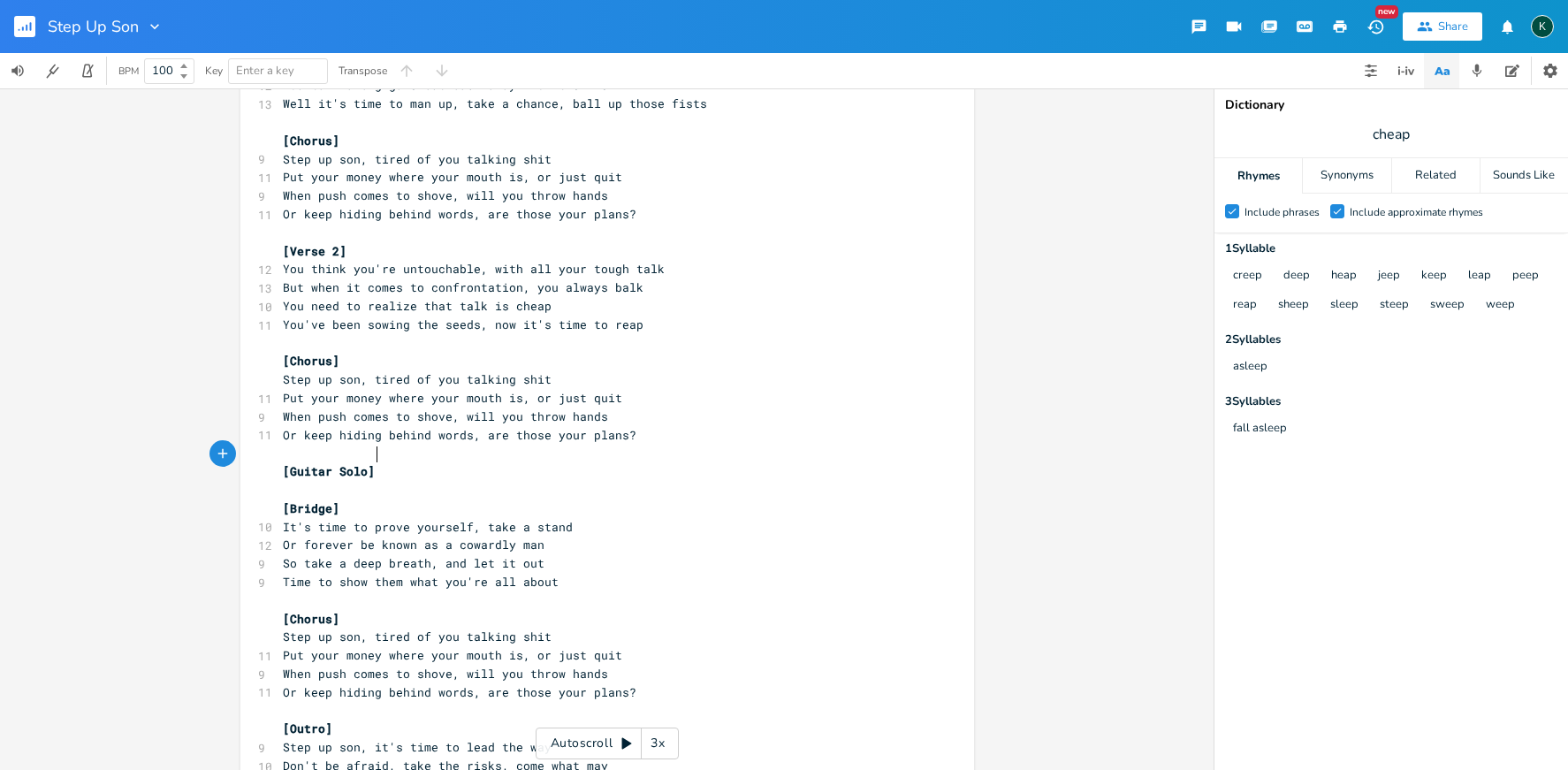
click at [385, 462] on pre "[Guitar Solo]" at bounding box center [598, 471] width 639 height 18
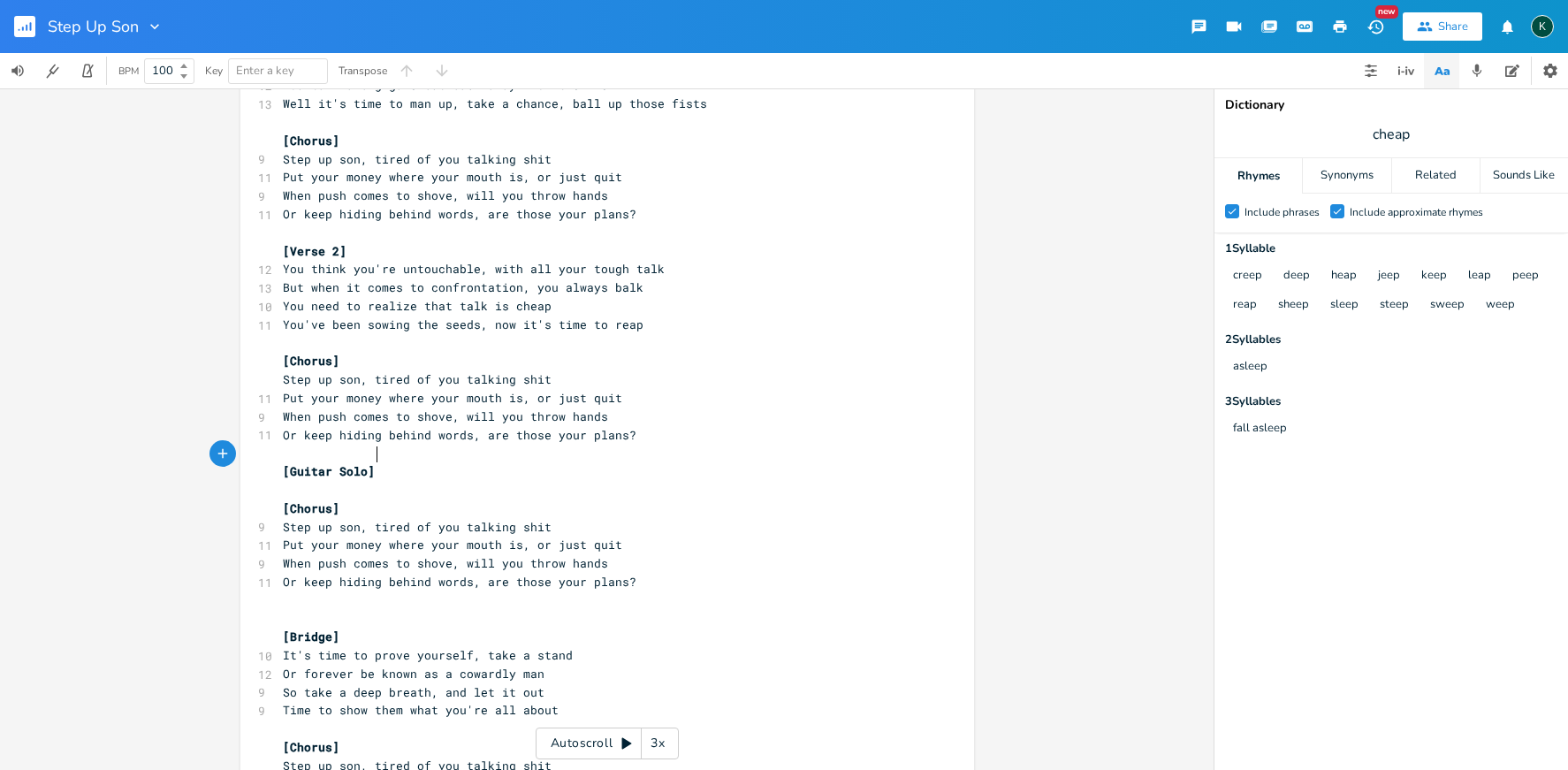
type textarea "[Guitar Solo]"
drag, startPoint x: 377, startPoint y: 455, endPoint x: 254, endPoint y: 454, distance: 123.0
click at [254, 454] on div "[Guitar Solo] x [Verse 1] 11 You keep running your mouth, thinking that you're …" at bounding box center [607, 478] width 734 height 976
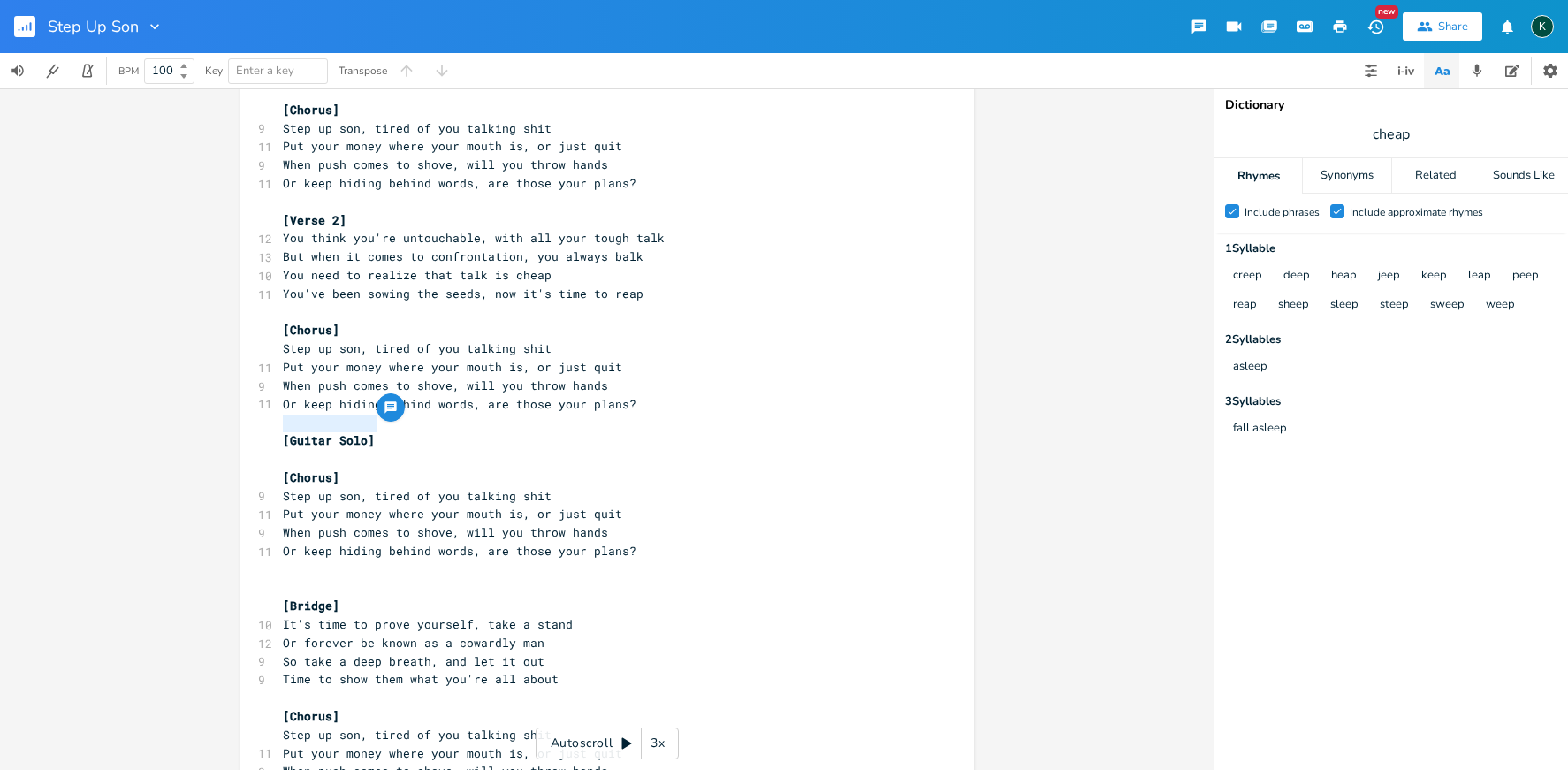
scroll to position [280, 0]
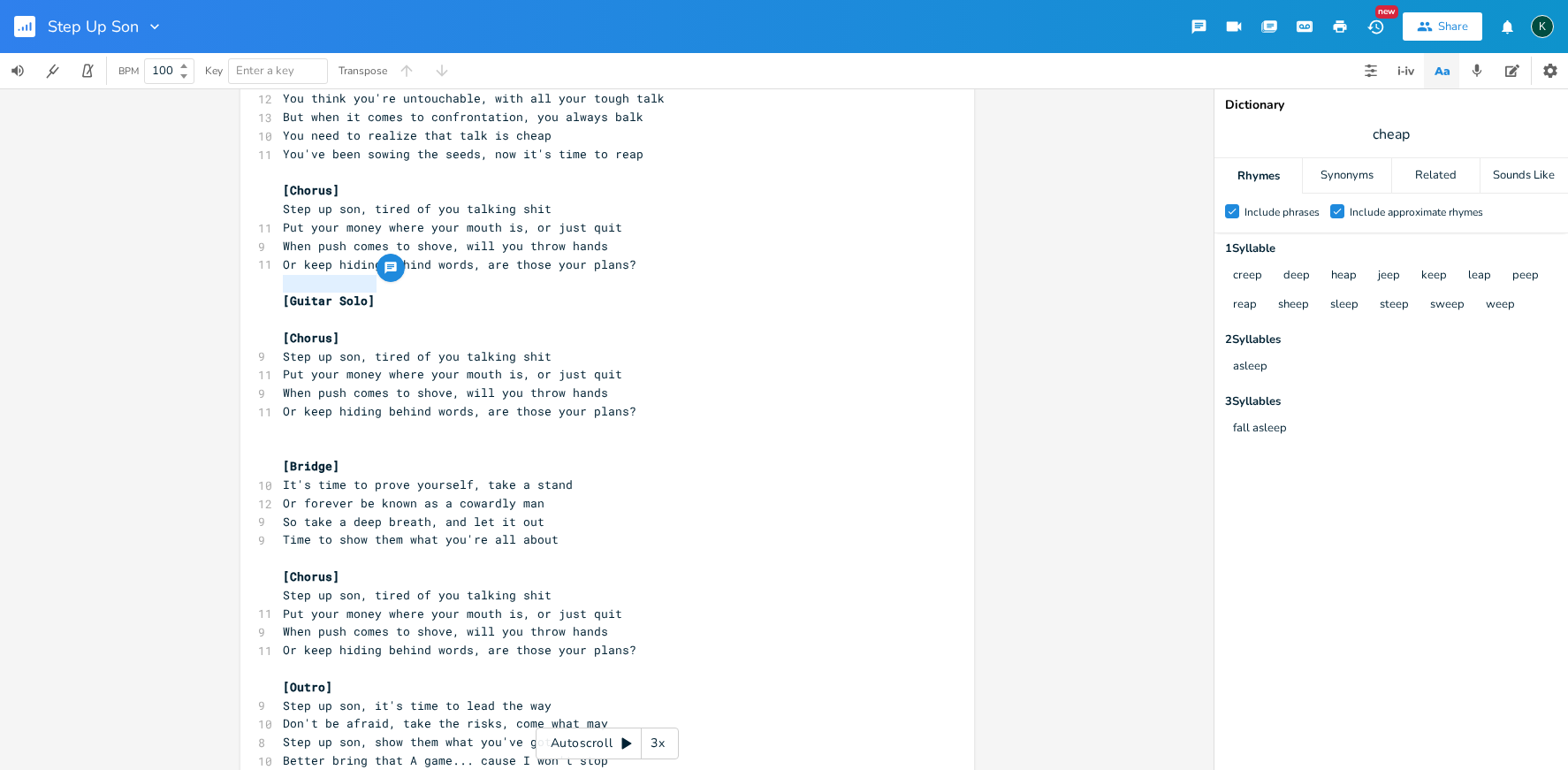
click at [654, 752] on pre "Better bring that A game... cause I won't stop" at bounding box center [598, 760] width 639 height 18
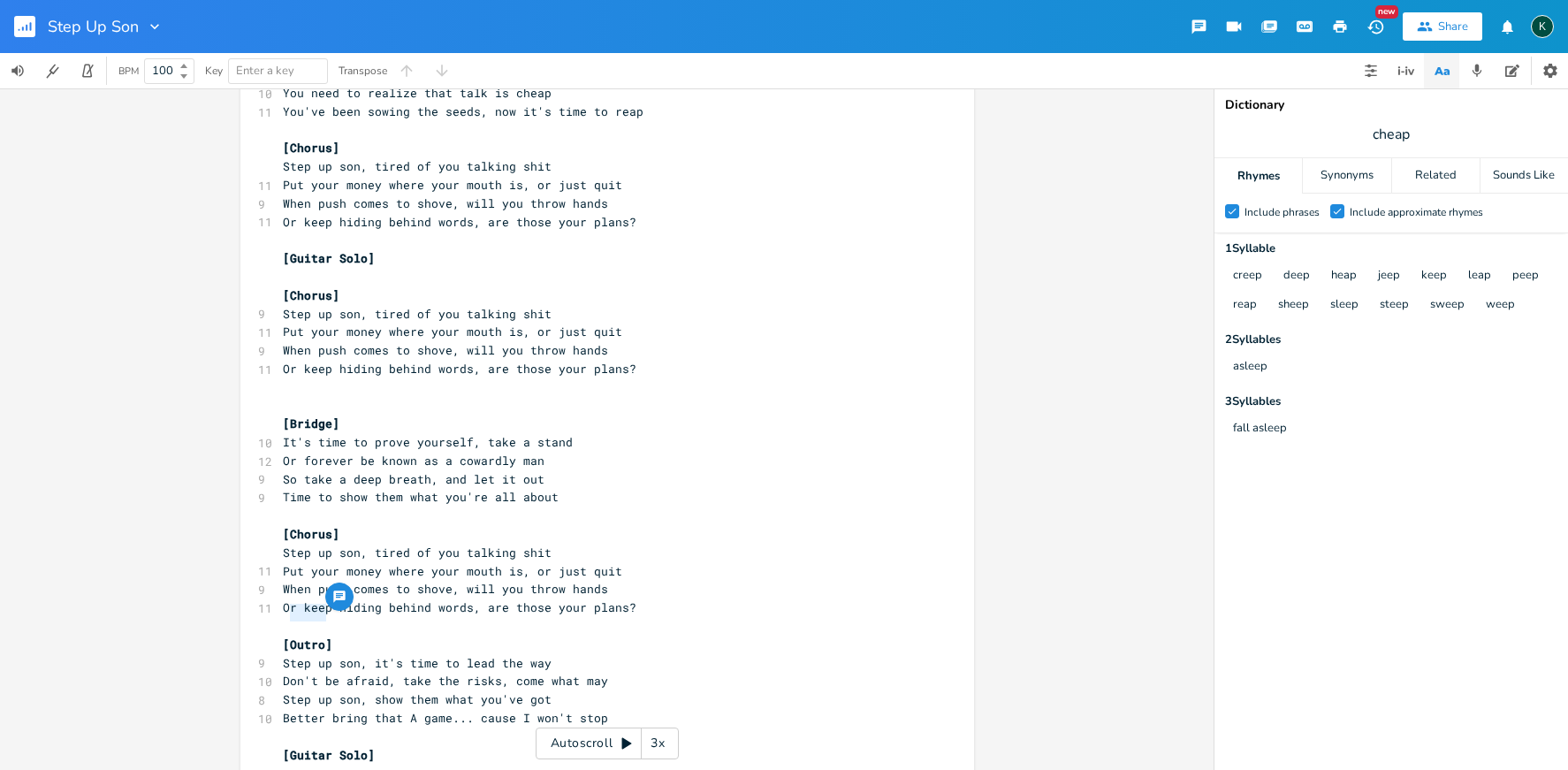
drag, startPoint x: 318, startPoint y: 613, endPoint x: 287, endPoint y: 612, distance: 31.0
click at [287, 637] on span "[Outro]" at bounding box center [308, 644] width 50 height 16
type textarea "Verse"
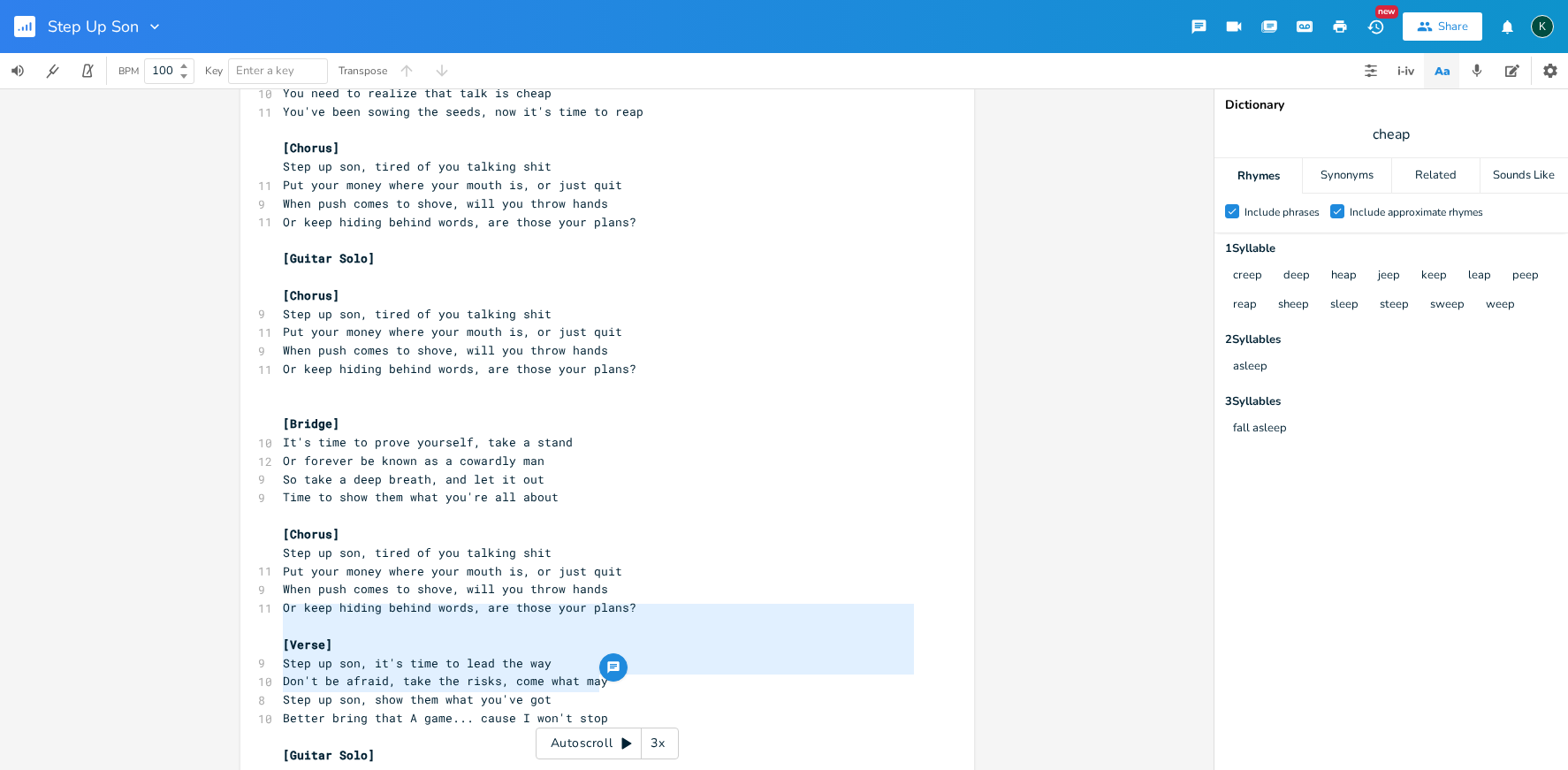
drag, startPoint x: 603, startPoint y: 684, endPoint x: 251, endPoint y: 615, distance: 358.7
click at [251, 615] on div "[Verse] Step up son, it's time to lead the way Don't be afraid, take the risks,…" at bounding box center [607, 301] width 734 height 1049
type textarea "​[Verse] Step up son, it's time to lead the way Don't be afraid, take the risks…"
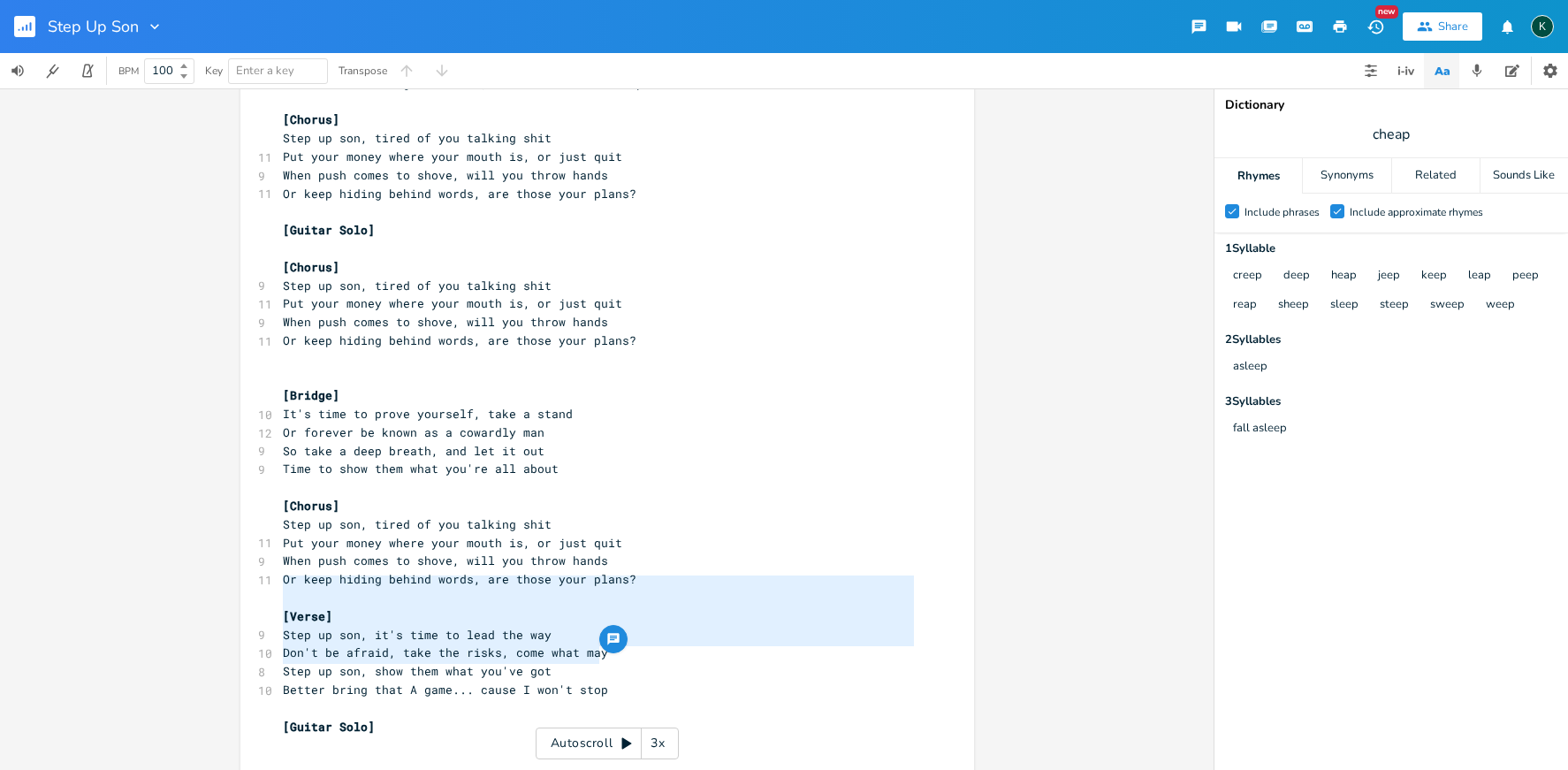
scroll to position [4, 0]
click at [386, 717] on pre "[Guitar Solo]" at bounding box center [598, 726] width 639 height 18
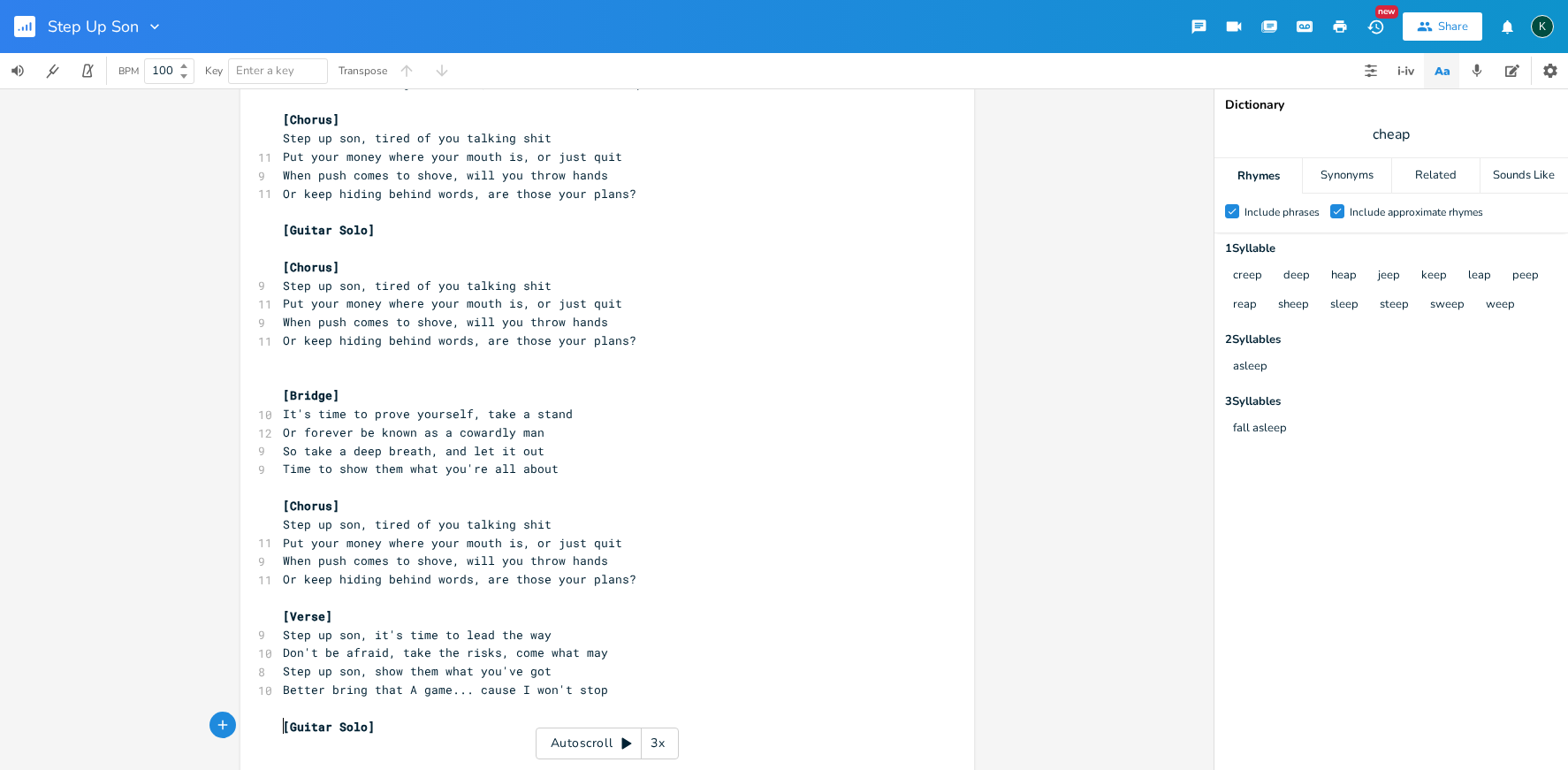
paste textarea "e"
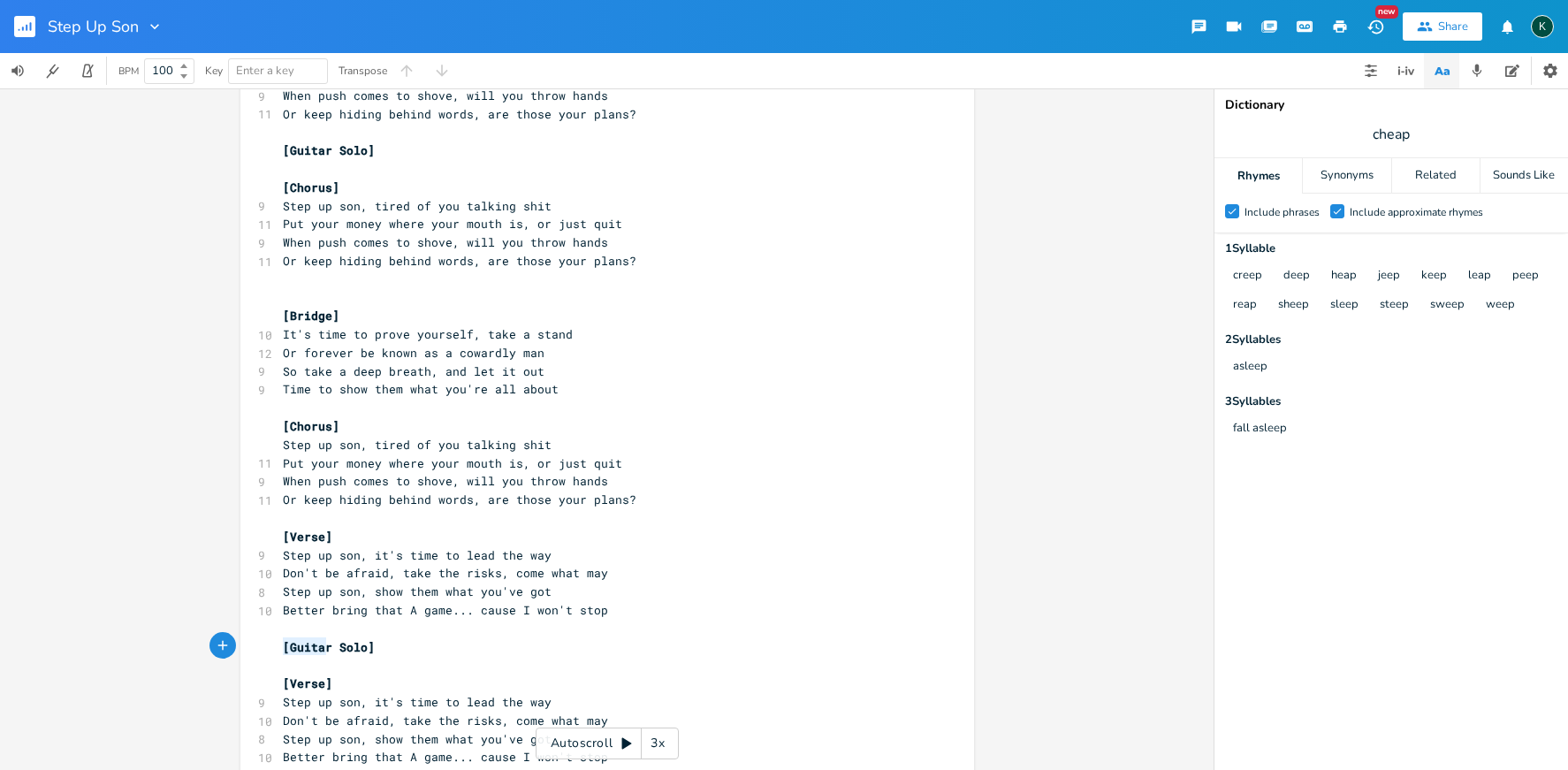
drag, startPoint x: 322, startPoint y: 645, endPoint x: 281, endPoint y: 646, distance: 41.0
click at [283, 675] on span "[Verse]" at bounding box center [308, 683] width 50 height 16
type textarea "Outro"
type textarea "Step up son, it's time to lead the way Don't be afraid, take the risks, come wh…"
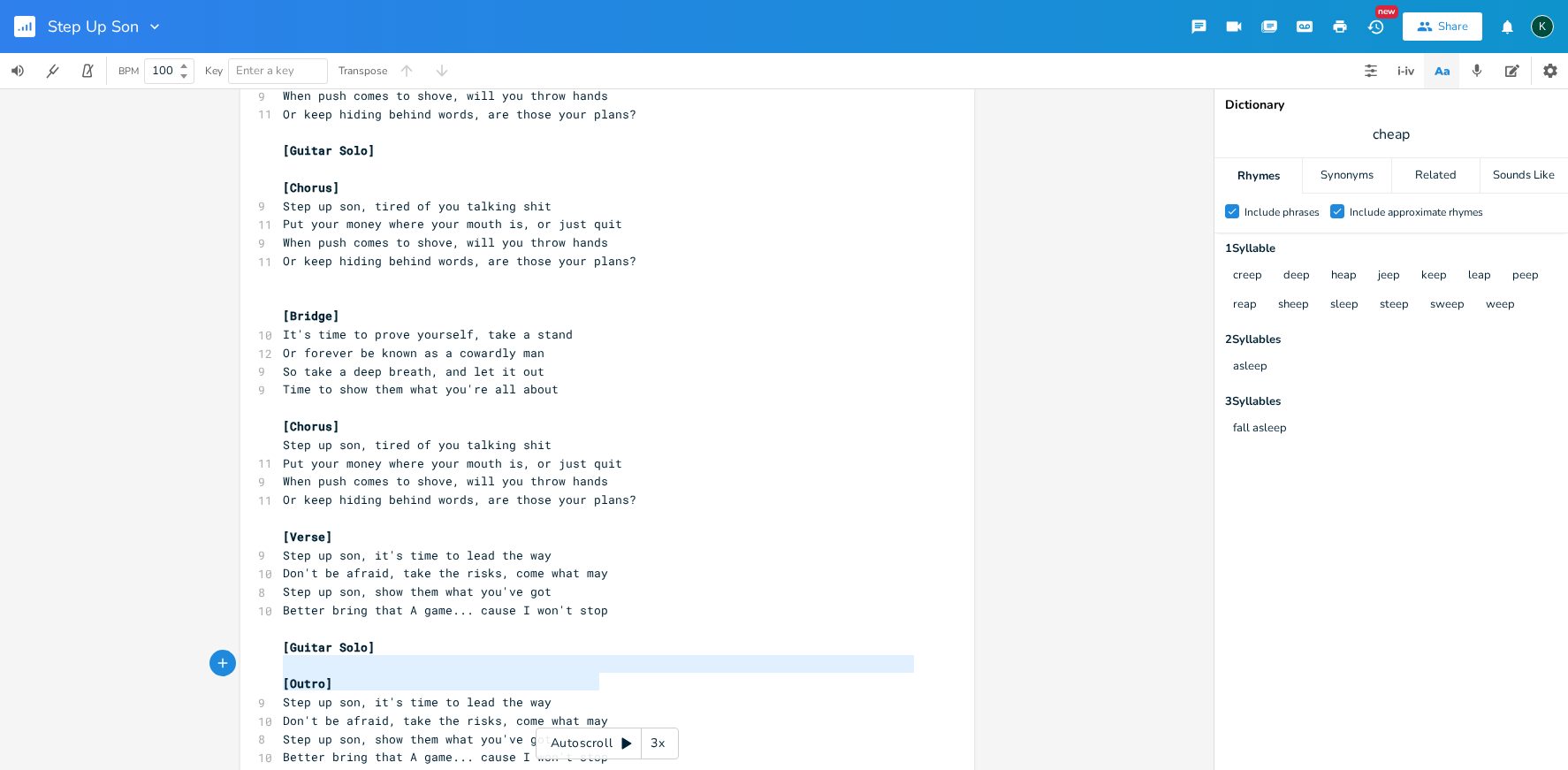
drag, startPoint x: 565, startPoint y: 682, endPoint x: 268, endPoint y: 665, distance: 297.5
click at [268, 665] on div "Step up son, it's time to lead the way Don't be afraid, take the risks, come wh…" at bounding box center [607, 247] width 734 height 1159
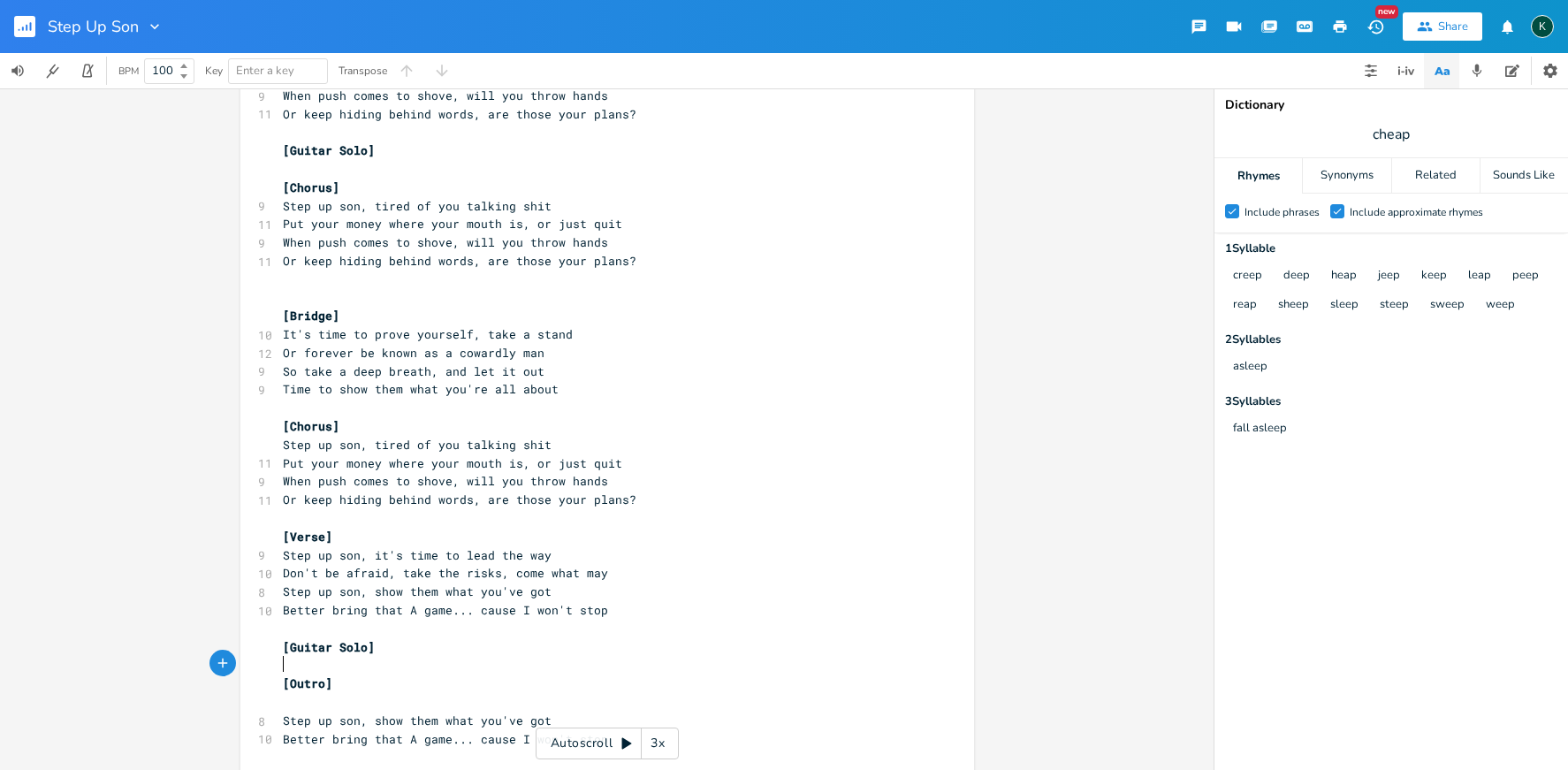
scroll to position [422, 0]
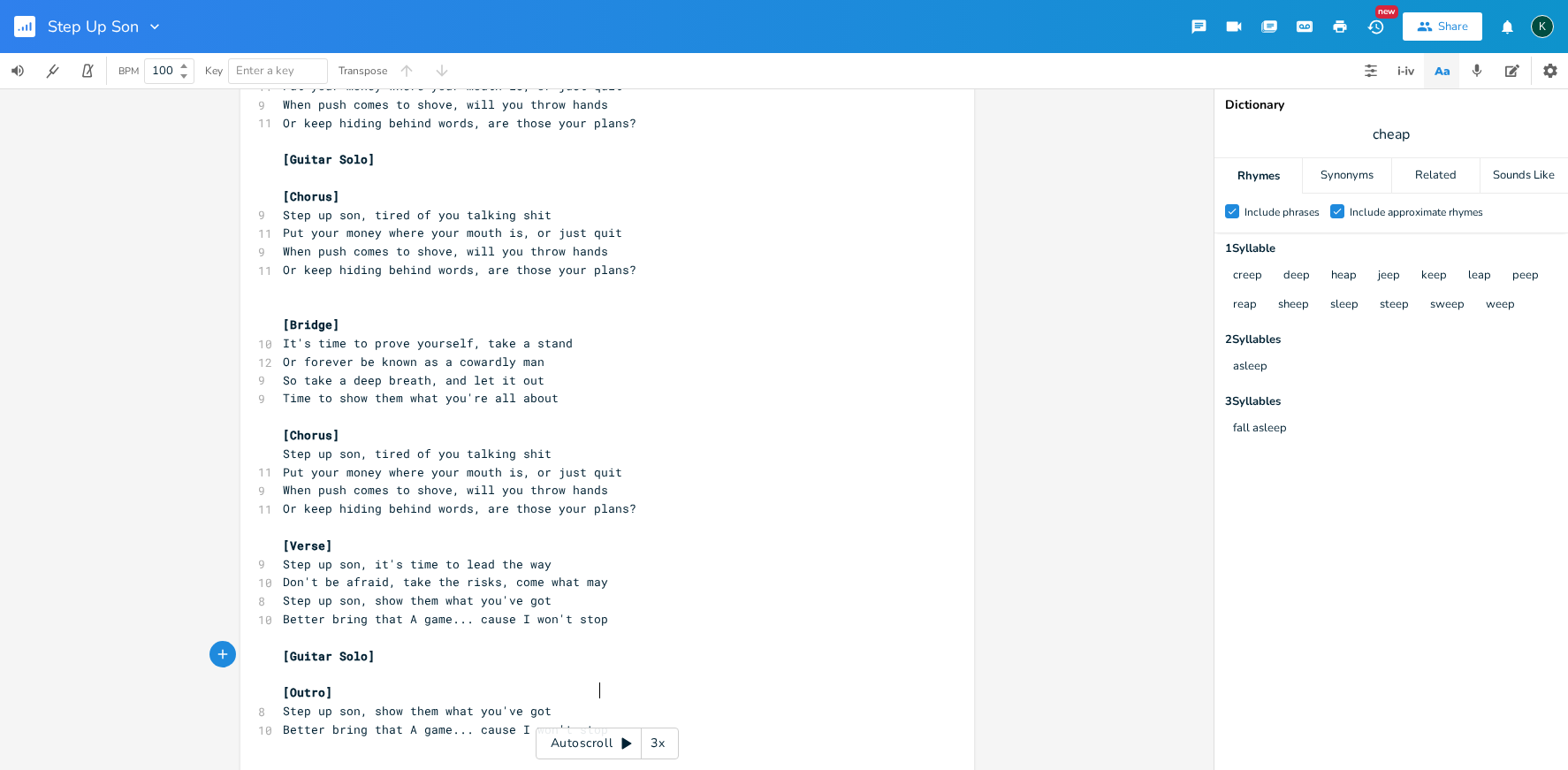
type textarea "stop"
type textarea "cause I won't stop"
drag, startPoint x: 608, startPoint y: 698, endPoint x: 469, endPoint y: 698, distance: 139.0
click at [469, 720] on pre "Better bring that A game... cause I won't stop" at bounding box center [598, 729] width 639 height 18
click at [293, 739] on pre "​" at bounding box center [598, 748] width 639 height 18
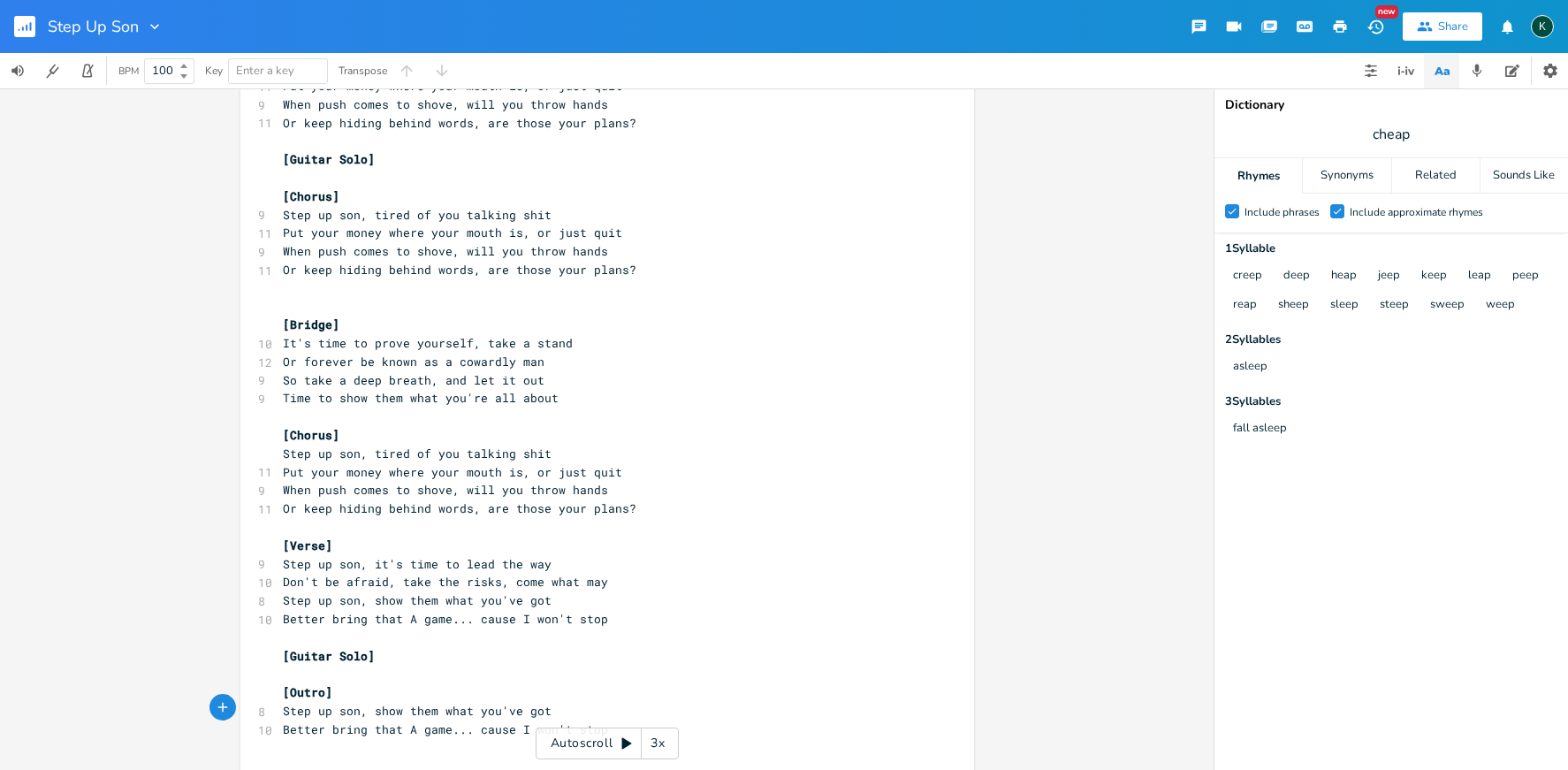
paste textarea "c"
click at [283, 740] on span "cause I won't stop" at bounding box center [346, 748] width 128 height 16
type textarea "C"
click at [528, 665] on pre "​" at bounding box center [598, 673] width 639 height 18
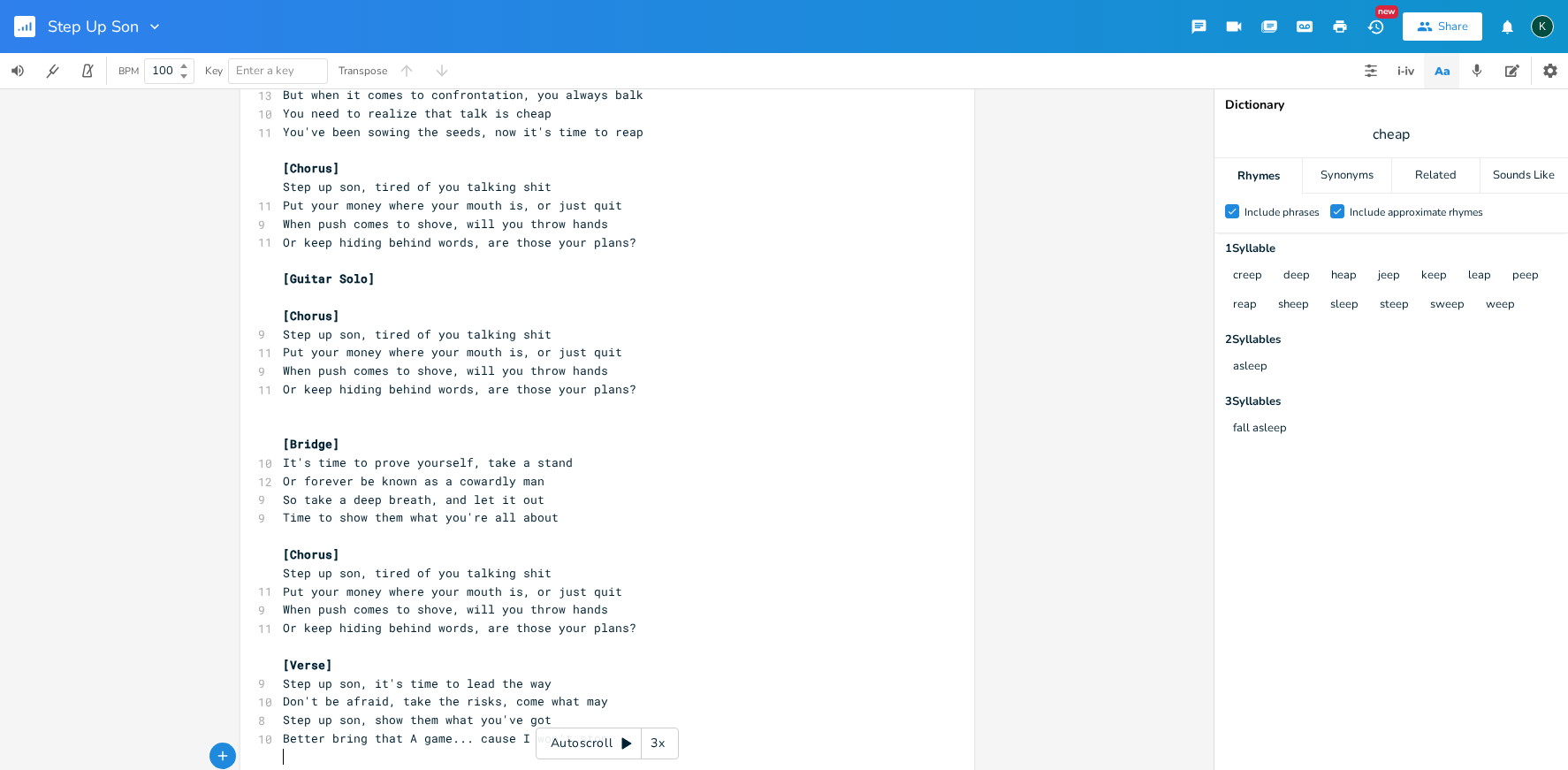
scroll to position [177, 0]
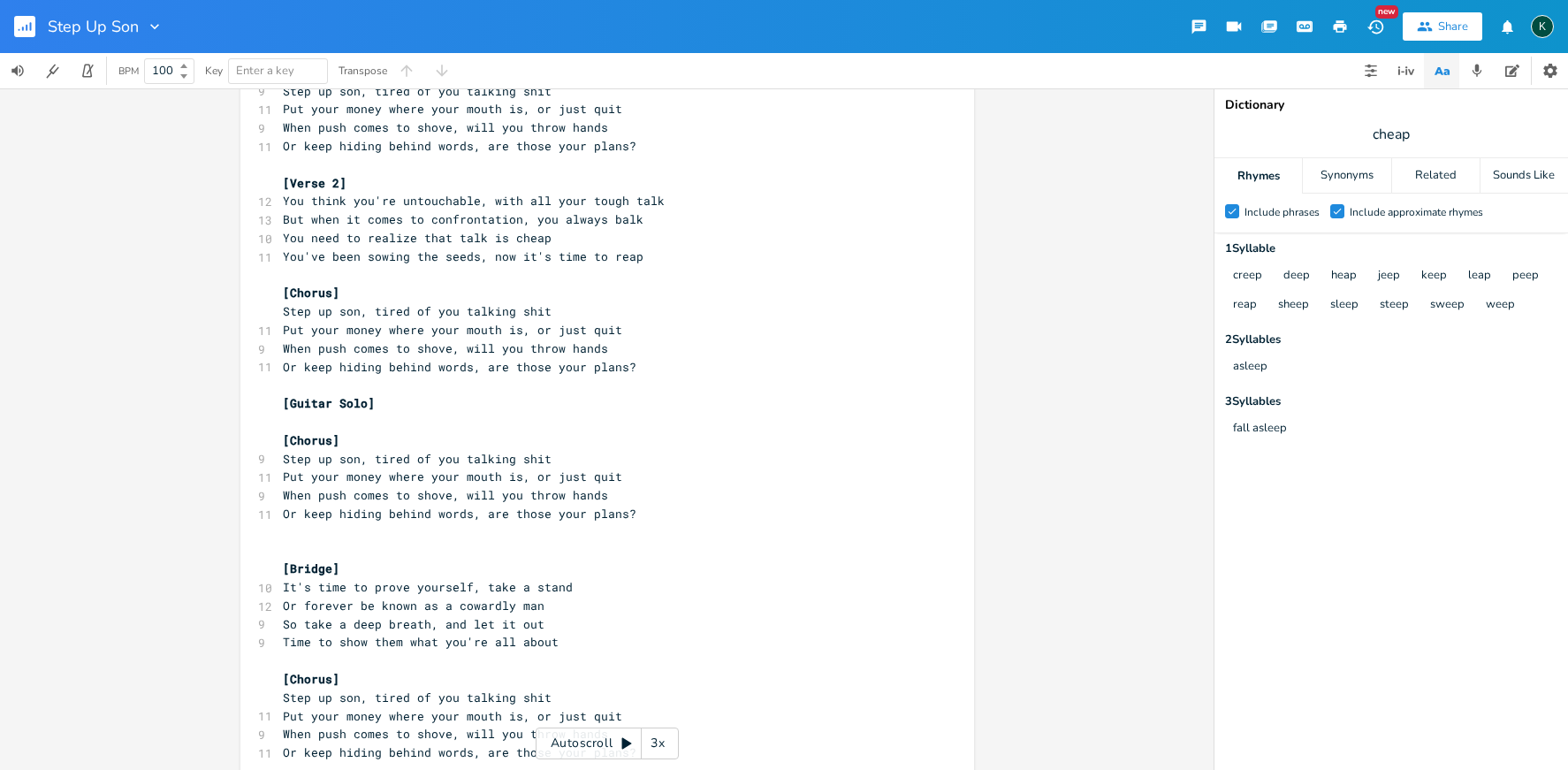
click at [307, 542] on pre "​" at bounding box center [598, 550] width 639 height 18
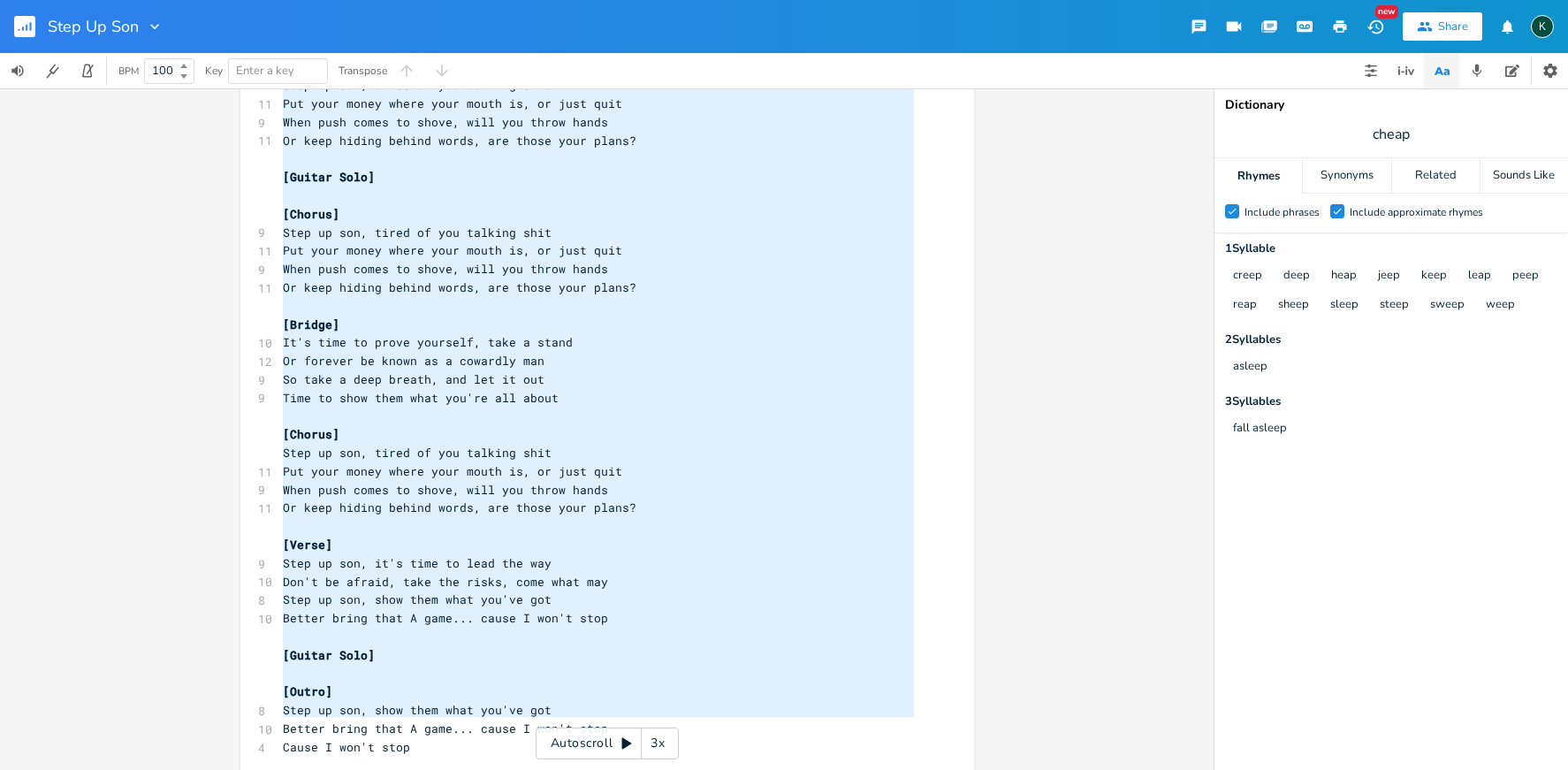
scroll to position [37, 0]
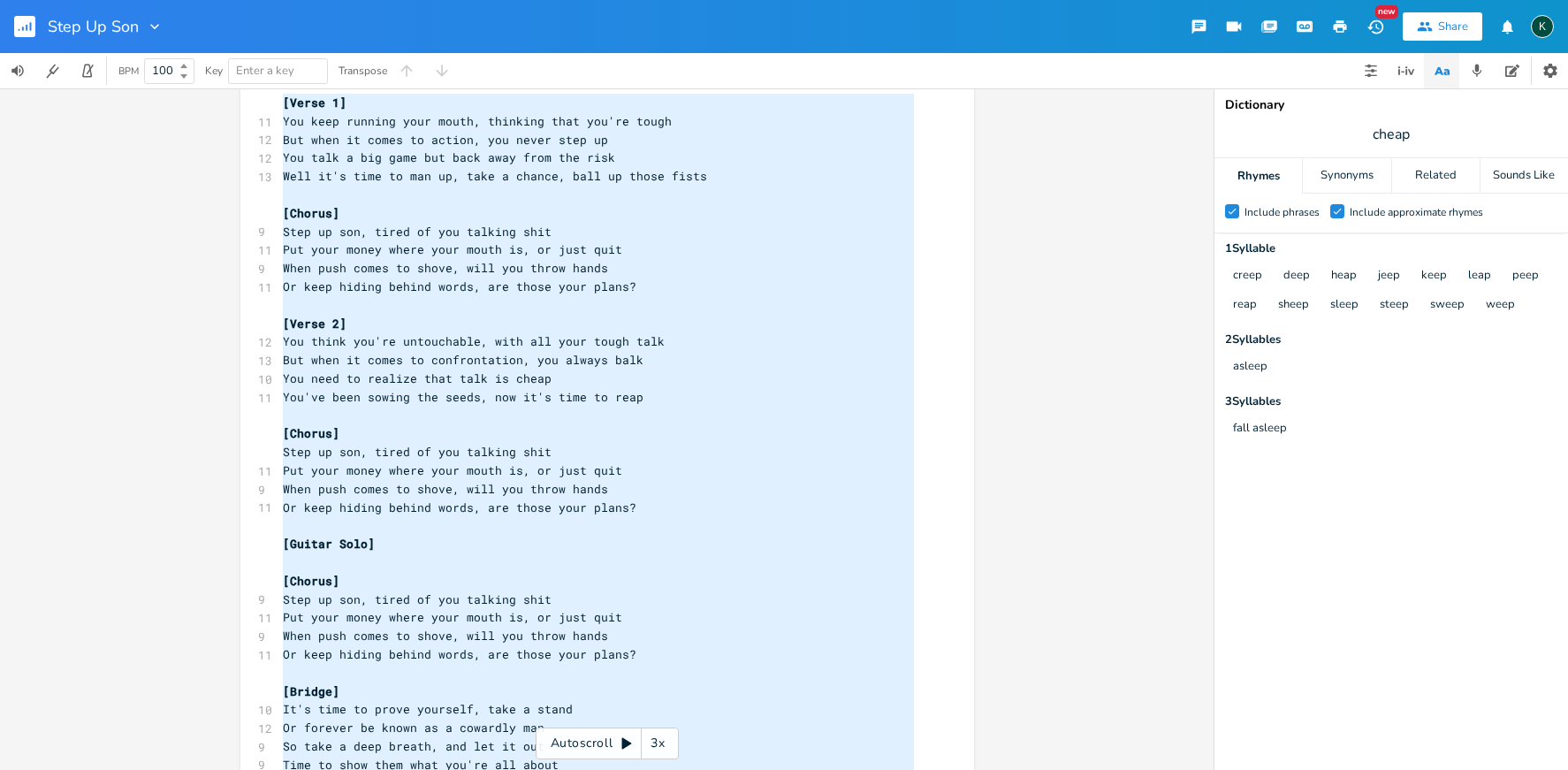
drag, startPoint x: 416, startPoint y: 717, endPoint x: 152, endPoint y: -60, distance: 820.6
click at [152, 0] on html "Step Up Son New Share K BPM 100 Key Enter a key Transpose x [Verse 1] 11 You ke…" at bounding box center [784, 385] width 1568 height 770
type textarea "[Verse 1] You keep running your mouth, thinking that you're tough But when it c…"
click at [152, 24] on icon "button" at bounding box center [154, 26] width 17 height 17
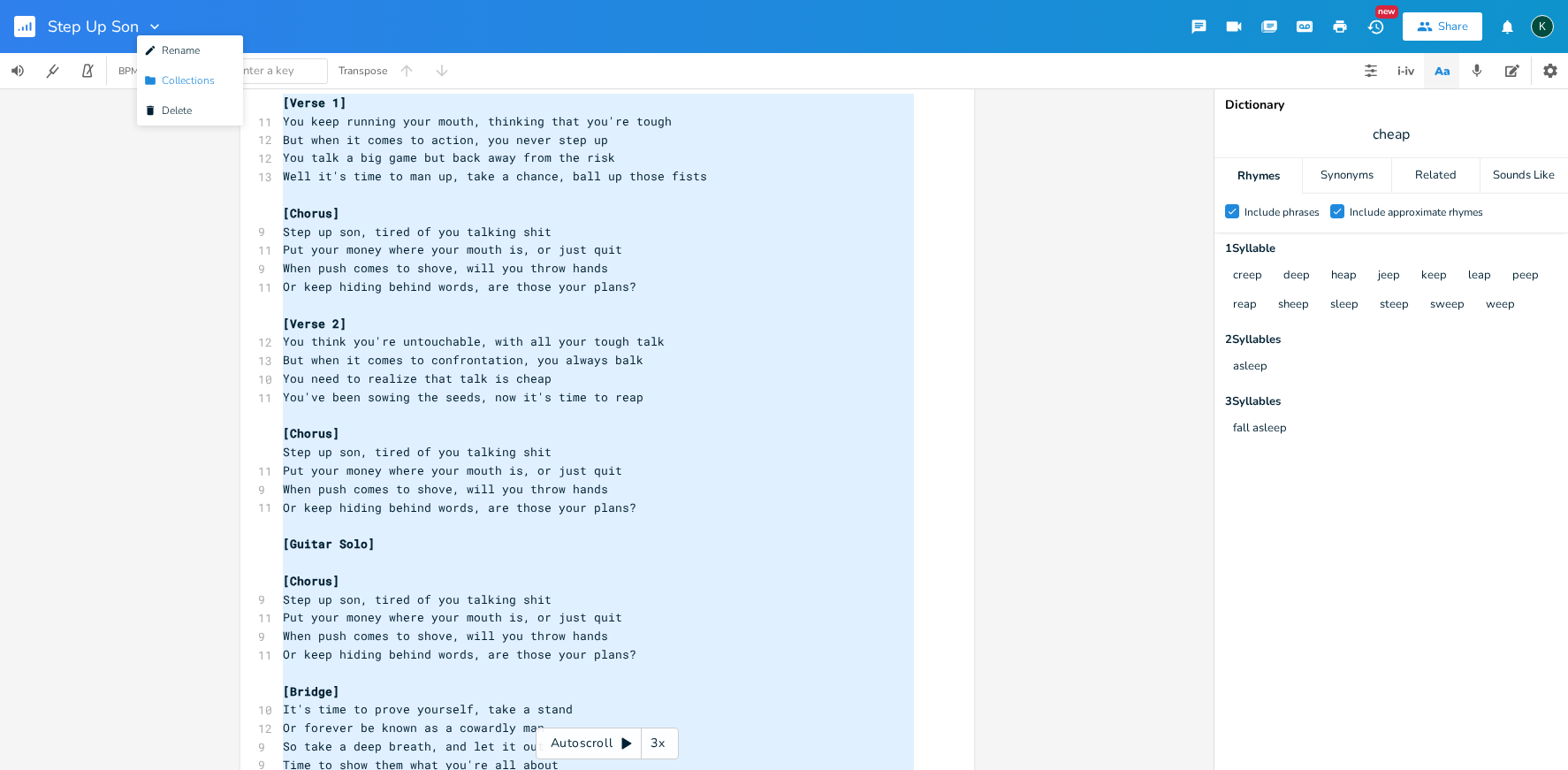
click at [196, 83] on span "Collection Collections" at bounding box center [179, 80] width 71 height 12
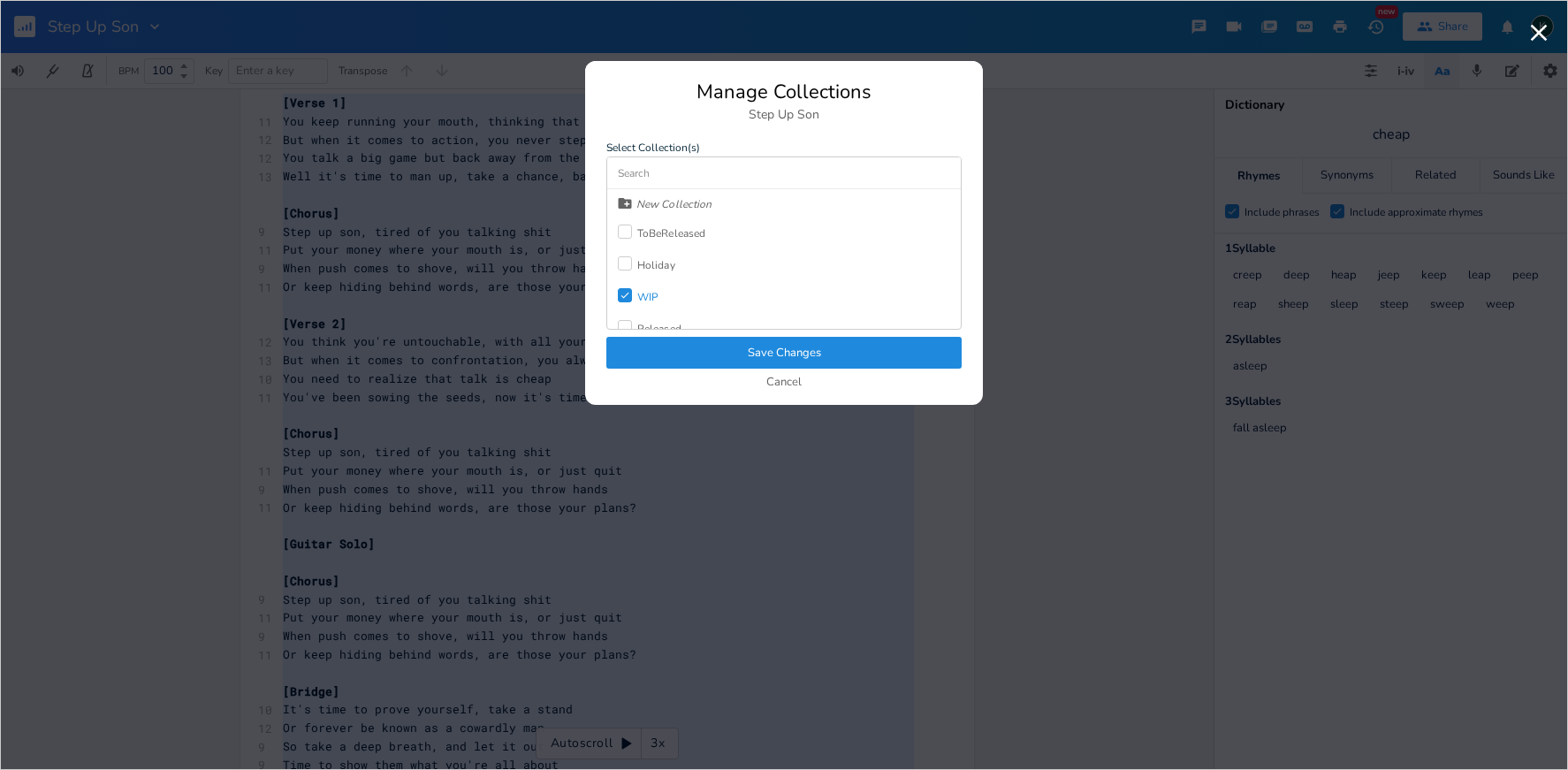
drag, startPoint x: 651, startPoint y: 290, endPoint x: 640, endPoint y: 256, distance: 35.7
click at [650, 292] on div "WIP" at bounding box center [648, 296] width 21 height 11
click at [644, 223] on div "ToBeReleased" at bounding box center [661, 233] width 87 height 32
click at [722, 359] on button "Save Changes" at bounding box center [784, 352] width 356 height 32
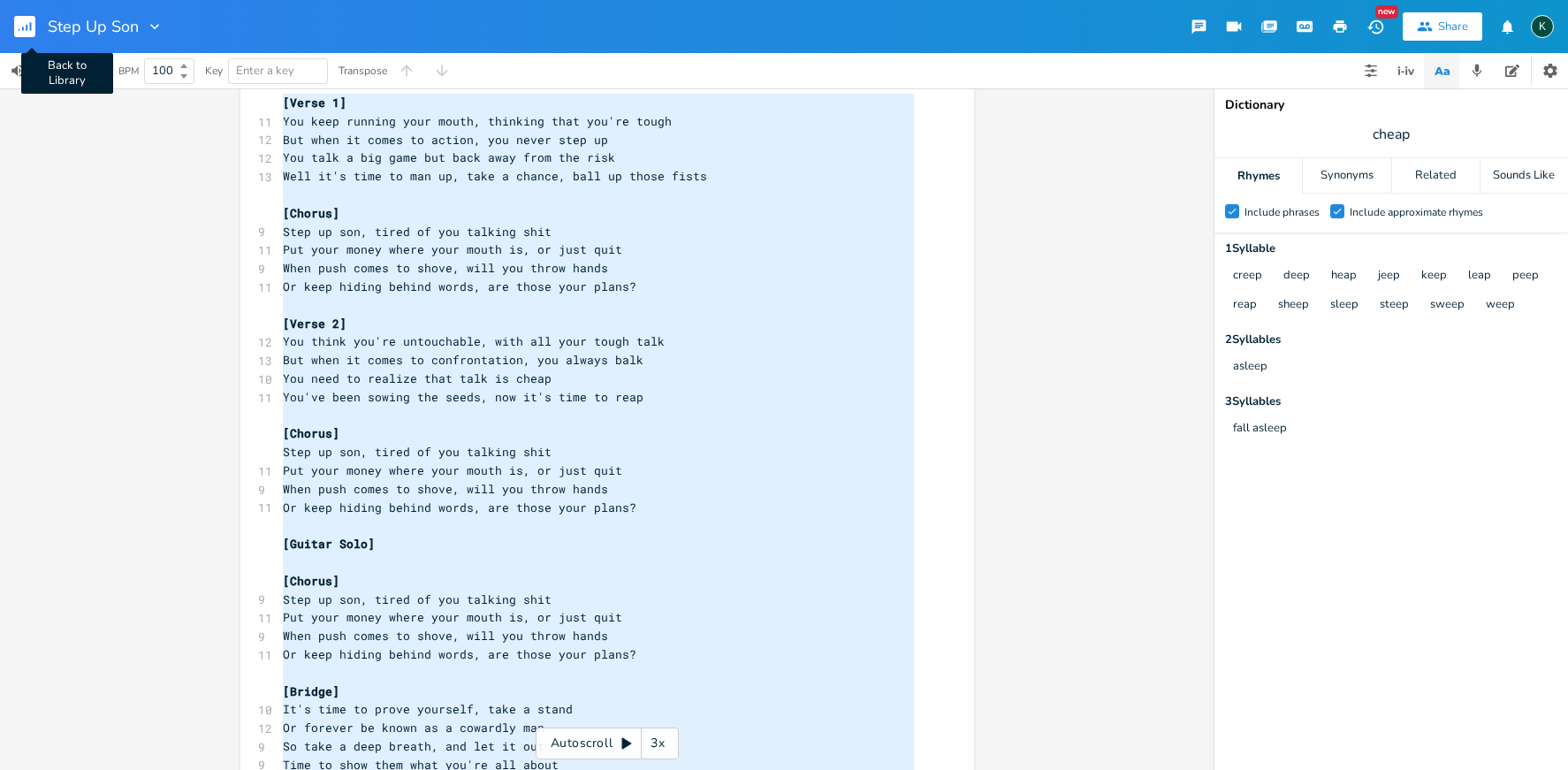
click at [33, 28] on rect "button" at bounding box center [25, 27] width 21 height 21
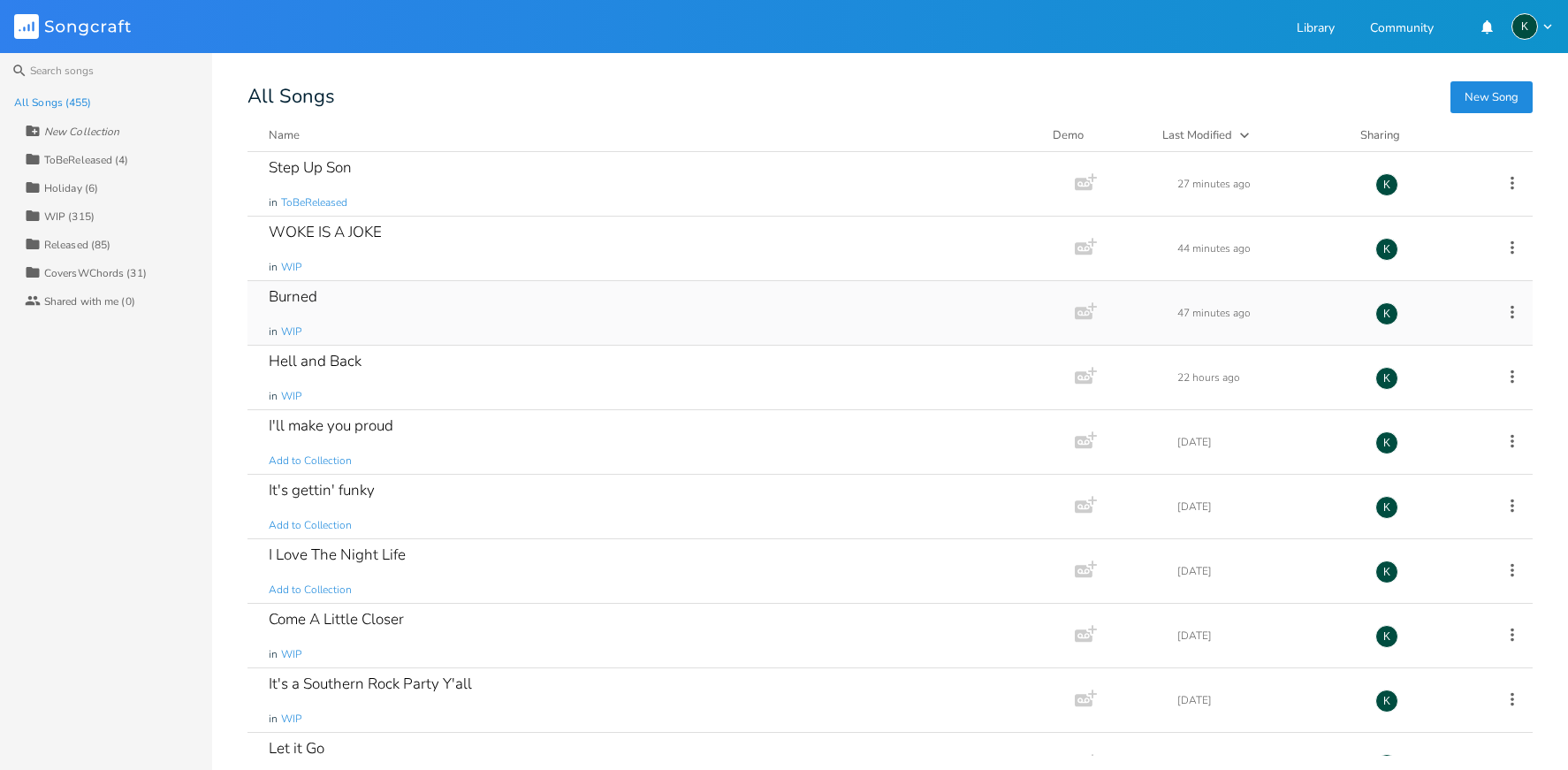
click at [299, 298] on div "Burned" at bounding box center [293, 296] width 49 height 15
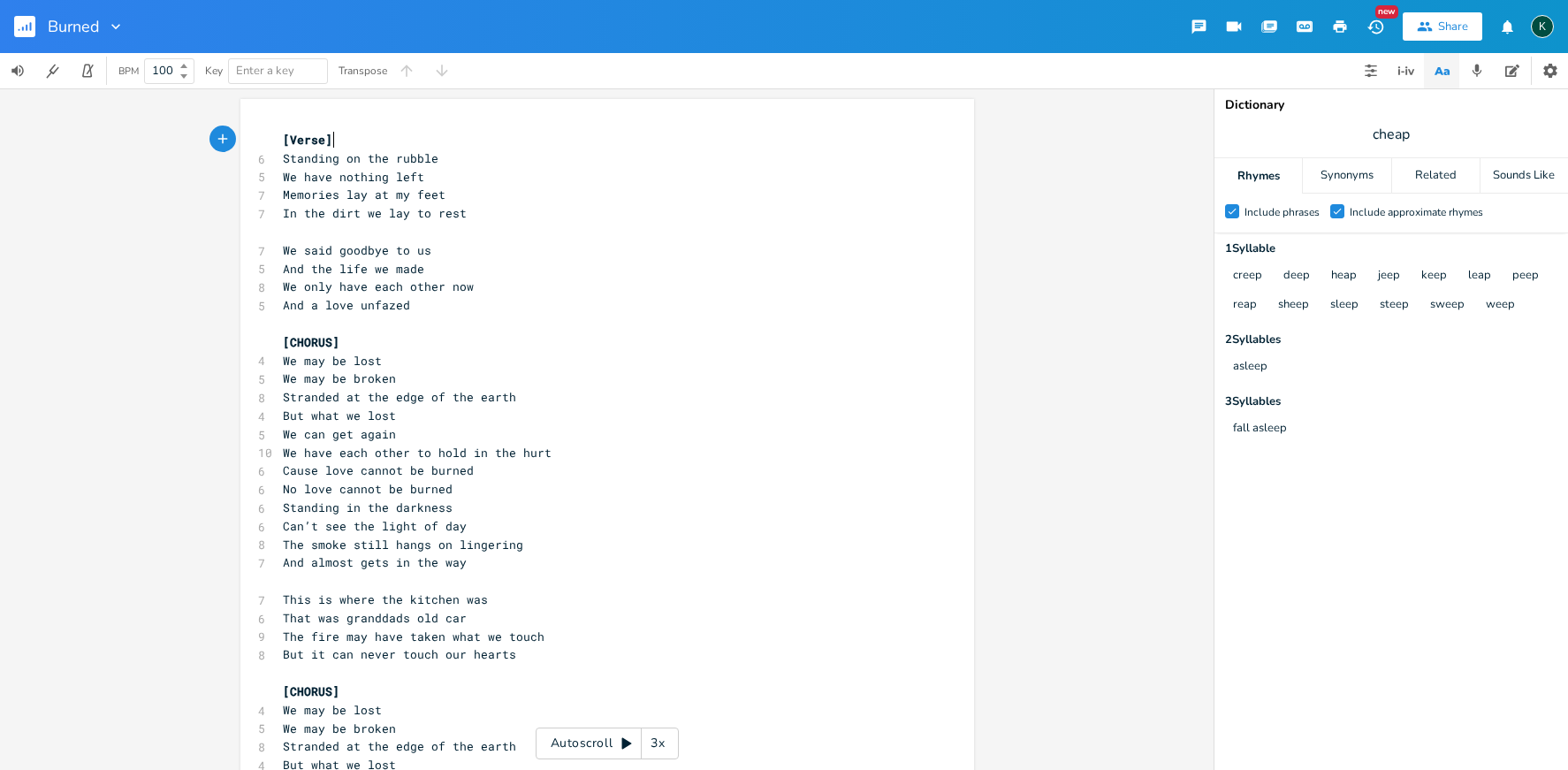
click at [321, 232] on pre "​" at bounding box center [598, 231] width 639 height 18
click at [466, 480] on pre "No love cannot be burned" at bounding box center [598, 489] width 639 height 18
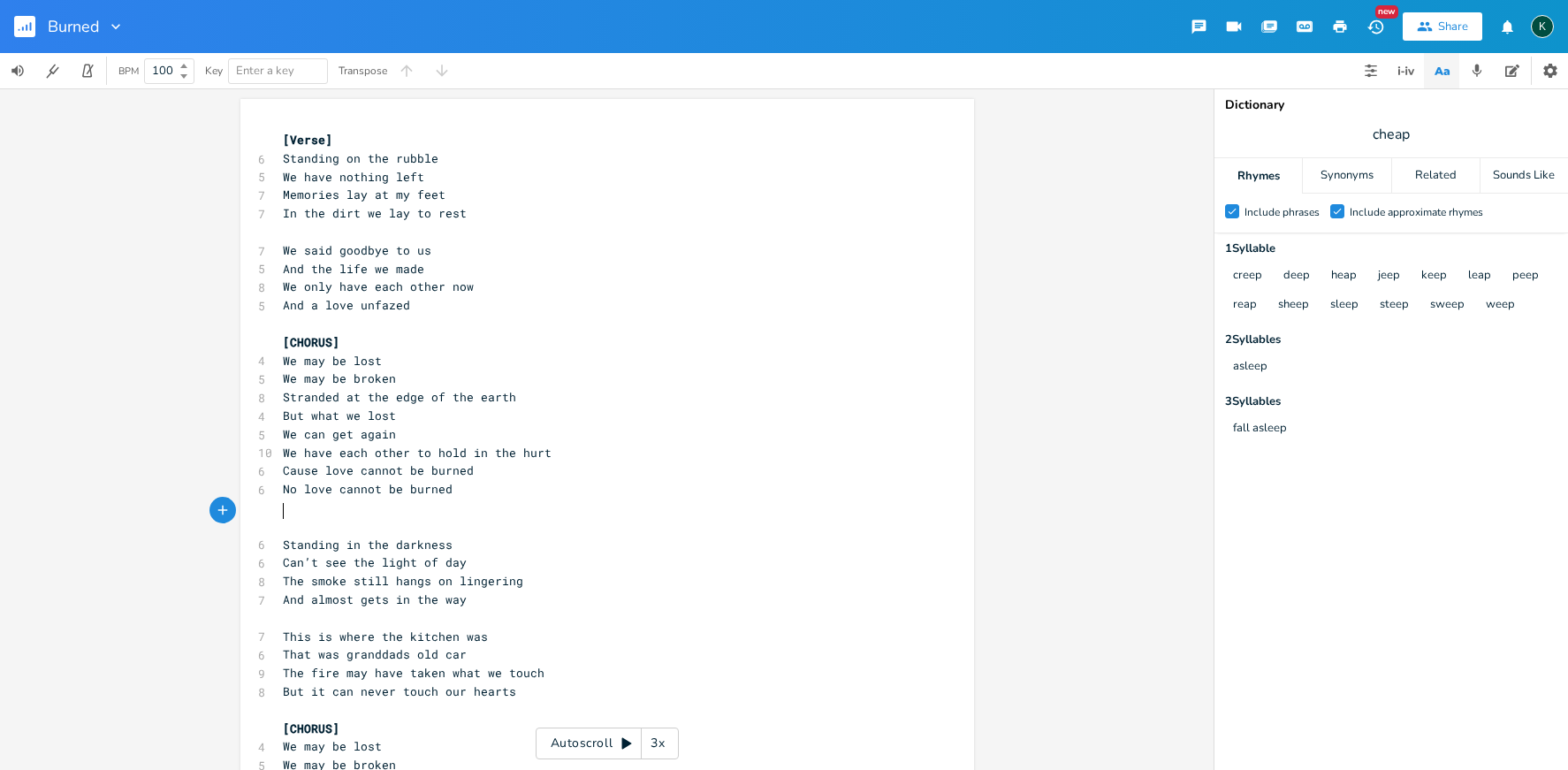
scroll to position [0, 3]
type textarea "[Verse]"
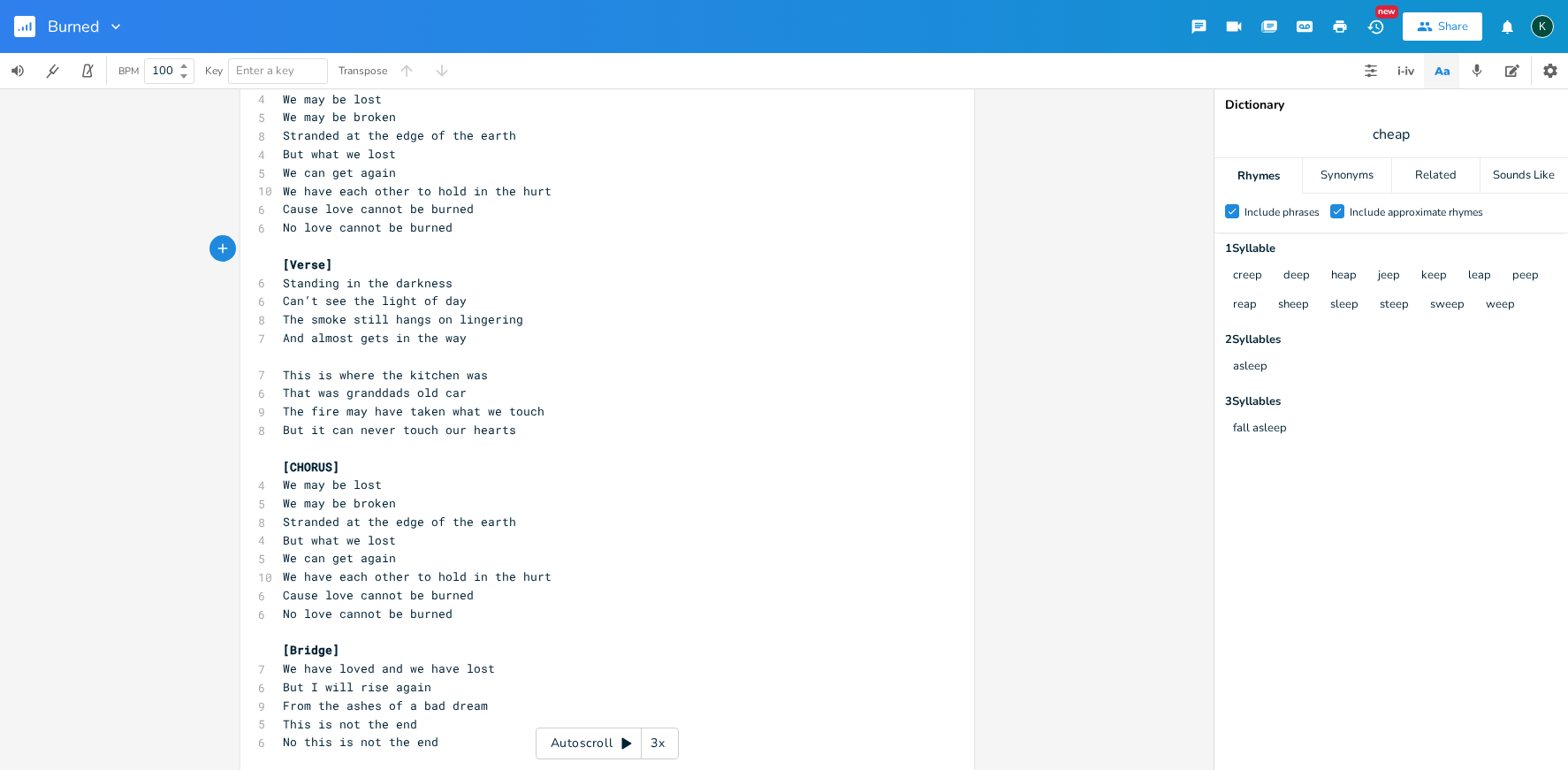
scroll to position [403, 0]
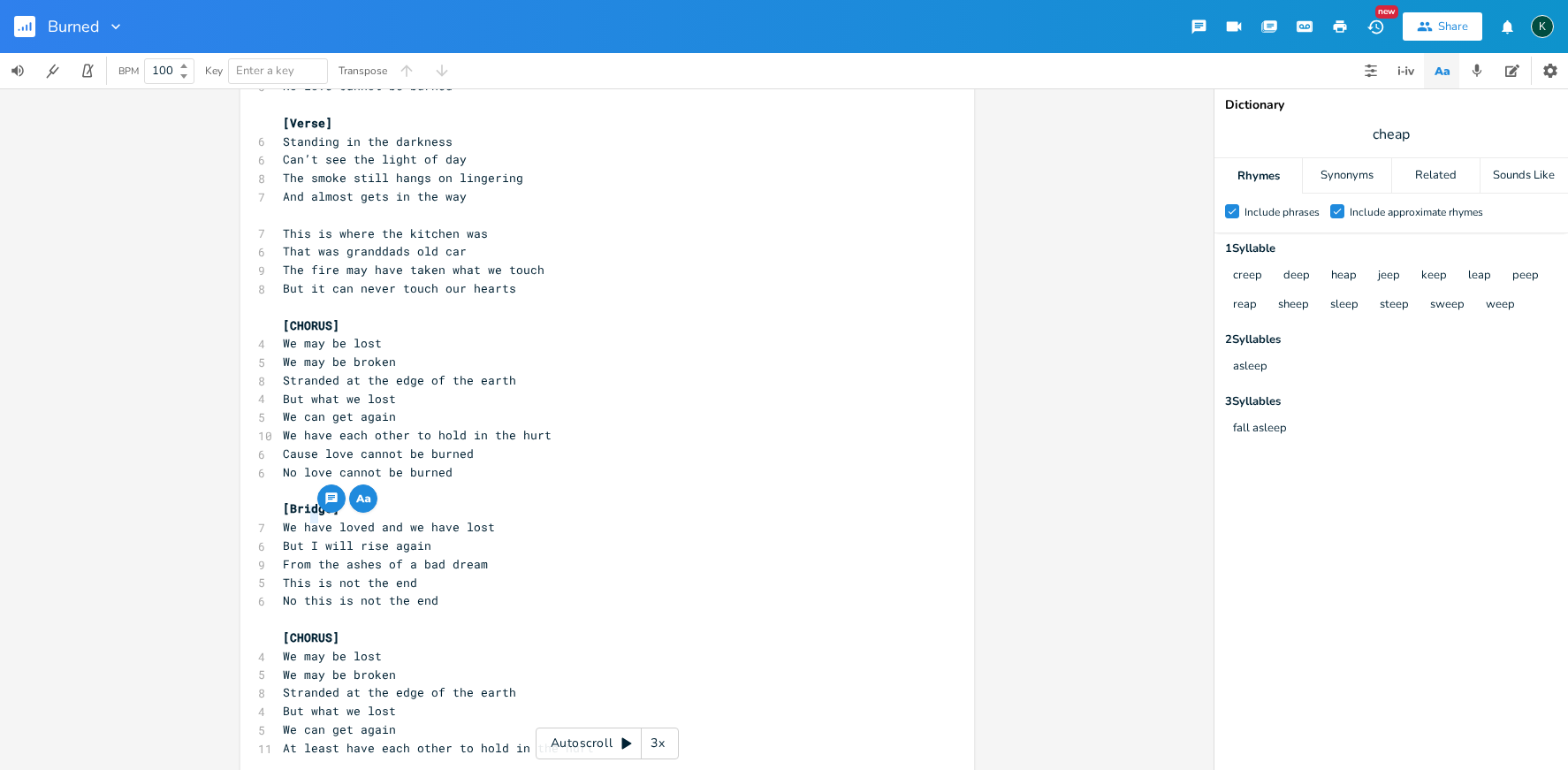
click at [313, 537] on span "But I will rise again" at bounding box center [357, 545] width 149 height 16
type textarea "we"
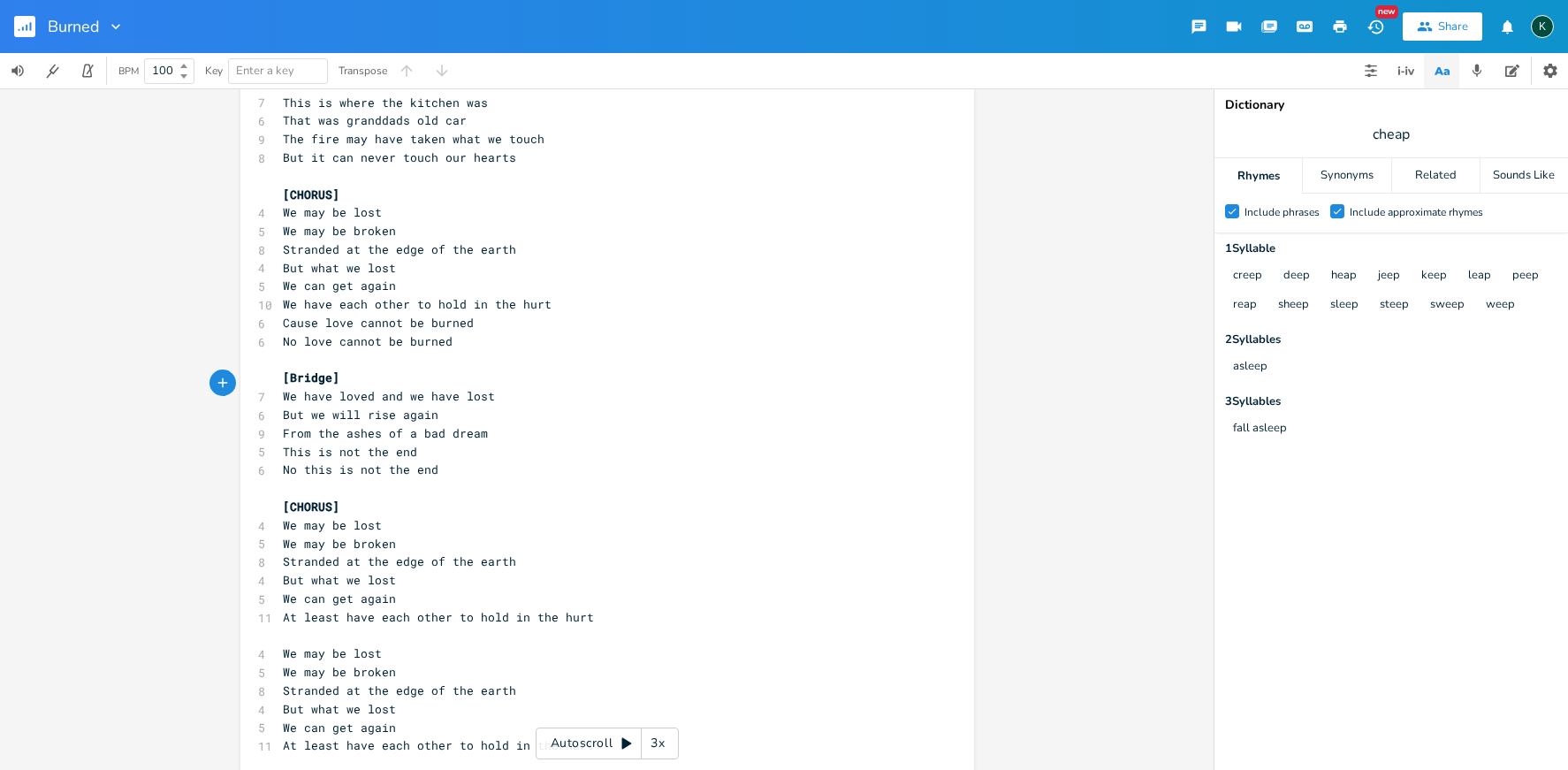
scroll to position [570, 0]
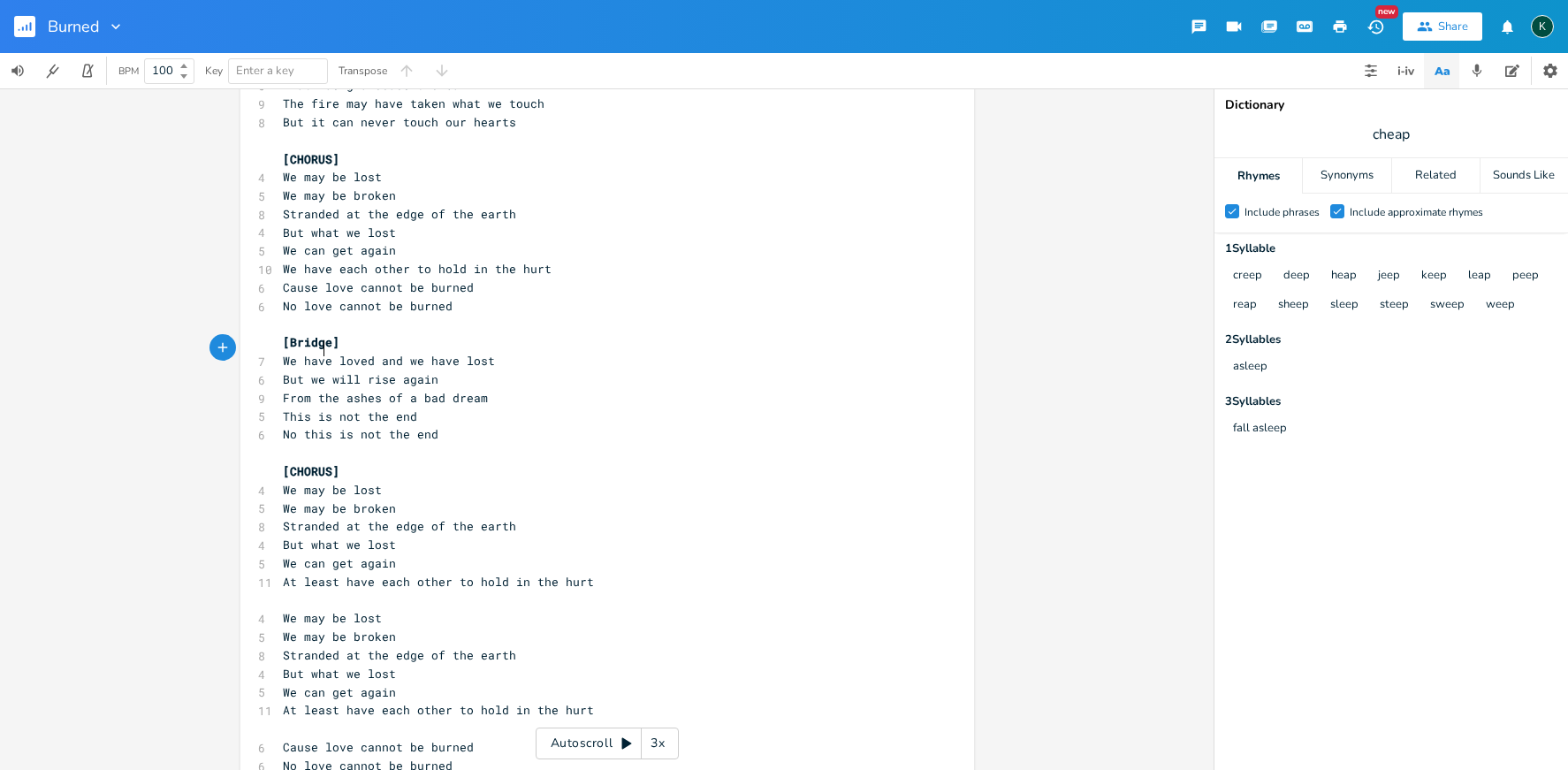
click at [295, 592] on pre "​" at bounding box center [598, 600] width 639 height 18
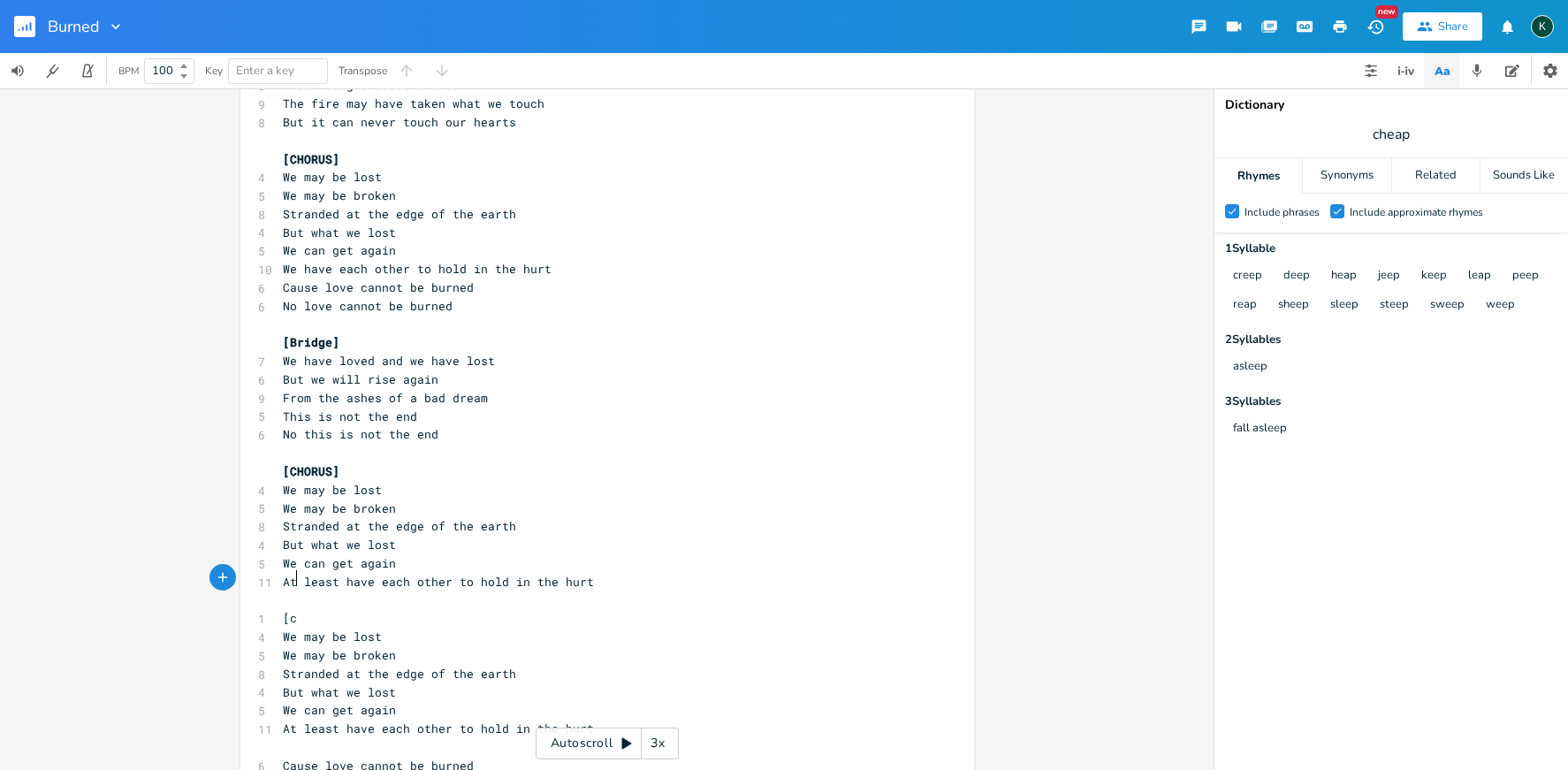
scroll to position [0, 7]
type textarea "[choru"
type textarea "Chorus]"
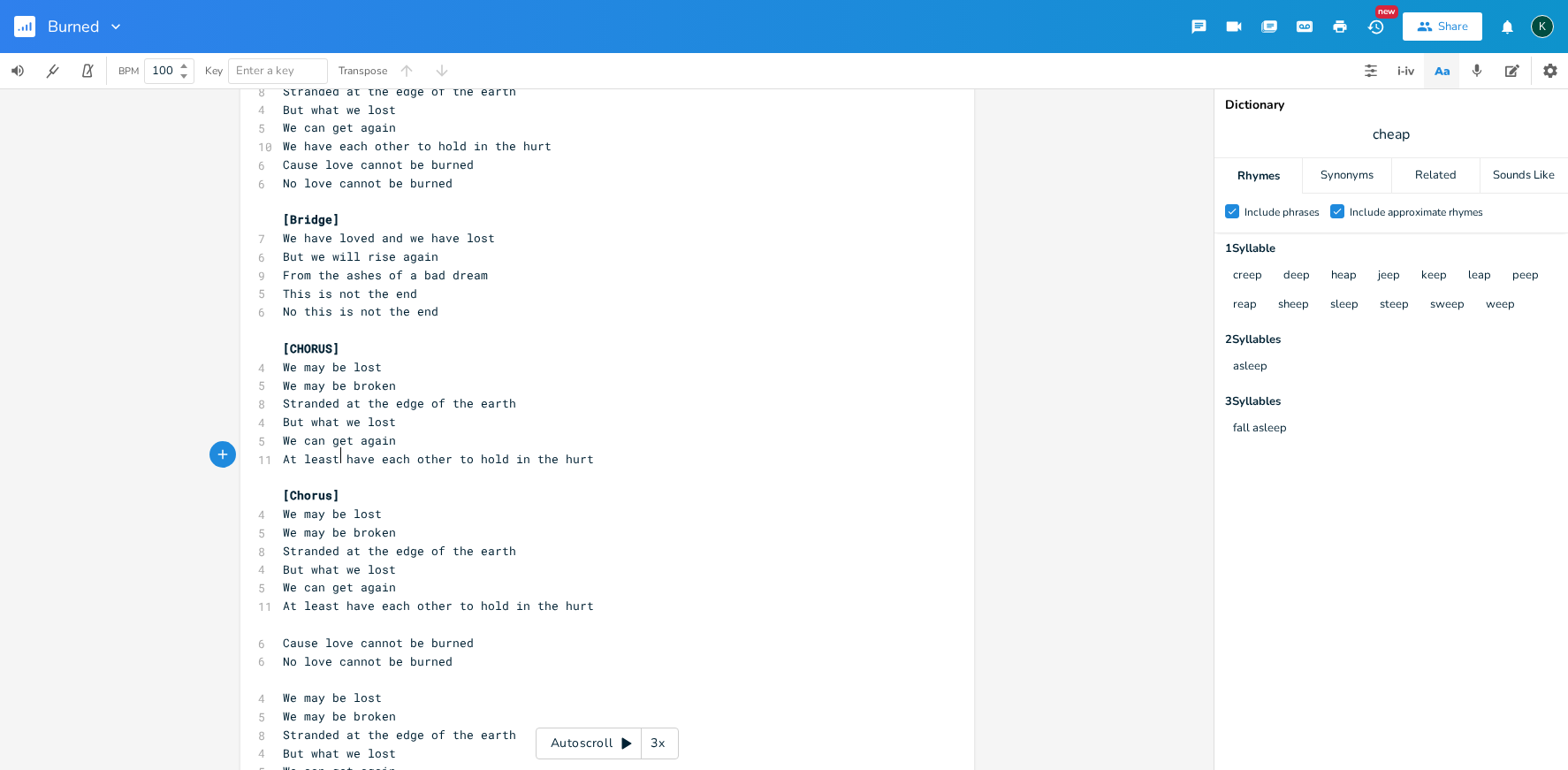
scroll to position [753, 0]
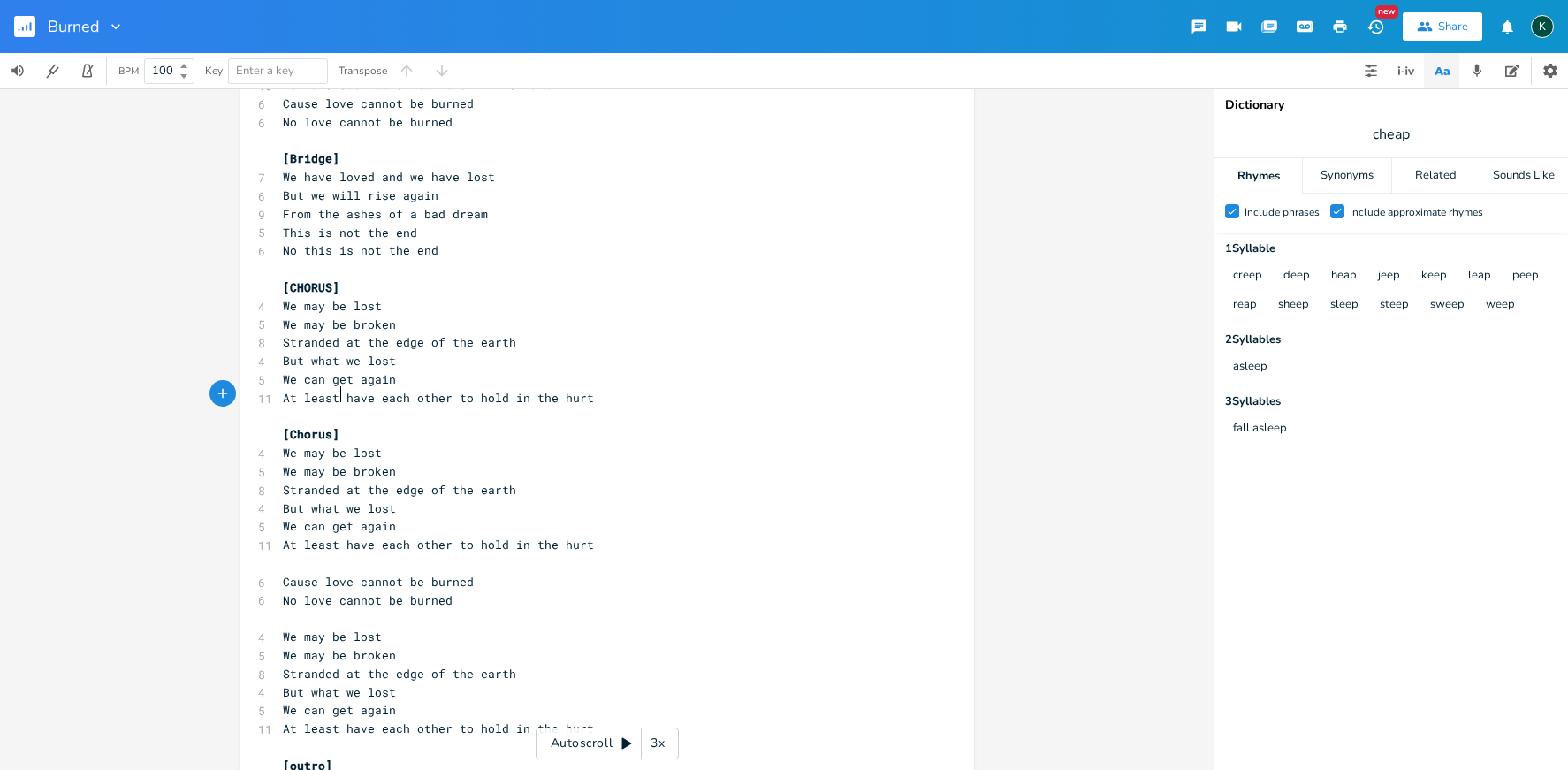
click at [291, 554] on pre "​" at bounding box center [598, 563] width 639 height 18
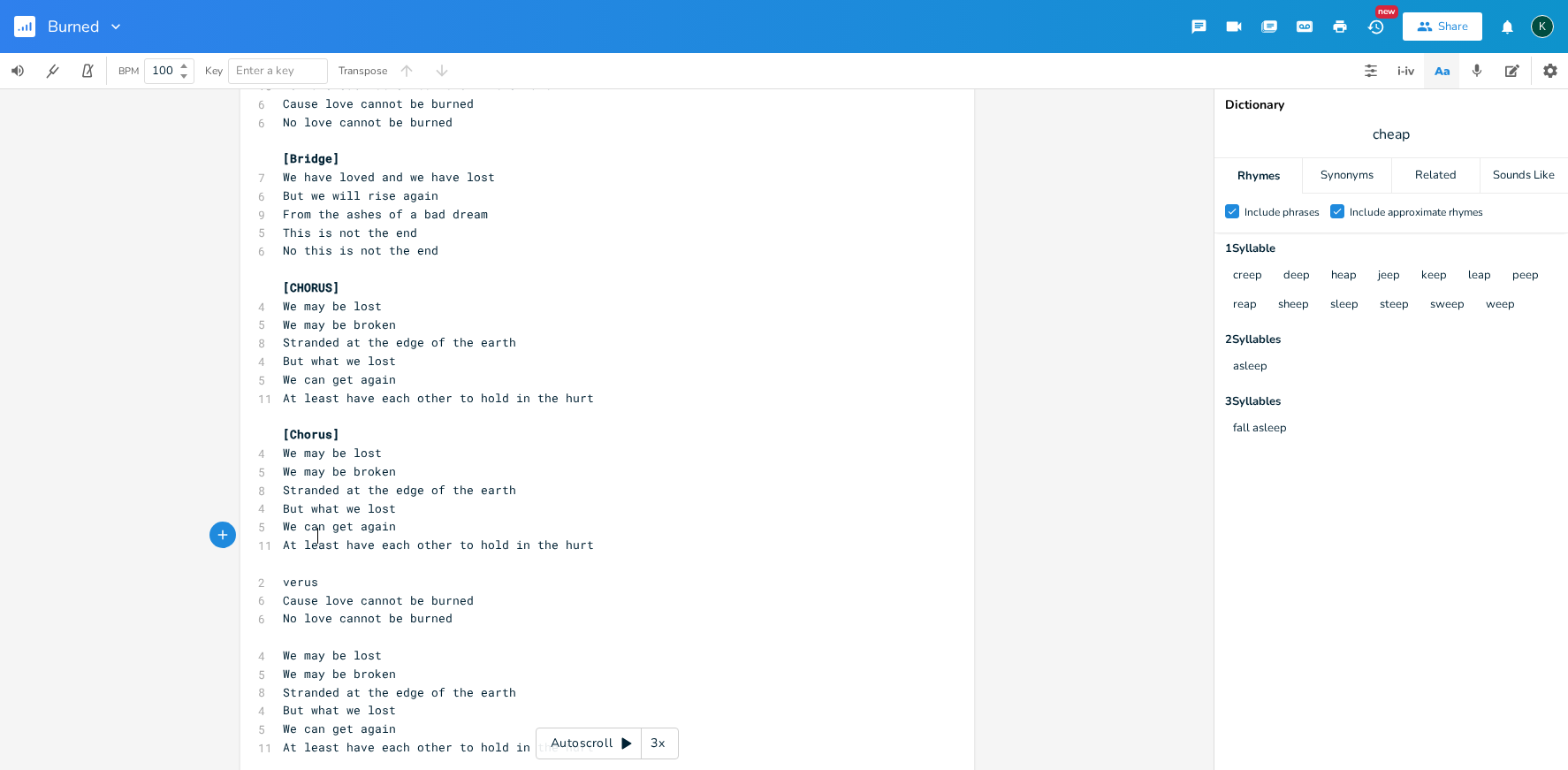
type textarea "verusf"
type textarea "[Bridge]"
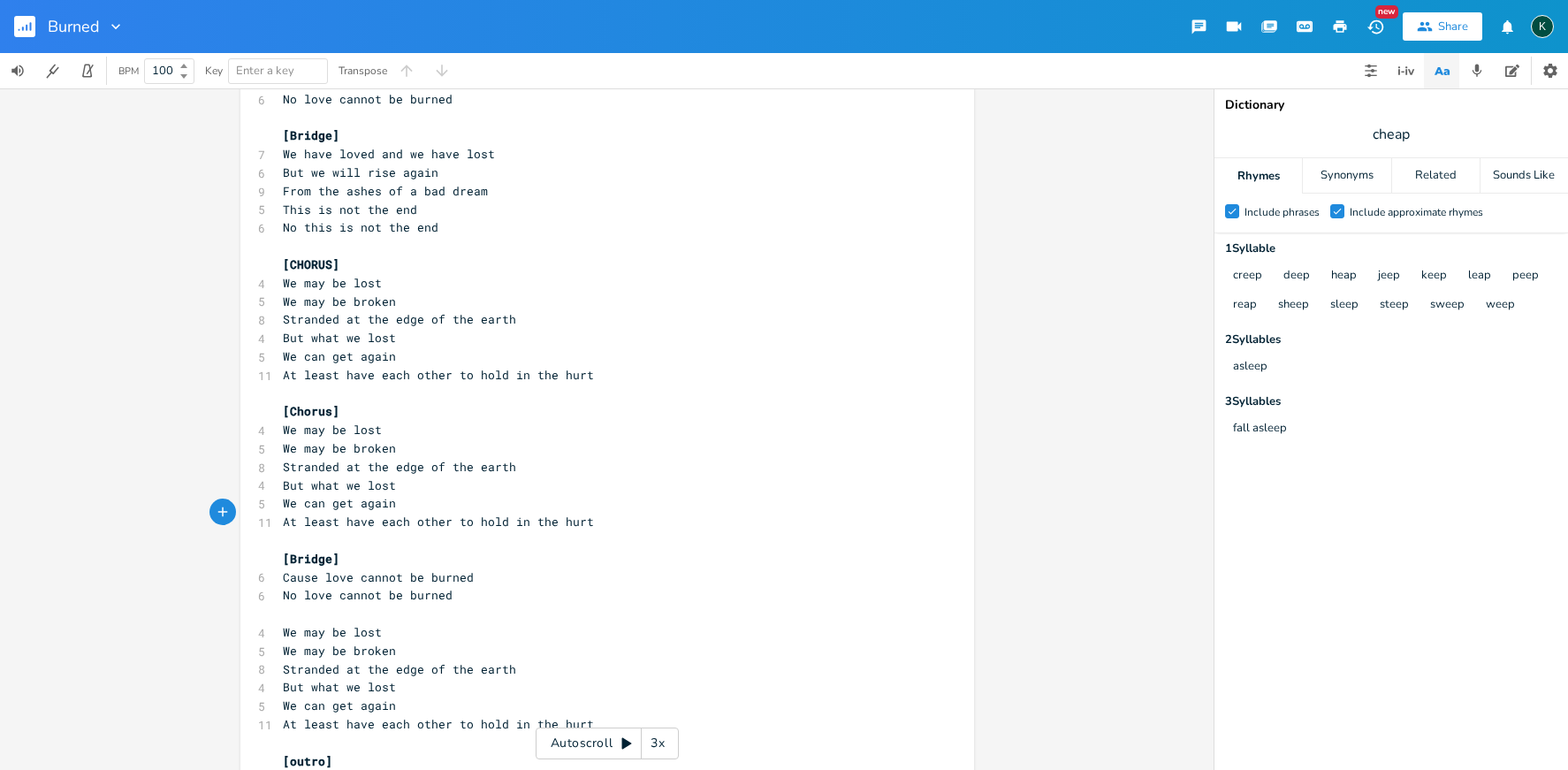
scroll to position [798, 0]
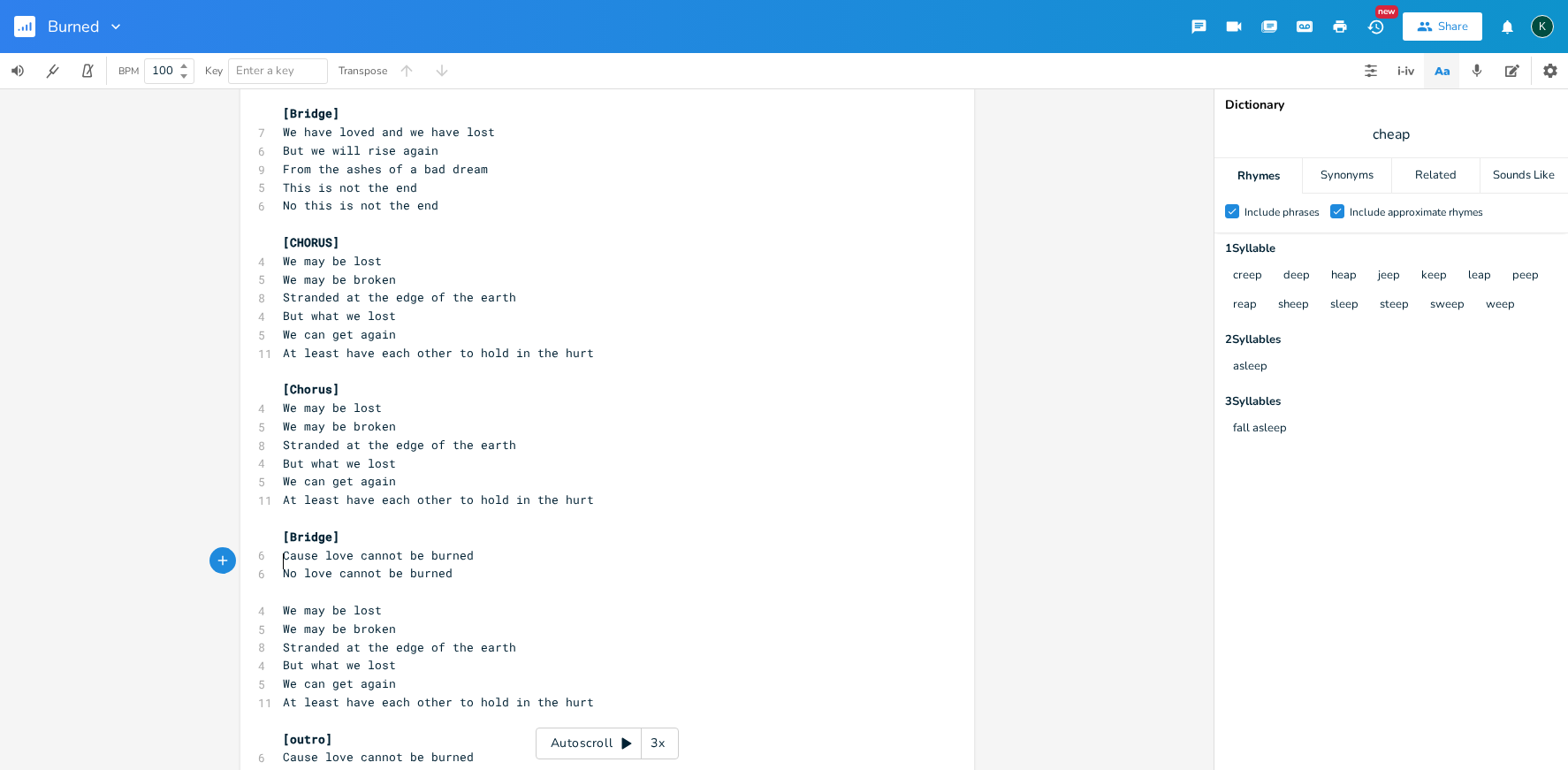
click at [279, 601] on pre "We may be lost" at bounding box center [598, 610] width 639 height 18
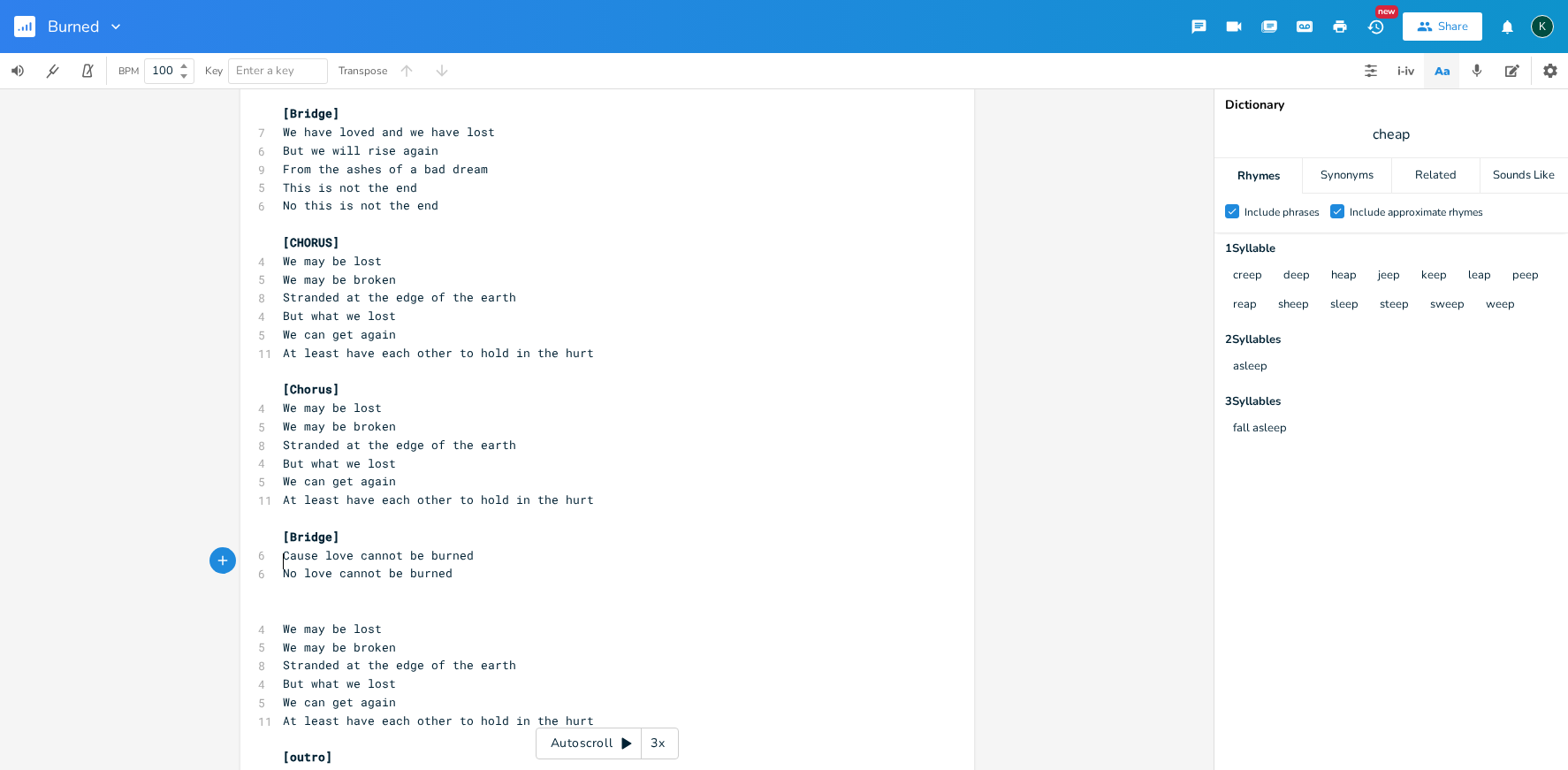
click at [291, 601] on pre "​" at bounding box center [598, 610] width 639 height 18
type textarea "[Chorus]"
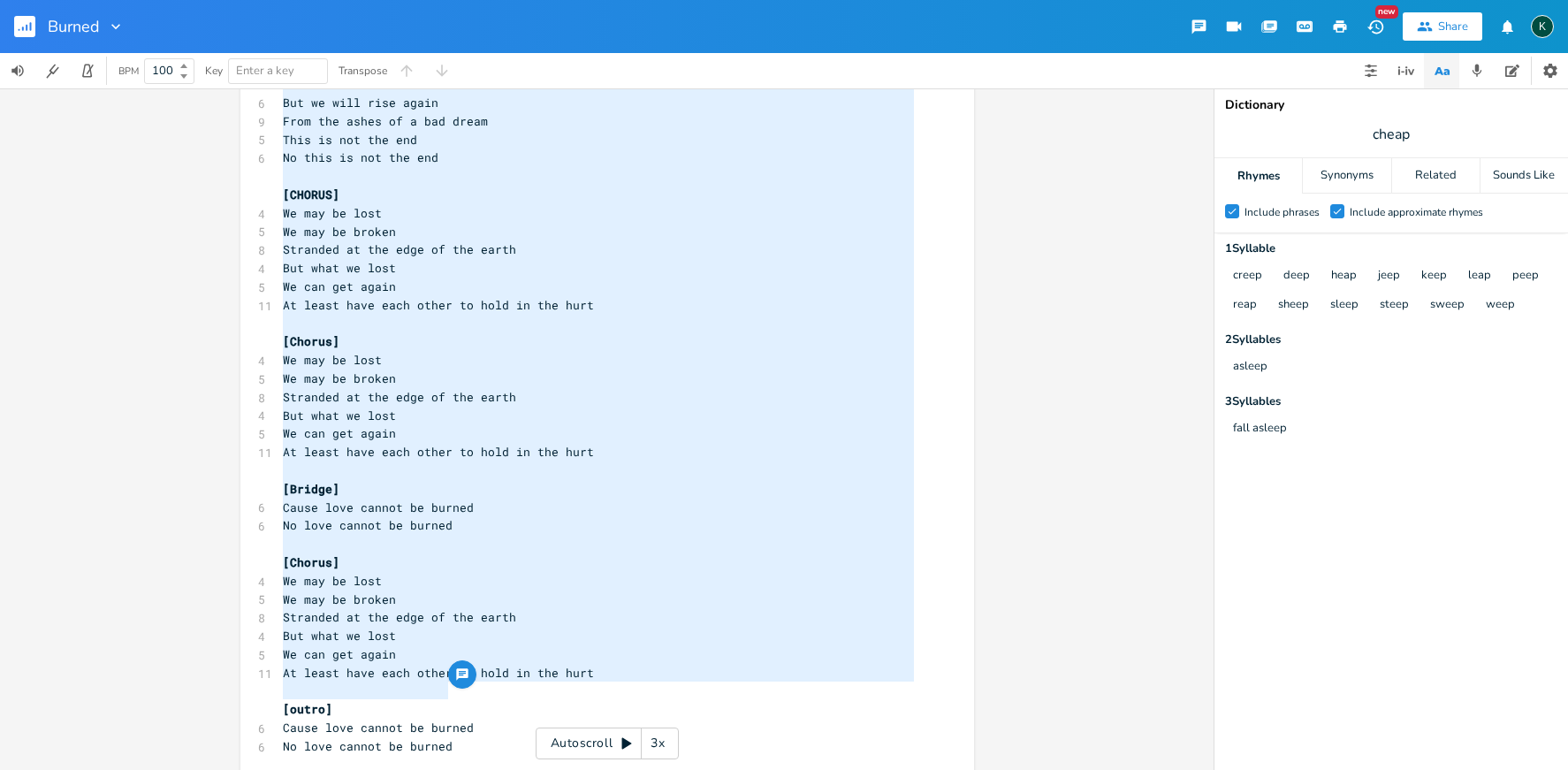
scroll to position [19, 0]
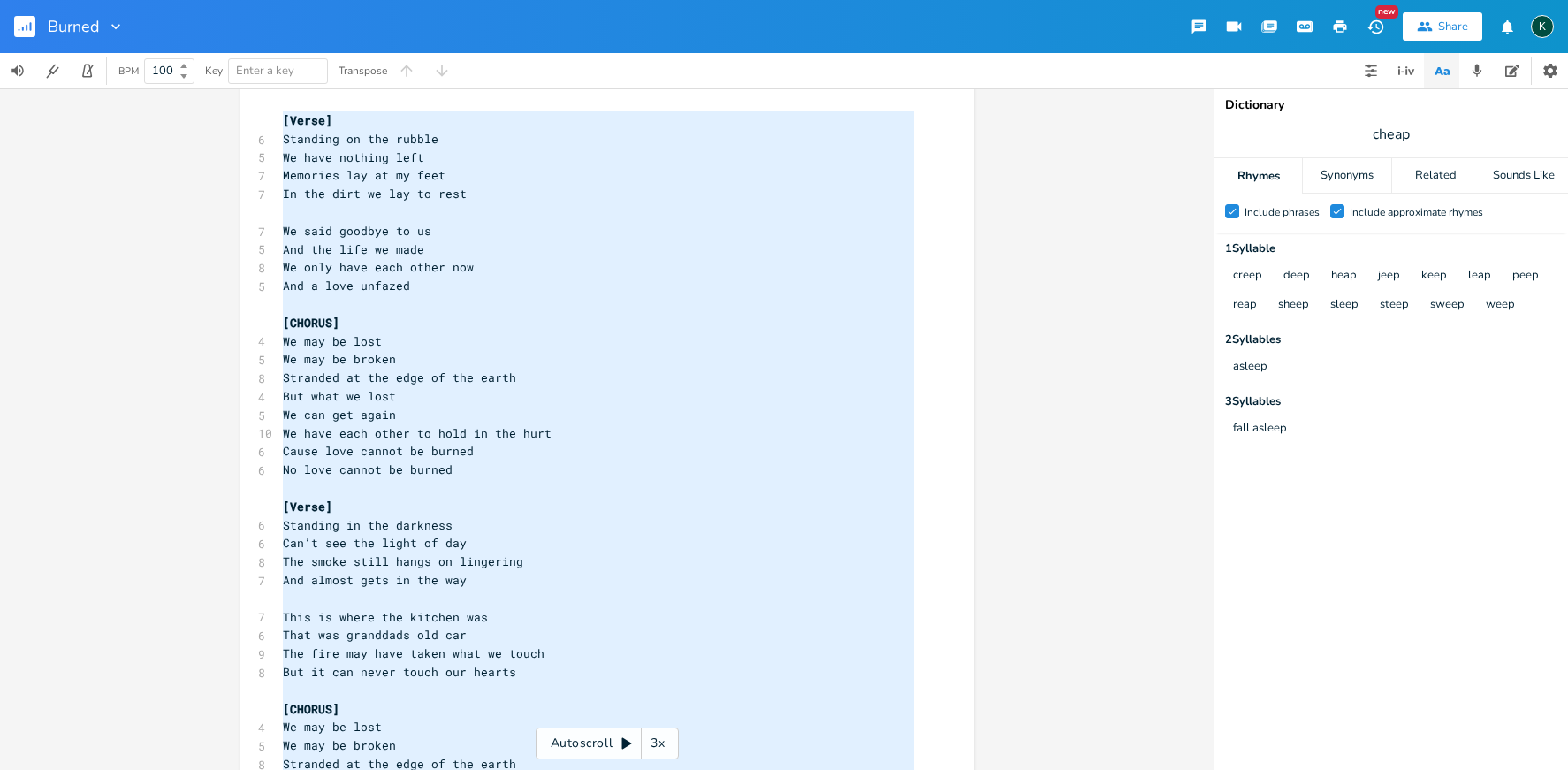
drag, startPoint x: 472, startPoint y: 698, endPoint x: 289, endPoint y: -108, distance: 826.5
click at [289, 0] on html "Burned New Share K BPM 100 Key Enter a key Transpose x [Verse] 6 Standing on th…" at bounding box center [784, 385] width 1568 height 770
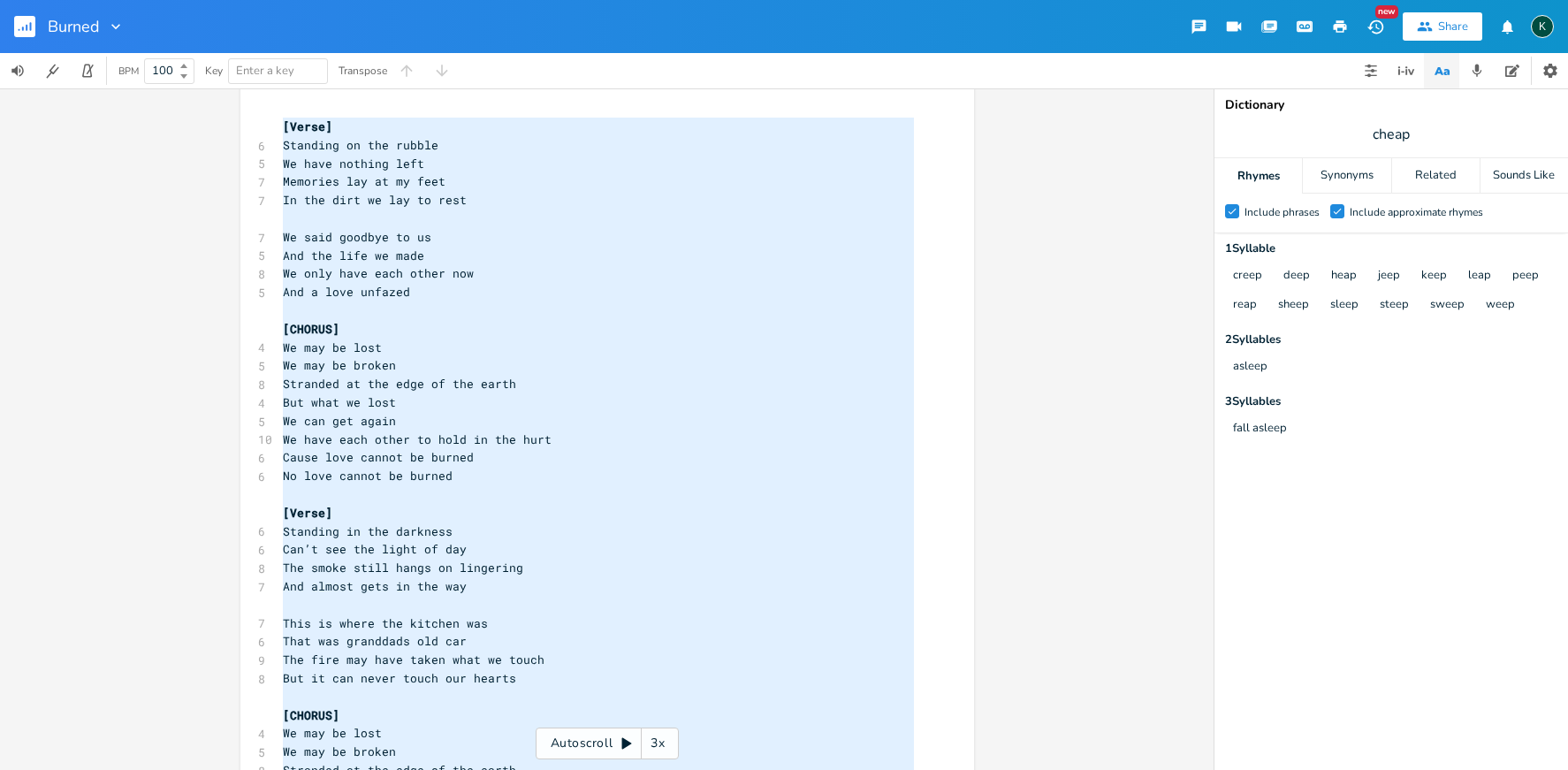
scroll to position [1051, 0]
type textarea "[Lorem] Ipsumdol si ame consec Ad elit seddoei temp Incididu utl et do magn Al …"
